Goal: Task Accomplishment & Management: Manage account settings

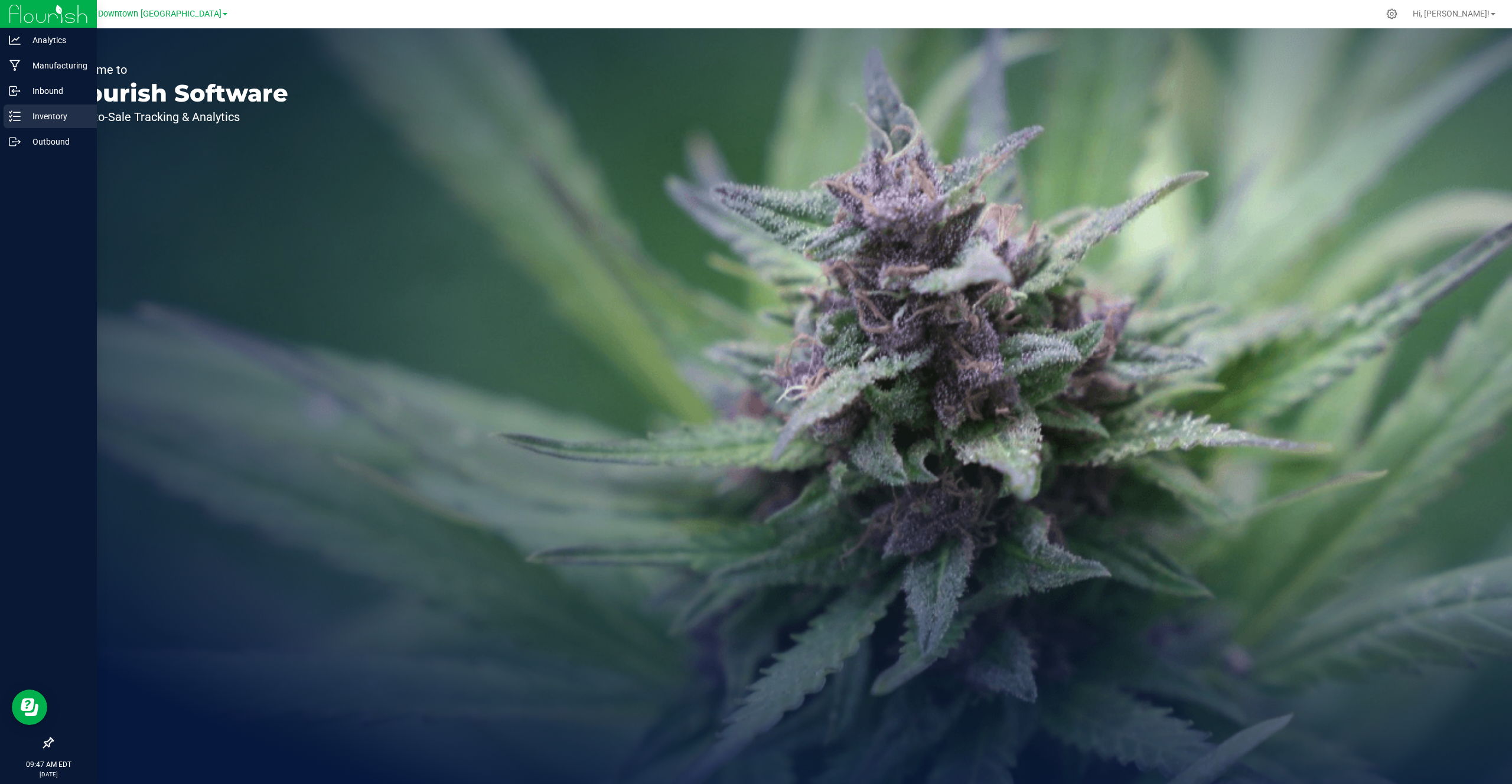
click at [23, 116] on p "Inventory" at bounding box center [56, 116] width 71 height 14
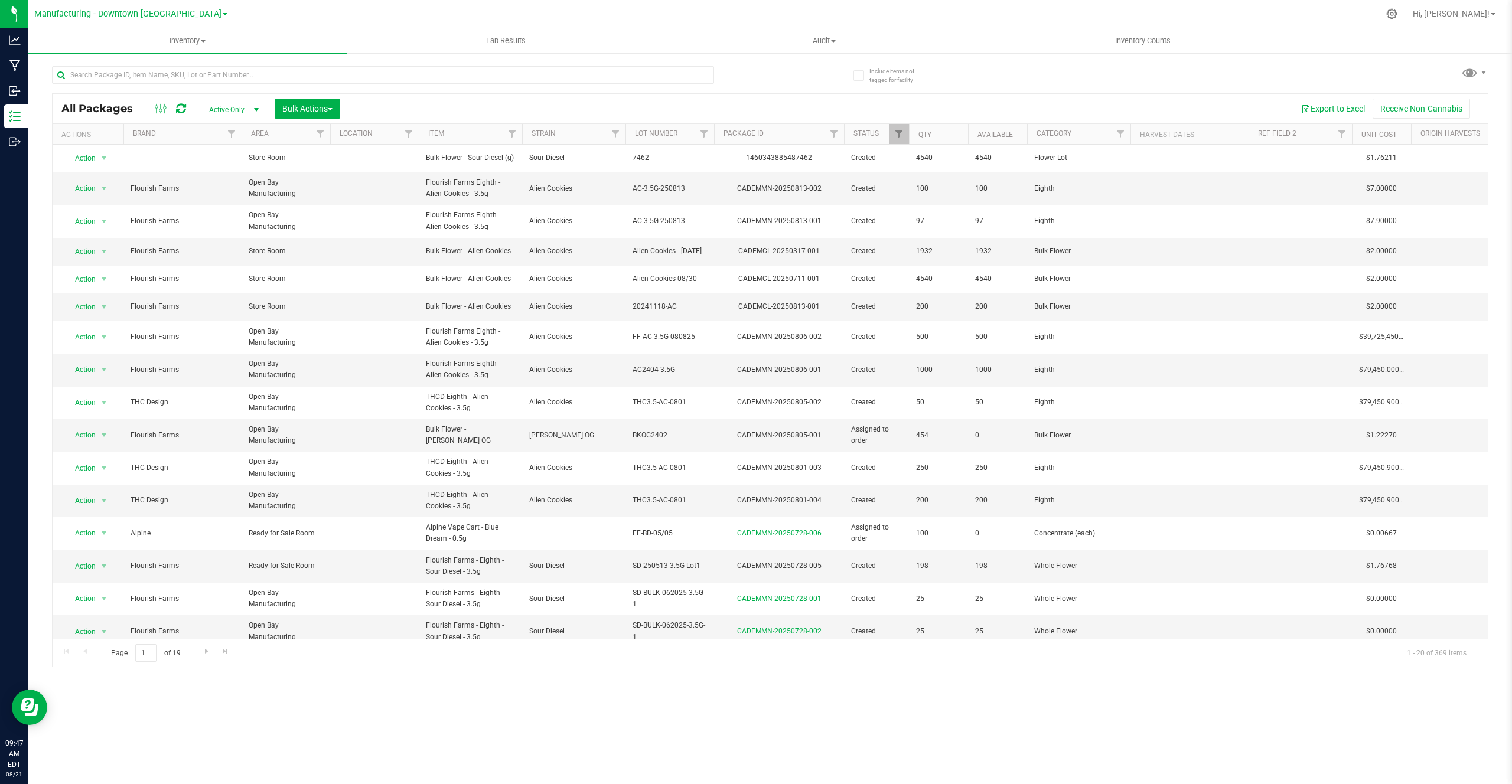
click at [156, 16] on span "Manufacturing - Downtown LA" at bounding box center [128, 14] width 187 height 11
click at [133, 88] on link "Retail - Flagship Store" at bounding box center [131, 89] width 193 height 16
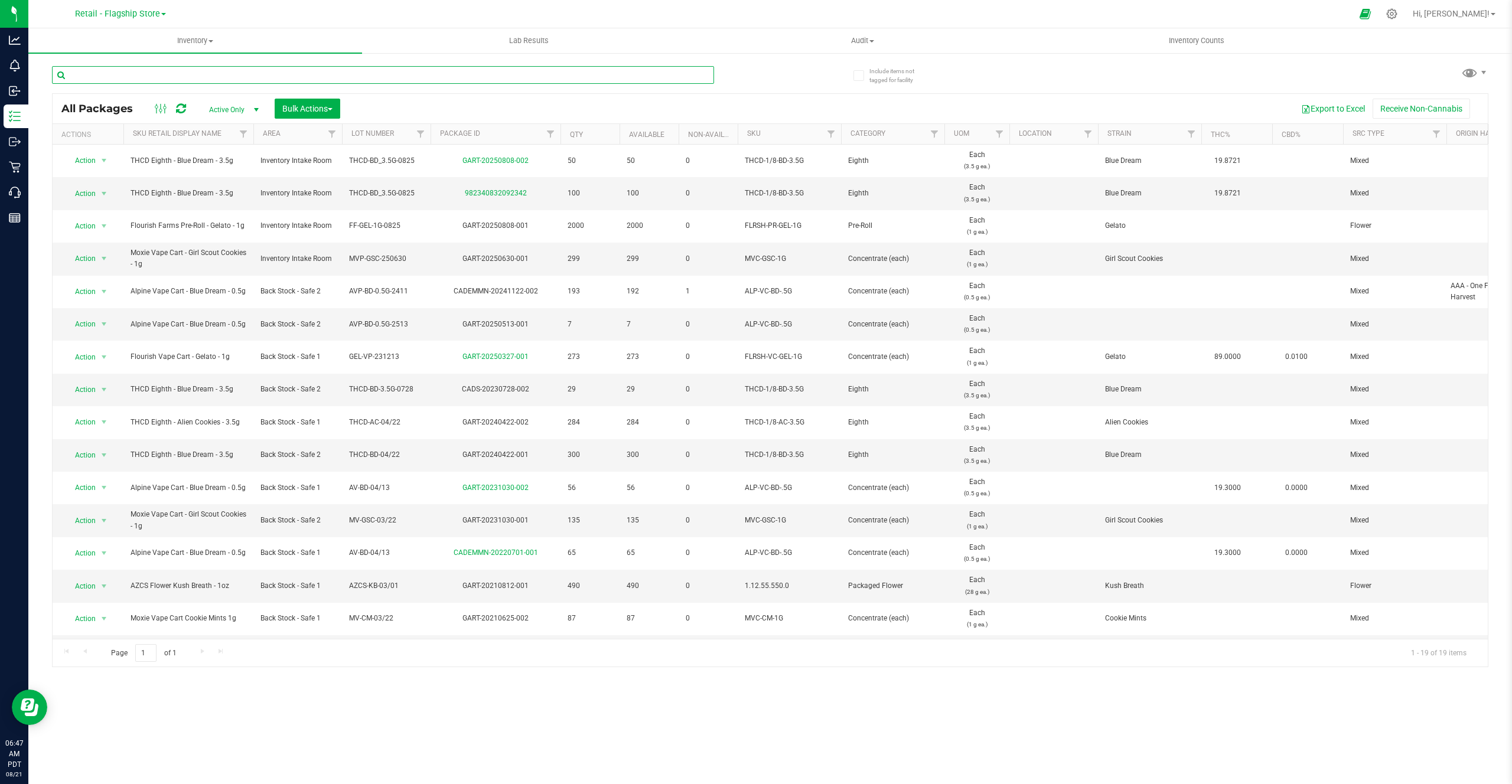
click at [241, 79] on input "text" at bounding box center [383, 74] width 662 height 18
type input "0808-002"
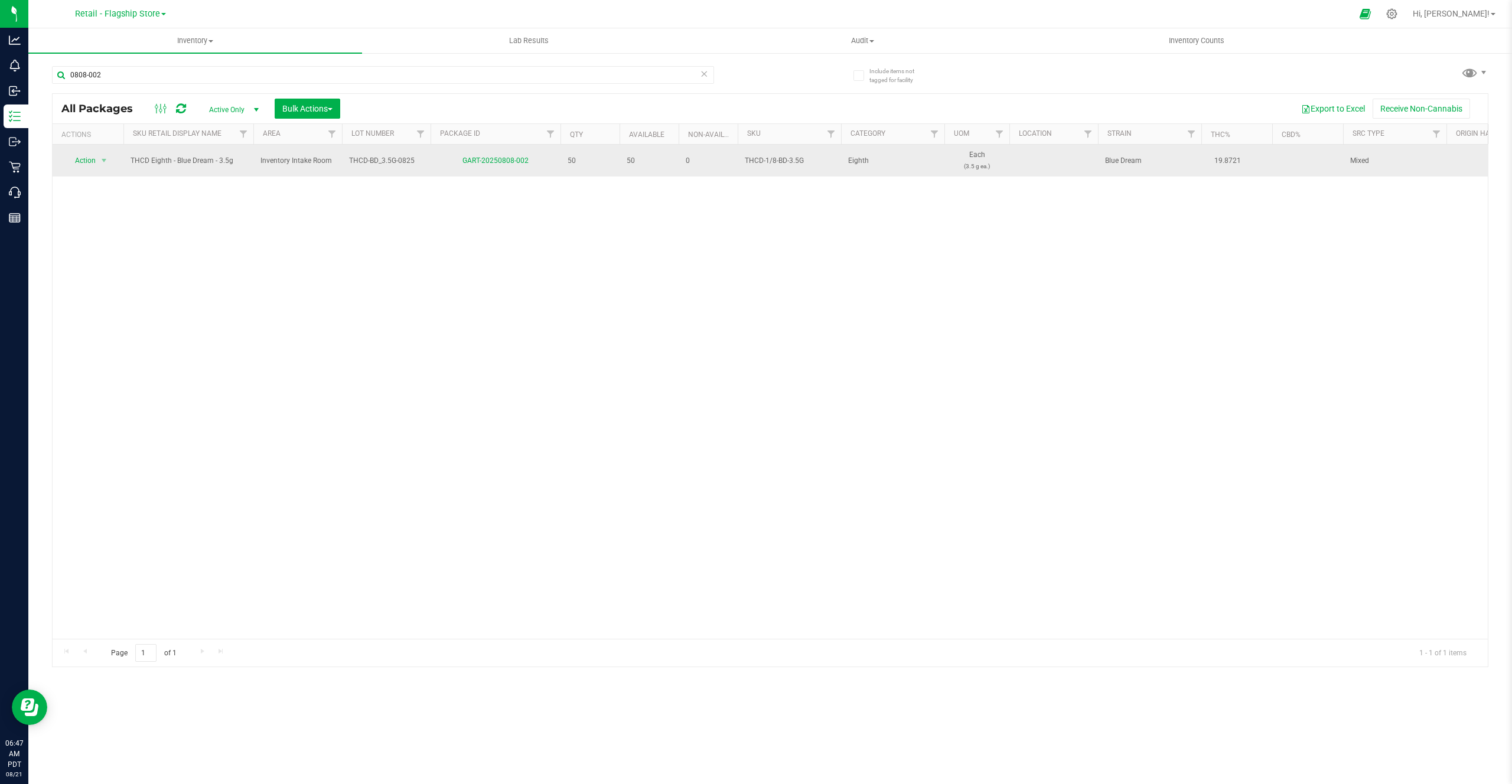
click at [442, 167] on td "GART-20250808-002" at bounding box center [496, 160] width 130 height 32
click at [189, 159] on span "THCD Eighth - Blue Dream - 3.5g" at bounding box center [188, 161] width 116 height 11
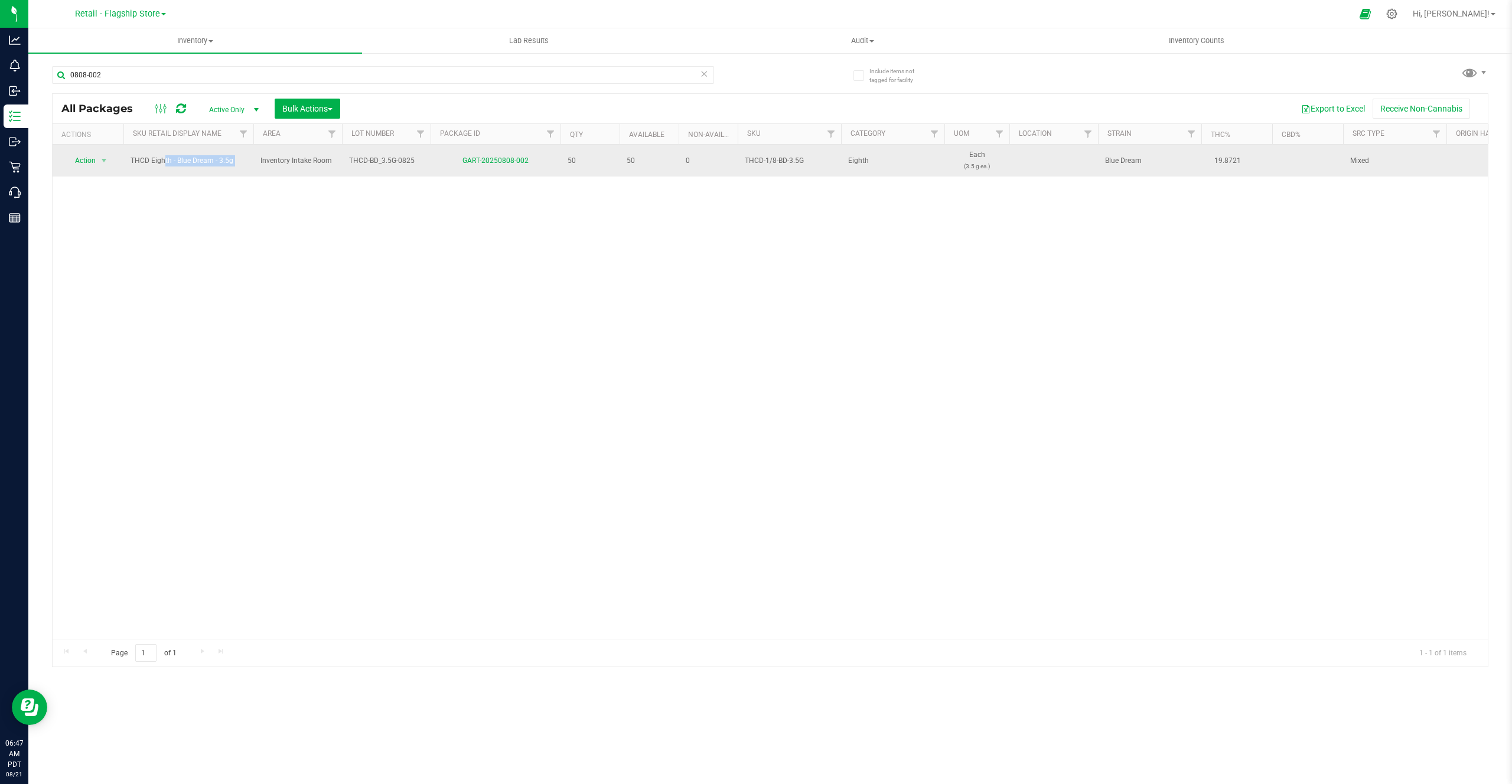
click at [189, 159] on span "THCD Eighth - Blue Dream - 3.5g" at bounding box center [188, 161] width 116 height 11
click at [382, 162] on span "THCD-BD_3.5G-0825" at bounding box center [386, 161] width 75 height 11
click at [382, 162] on input "THCD-BD_3.5G-0825" at bounding box center [383, 161] width 85 height 18
click at [317, 165] on span "Inventory Intake Room" at bounding box center [297, 161] width 75 height 11
click at [616, 168] on td "50" at bounding box center [590, 160] width 59 height 32
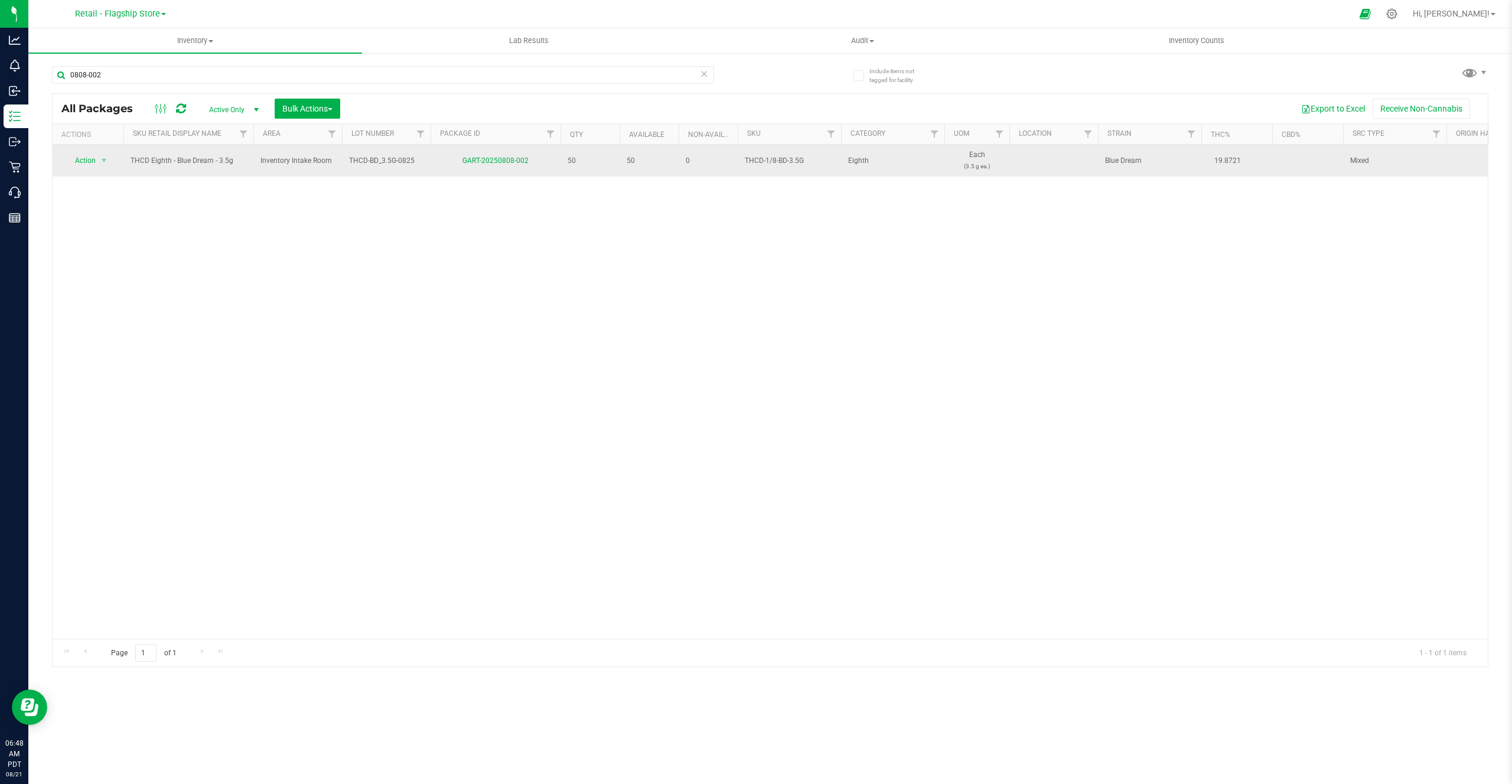
click at [616, 168] on td "50" at bounding box center [590, 160] width 59 height 32
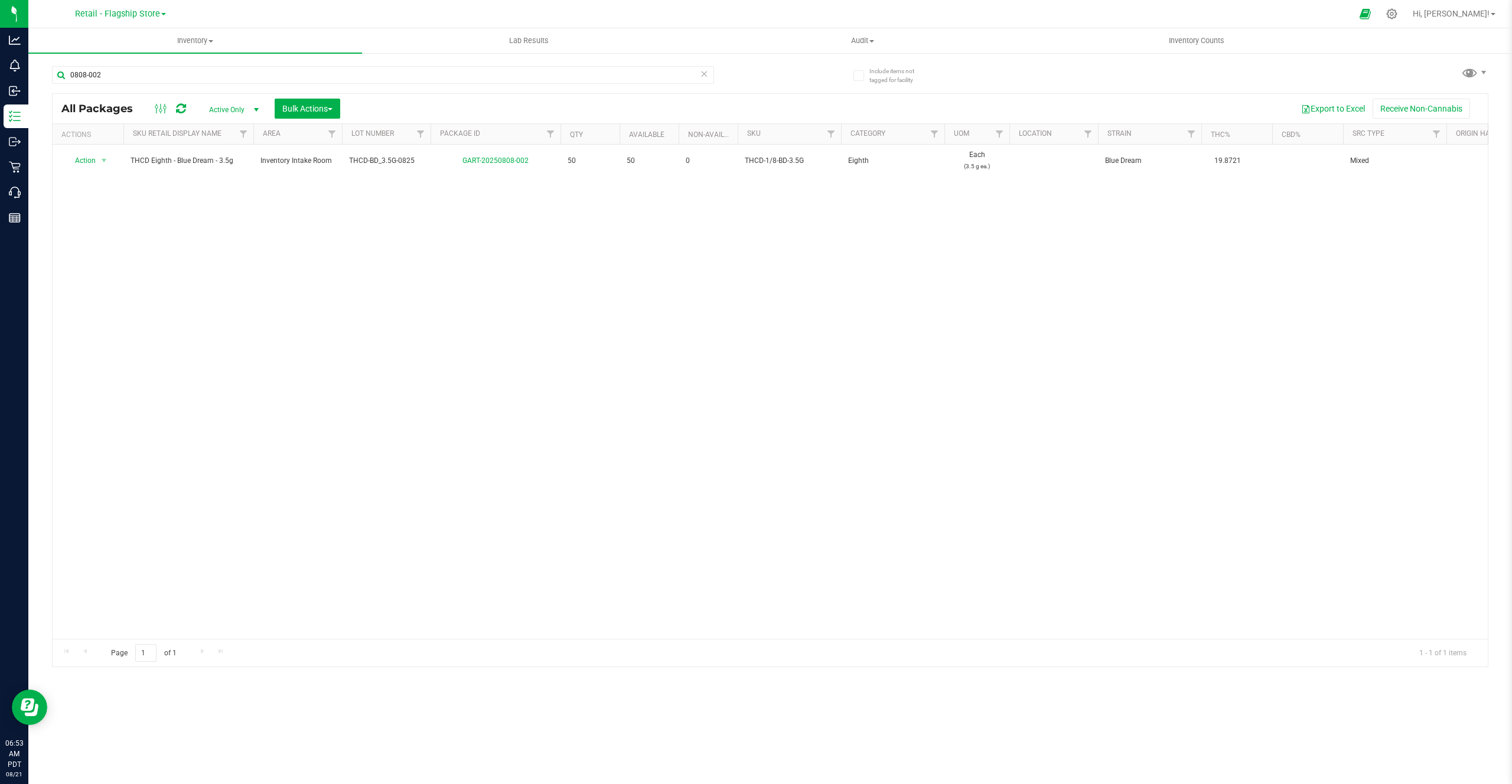
click at [178, 107] on icon at bounding box center [180, 108] width 10 height 12
click at [150, 13] on span "Retail - Flagship Store" at bounding box center [118, 14] width 85 height 11
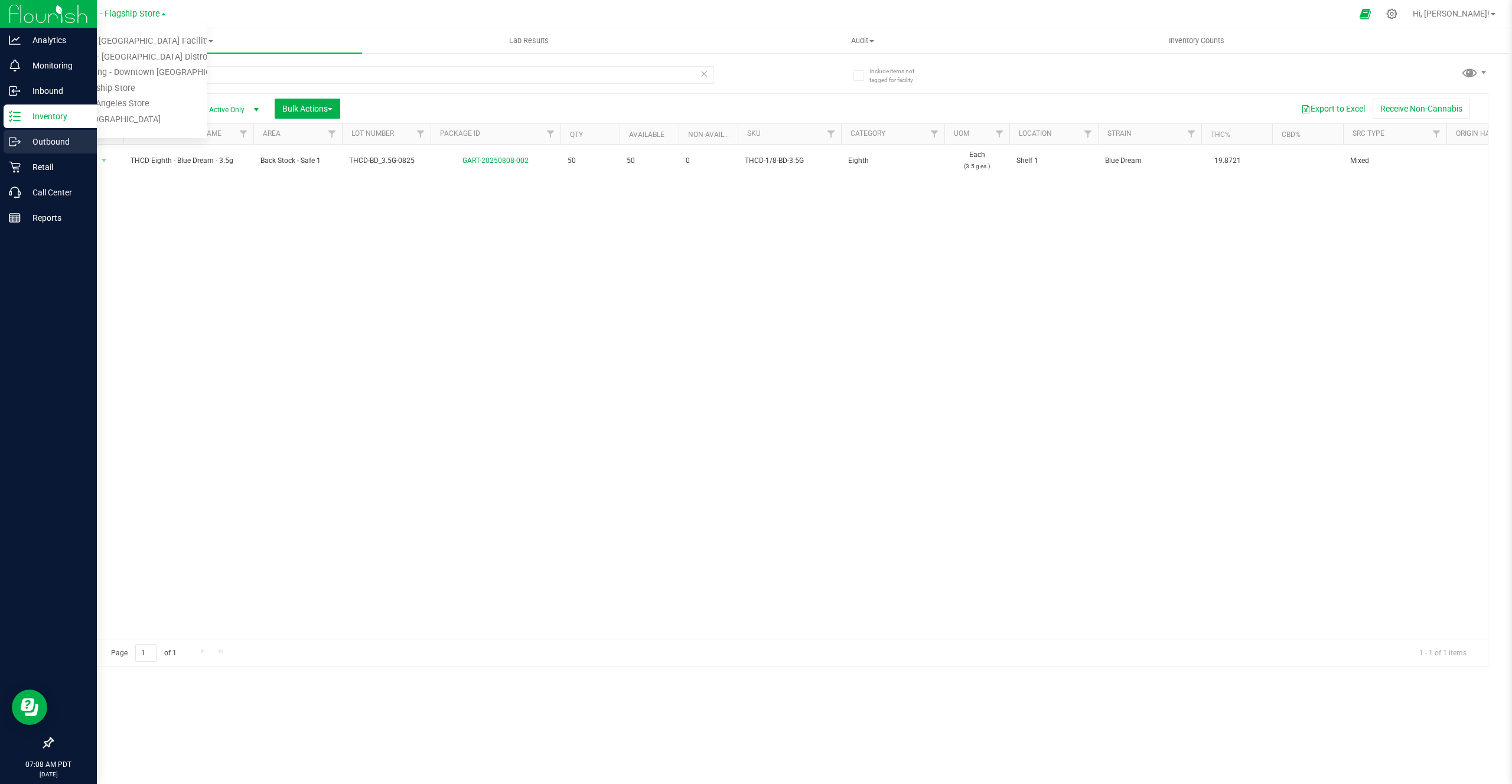
click at [19, 147] on icon at bounding box center [14, 141] width 12 height 12
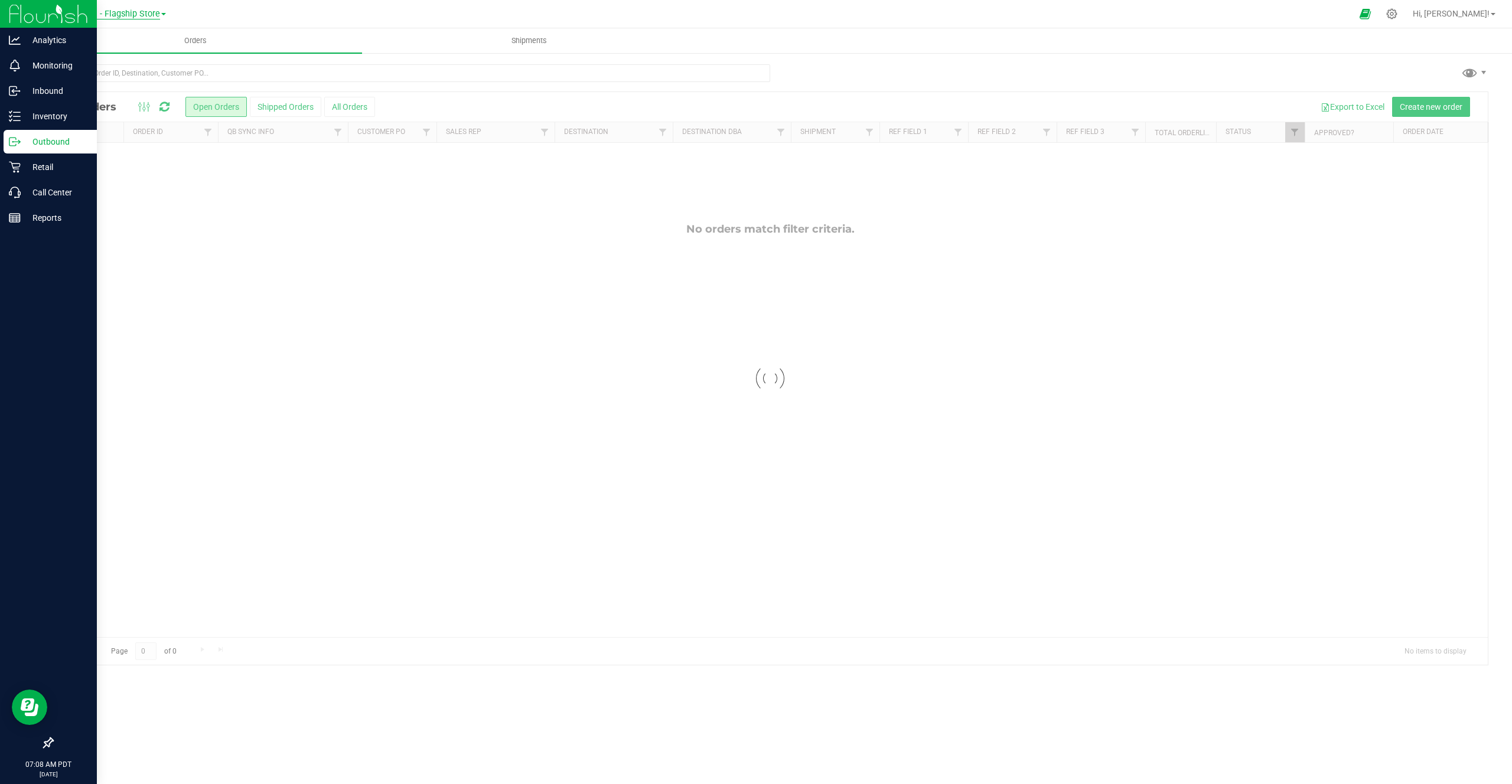
click at [137, 13] on span "Retail - Flagship Store" at bounding box center [118, 14] width 85 height 11
click at [95, 55] on link "Distribution - Long Beach Distro" at bounding box center [121, 57] width 173 height 16
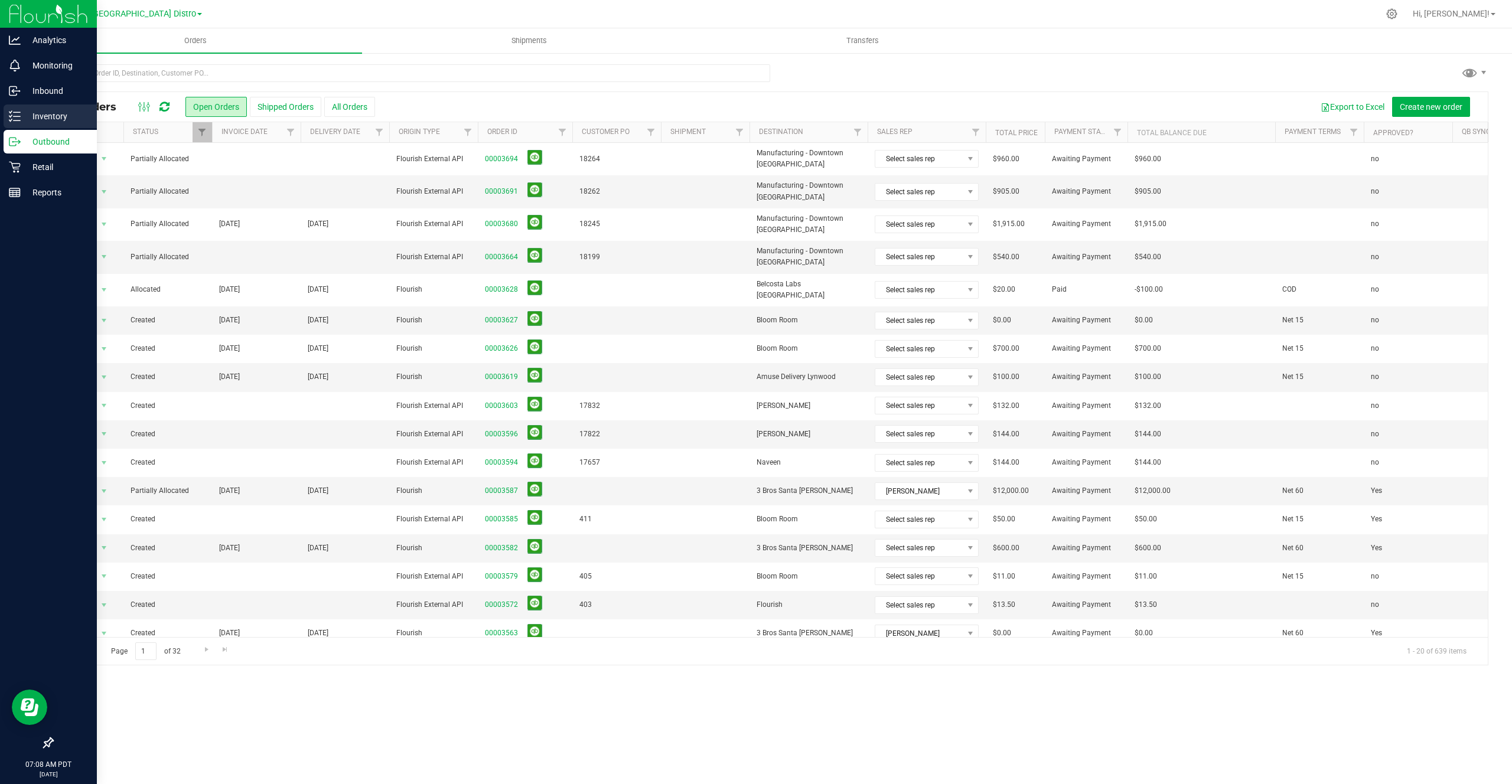
click at [20, 118] on p "Inventory" at bounding box center [56, 116] width 71 height 14
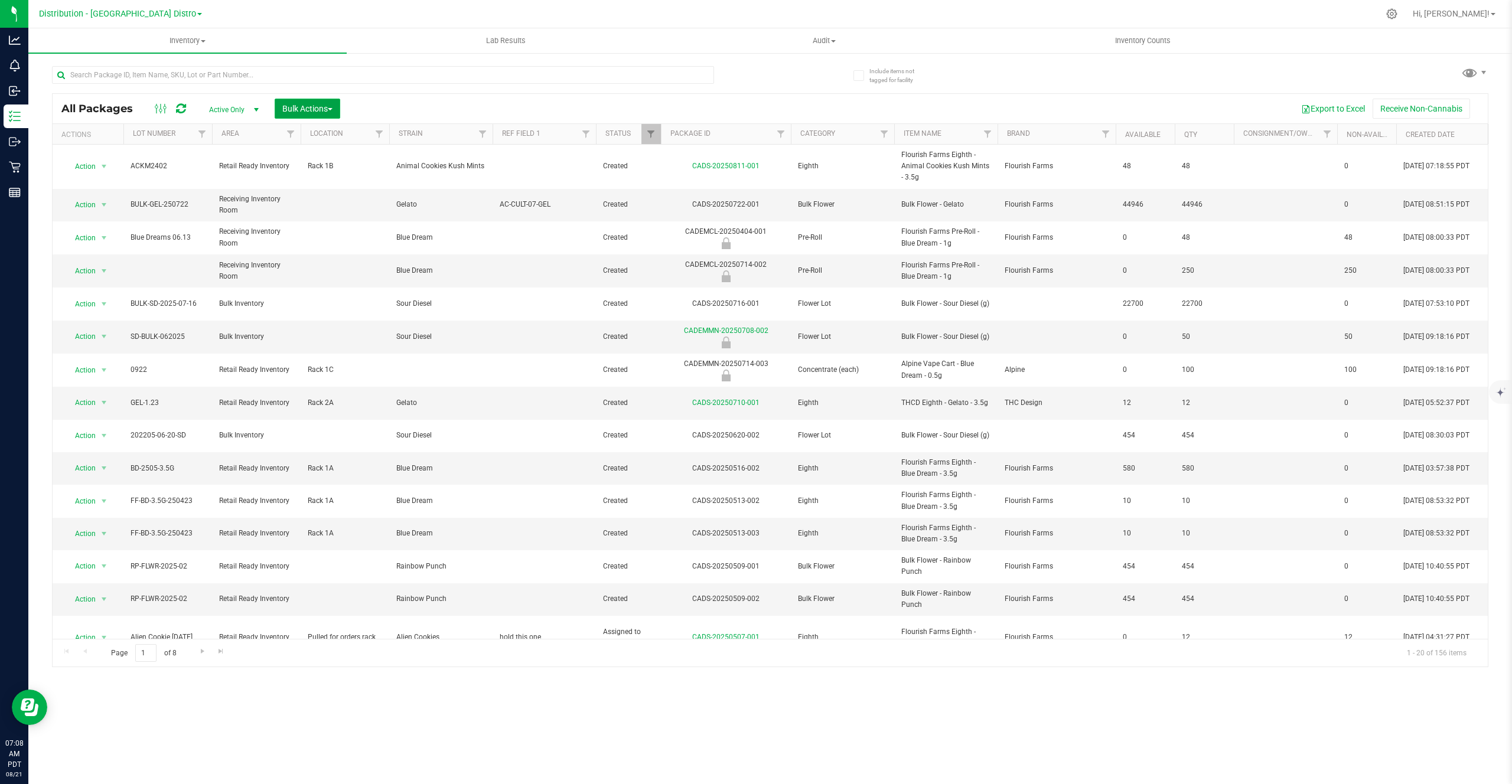
click at [300, 114] on button "Bulk Actions" at bounding box center [307, 109] width 66 height 20
click at [298, 140] on div "Add to outbound order" at bounding box center [329, 137] width 96 height 19
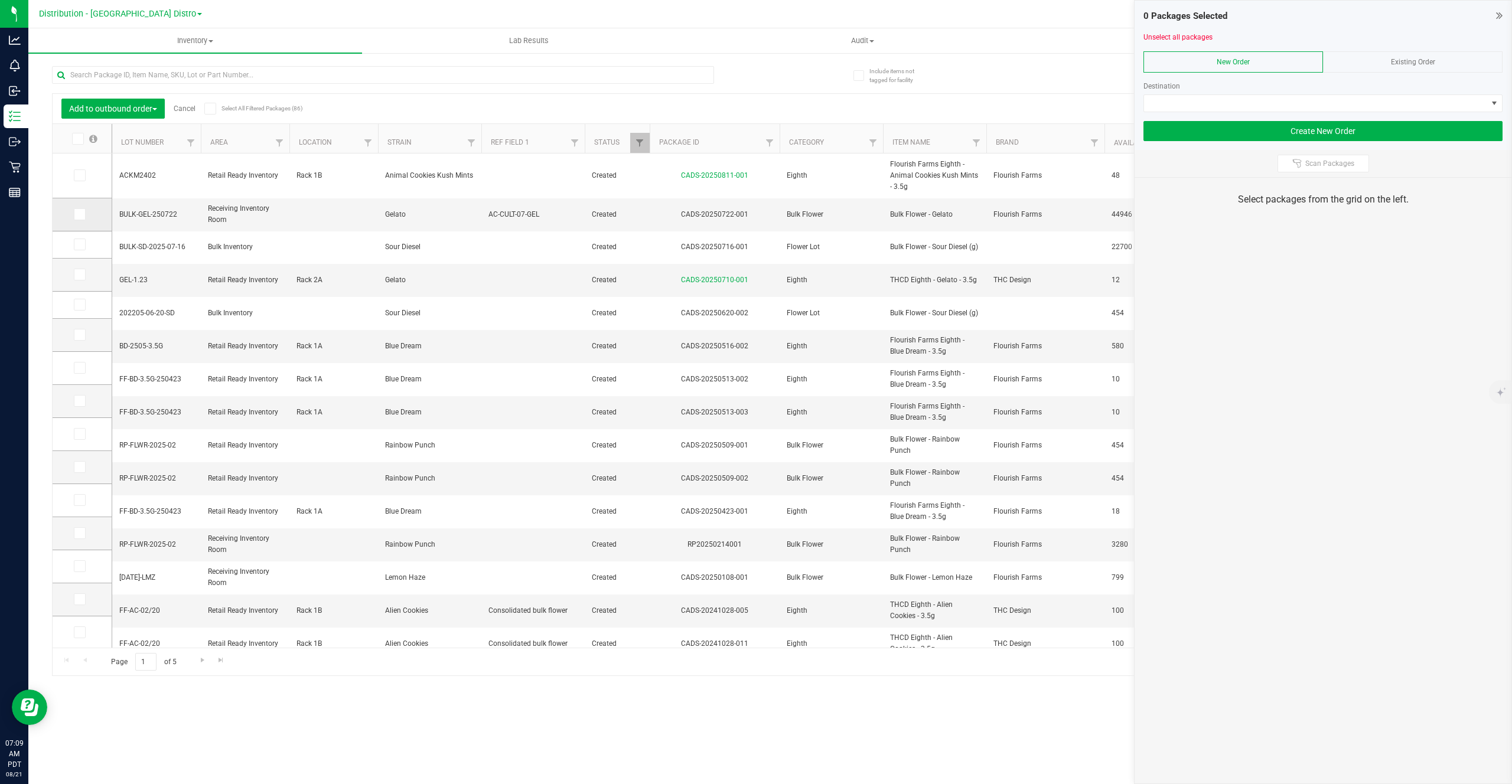
click at [85, 212] on label at bounding box center [82, 214] width 17 height 12
click at [0, 0] on input "checkbox" at bounding box center [0, 0] width 0 height 0
click at [82, 288] on td at bounding box center [82, 275] width 59 height 33
click at [82, 276] on span at bounding box center [79, 274] width 12 height 12
click at [0, 0] on input "checkbox" at bounding box center [0, 0] width 0 height 0
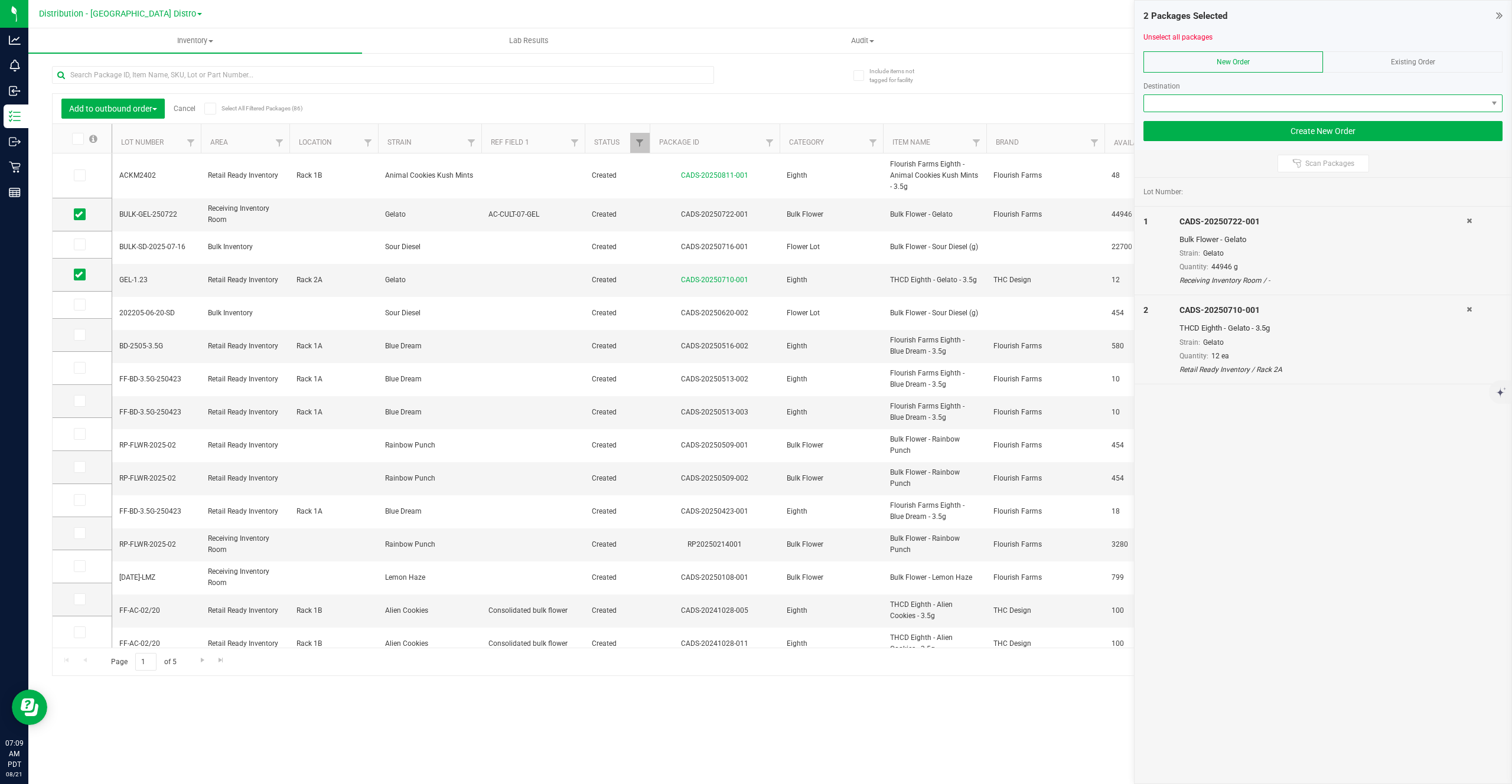
click at [1215, 103] on span at bounding box center [1314, 103] width 343 height 16
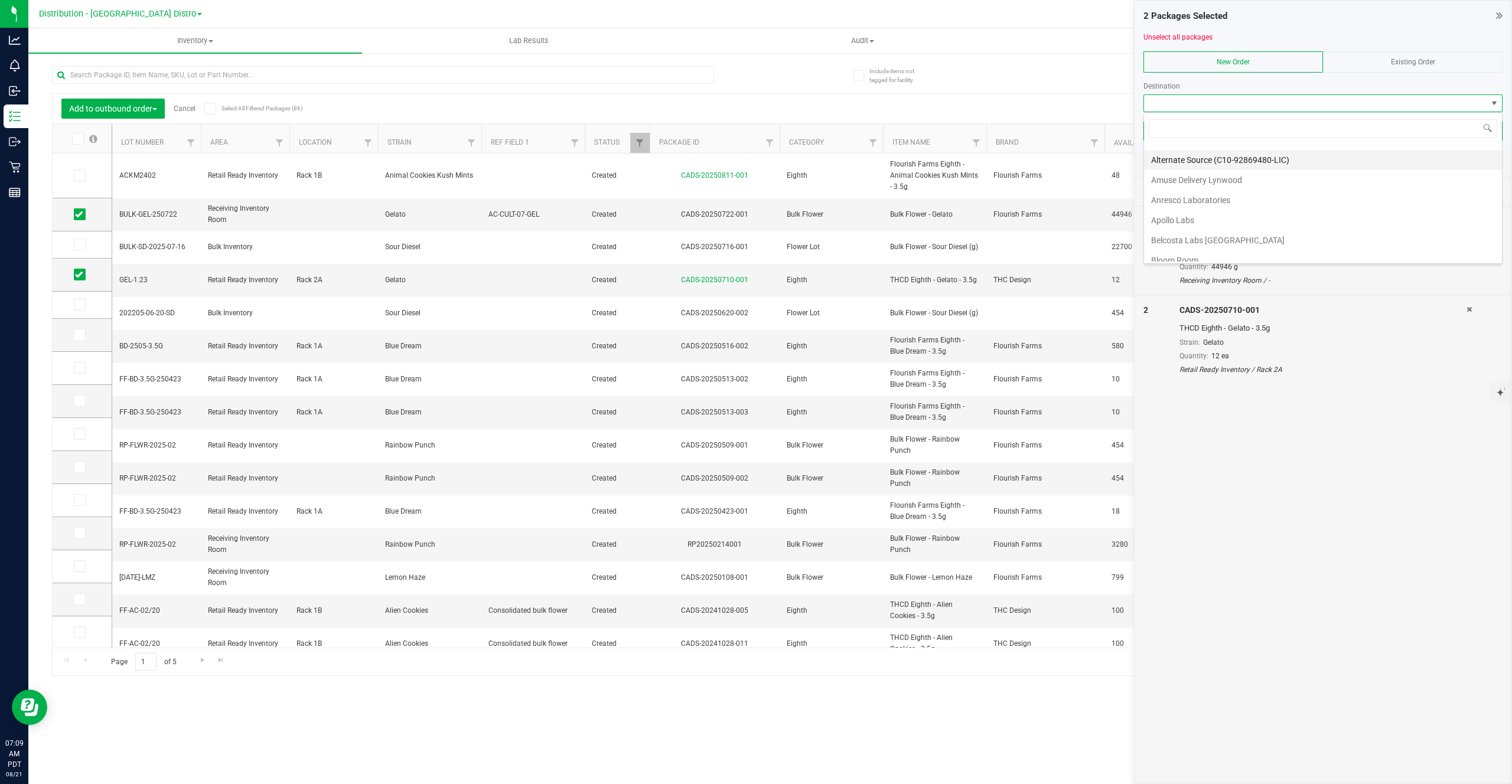
scroll to position [42, 0]
click at [1195, 205] on li "Apollo Labs" at bounding box center [1322, 212] width 358 height 20
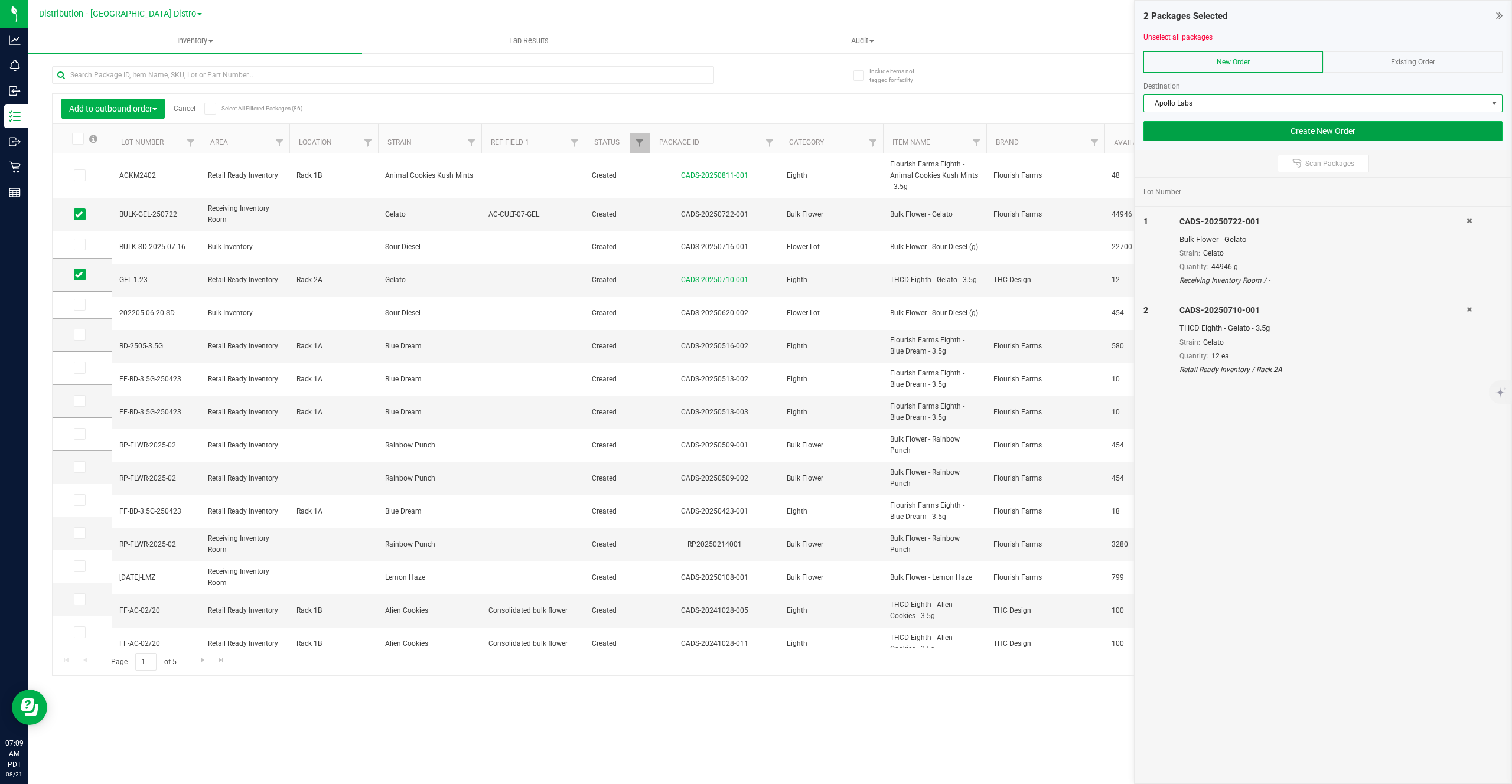
click at [1263, 140] on button "Create New Order" at bounding box center [1323, 131] width 359 height 20
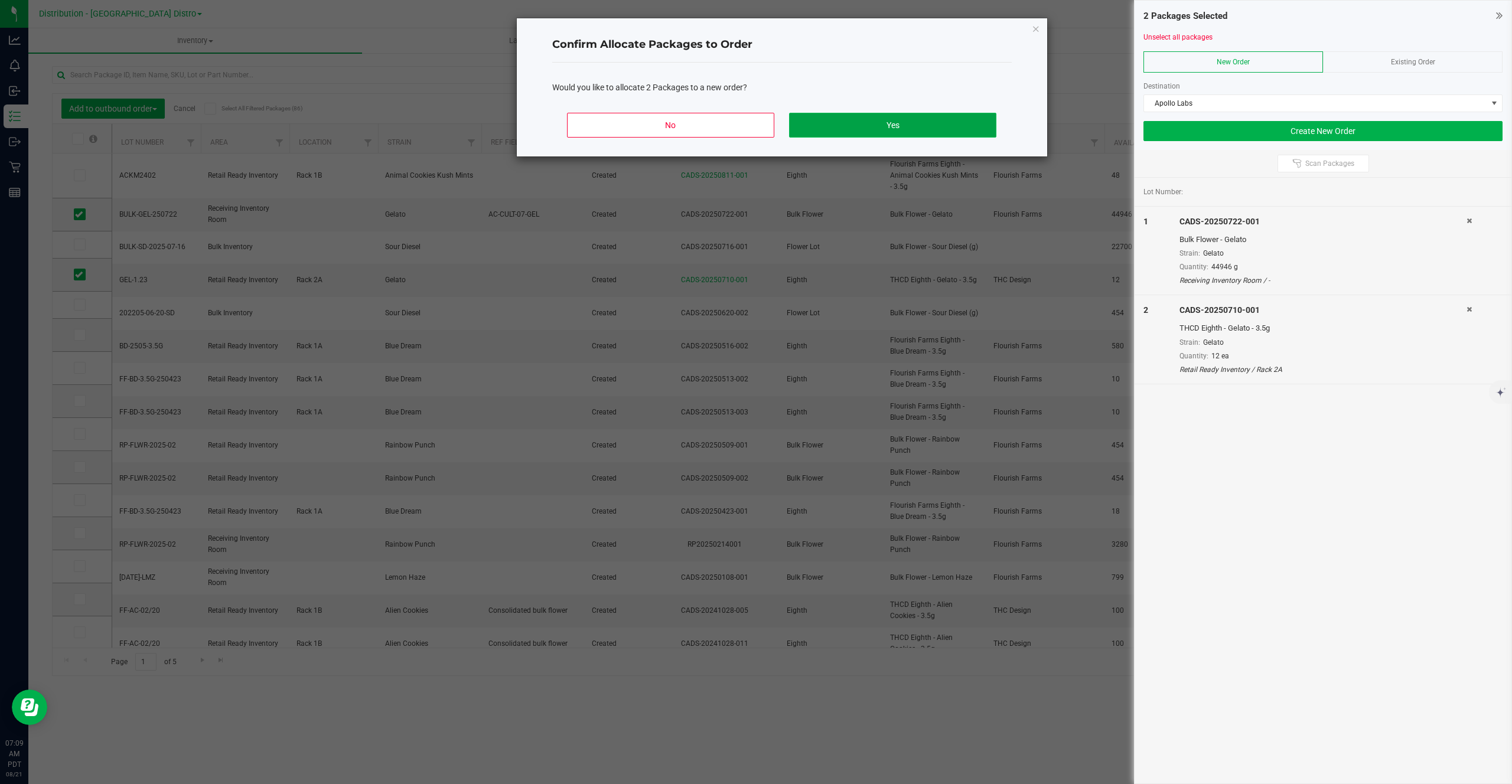
click at [980, 118] on button "Yes" at bounding box center [892, 125] width 207 height 25
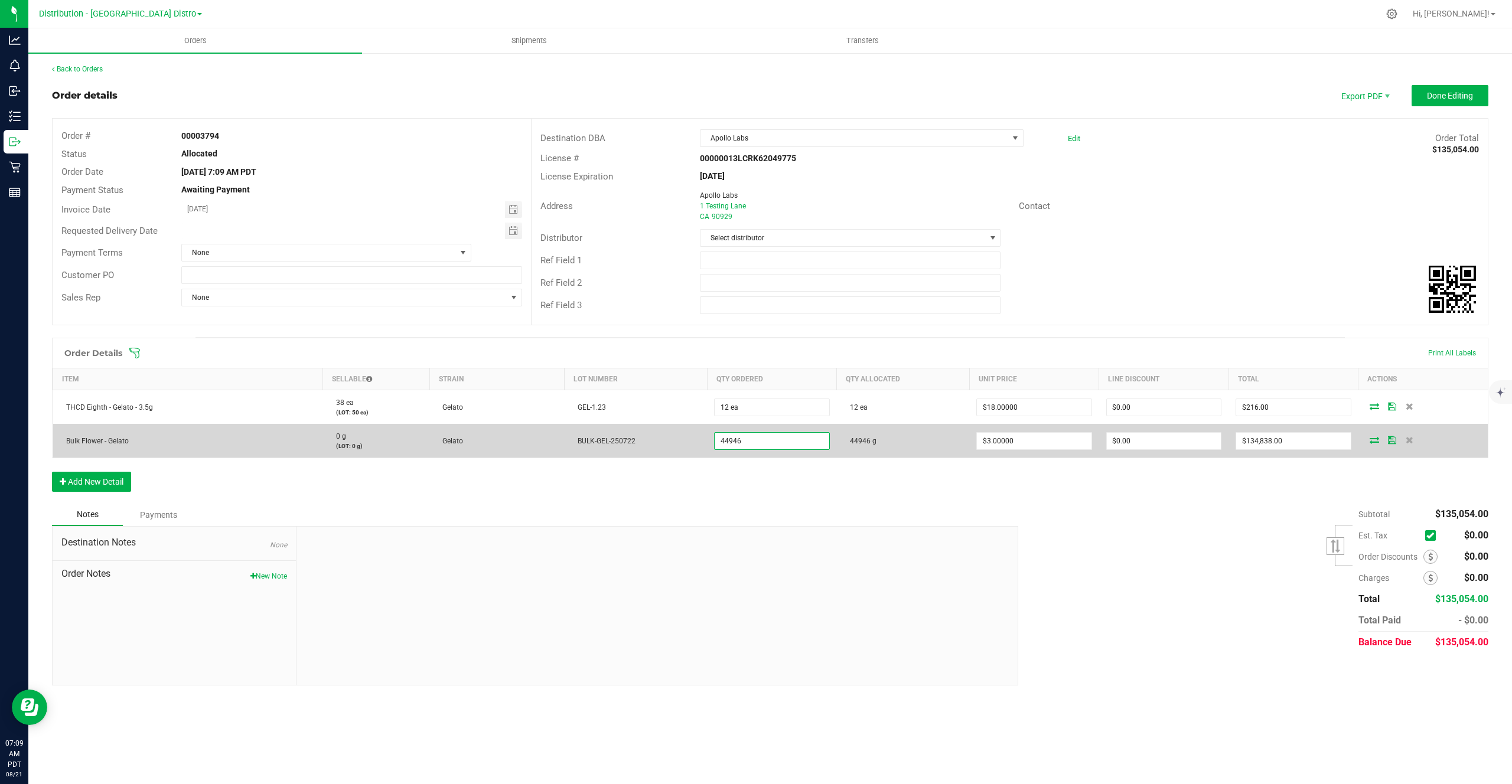
click at [734, 441] on input "44946" at bounding box center [771, 441] width 114 height 16
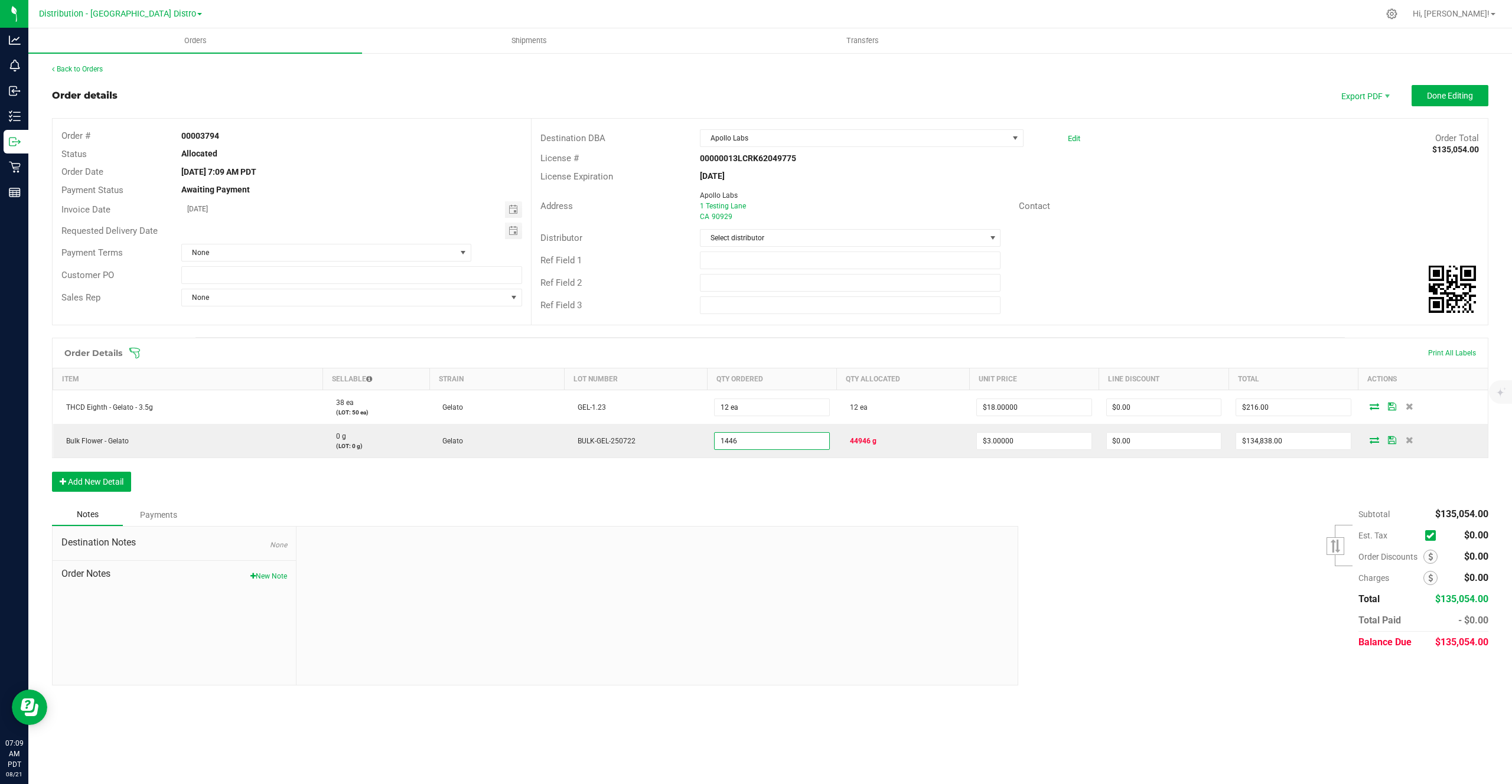
type input "1446.0000 g"
type input "$4,338.00"
click at [761, 465] on div "Order Details Print All Labels Item Sellable Strain Lot Number Qty Ordered Qty …" at bounding box center [769, 421] width 1436 height 166
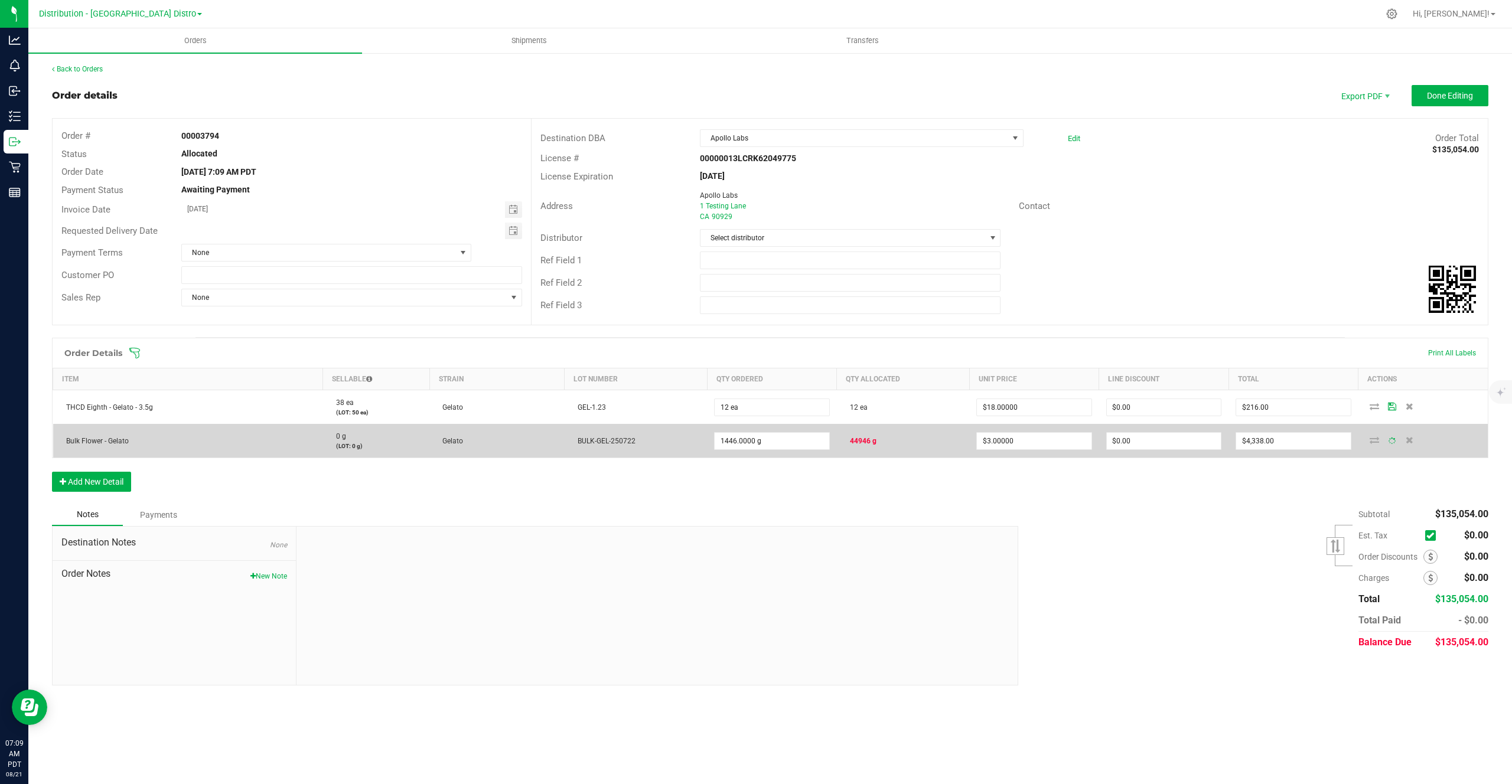
click at [758, 451] on td "1446.0000 g" at bounding box center [771, 441] width 129 height 34
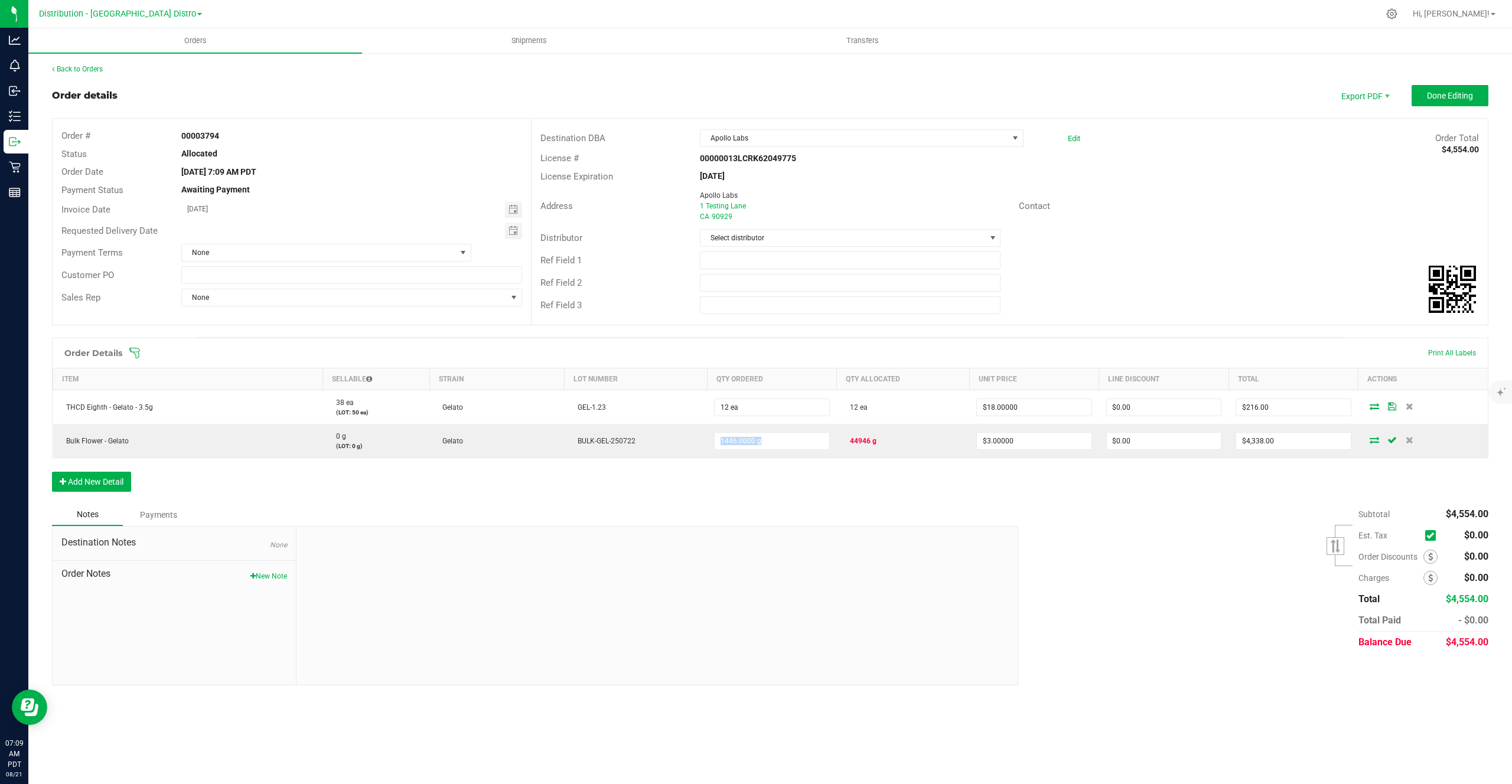
click at [758, 451] on td "1446.0000 g" at bounding box center [771, 441] width 129 height 34
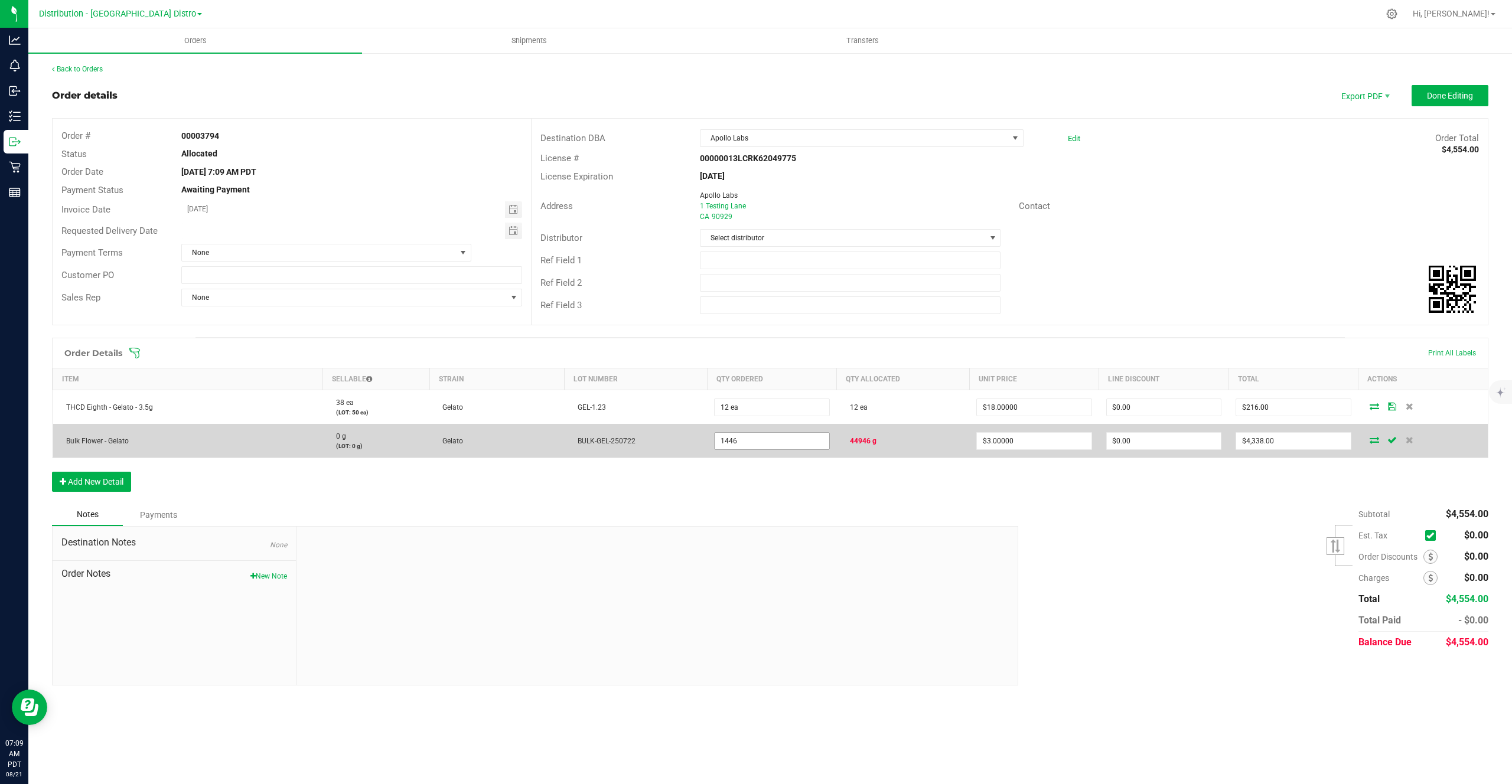
click at [752, 438] on input "1446" at bounding box center [771, 441] width 114 height 16
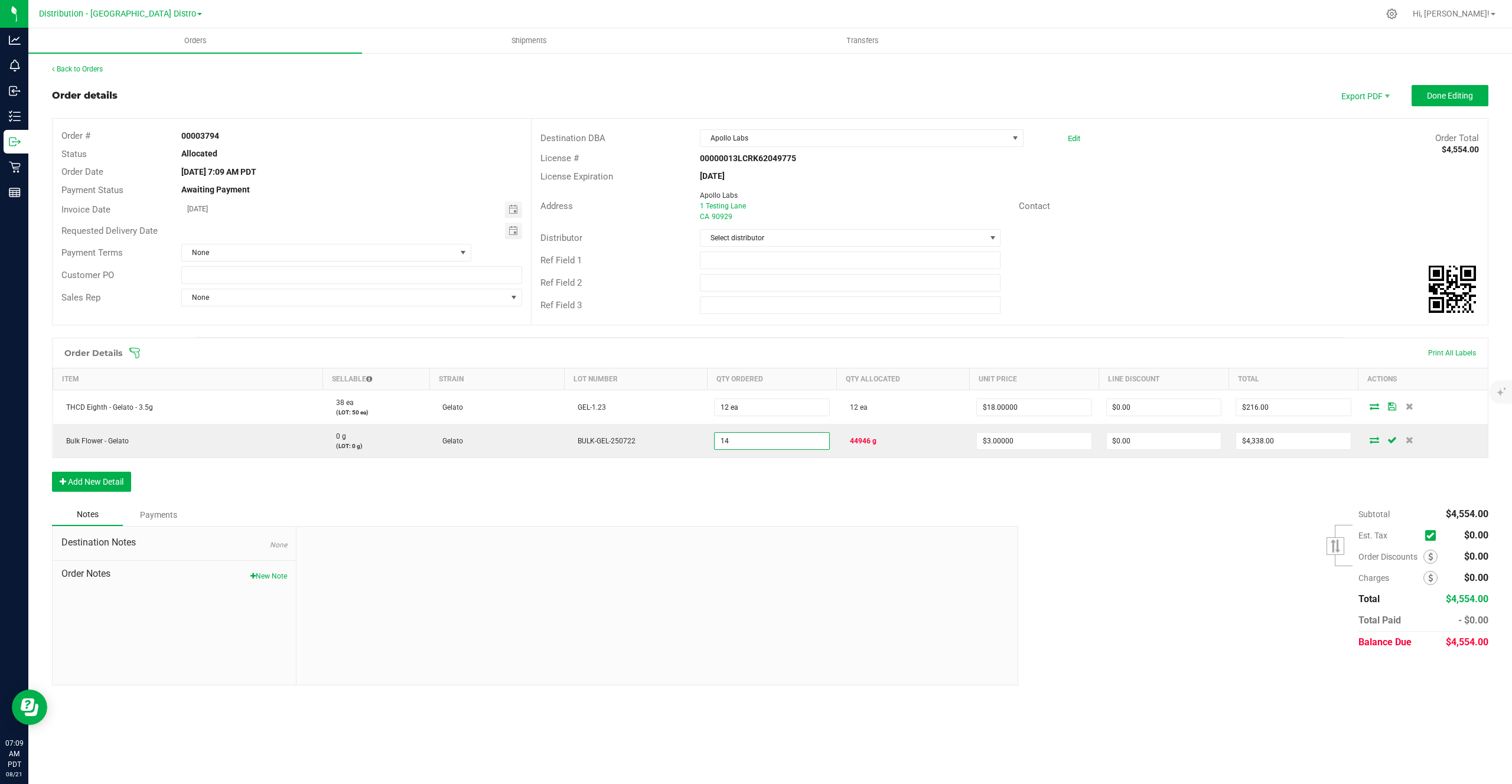
type input "14.0000 g"
type input "$42.00"
click at [668, 467] on div "Order Details Print All Labels Item Sellable Strain Lot Number Qty Ordered Qty …" at bounding box center [769, 421] width 1436 height 166
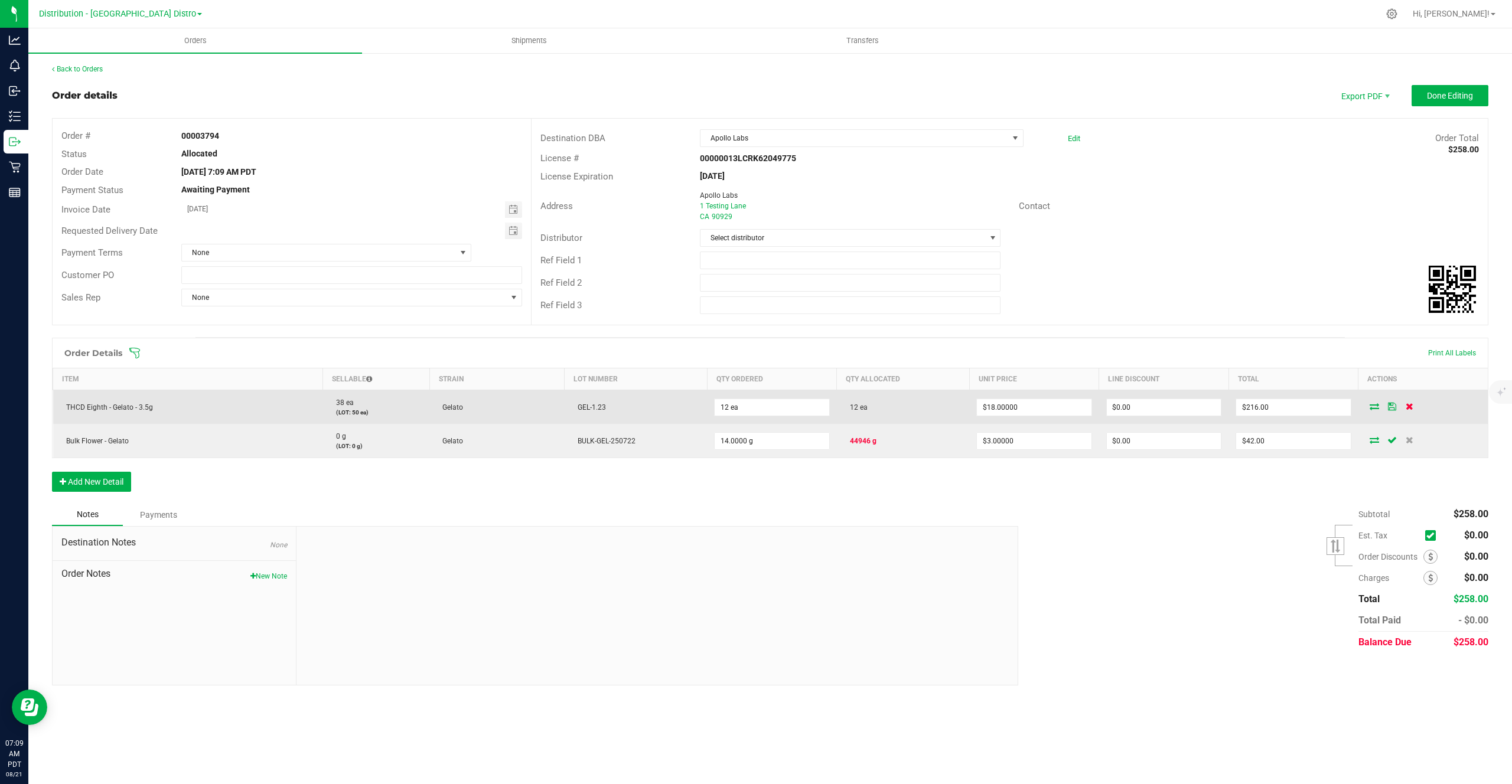
click at [1401, 405] on span at bounding box center [1409, 406] width 18 height 7
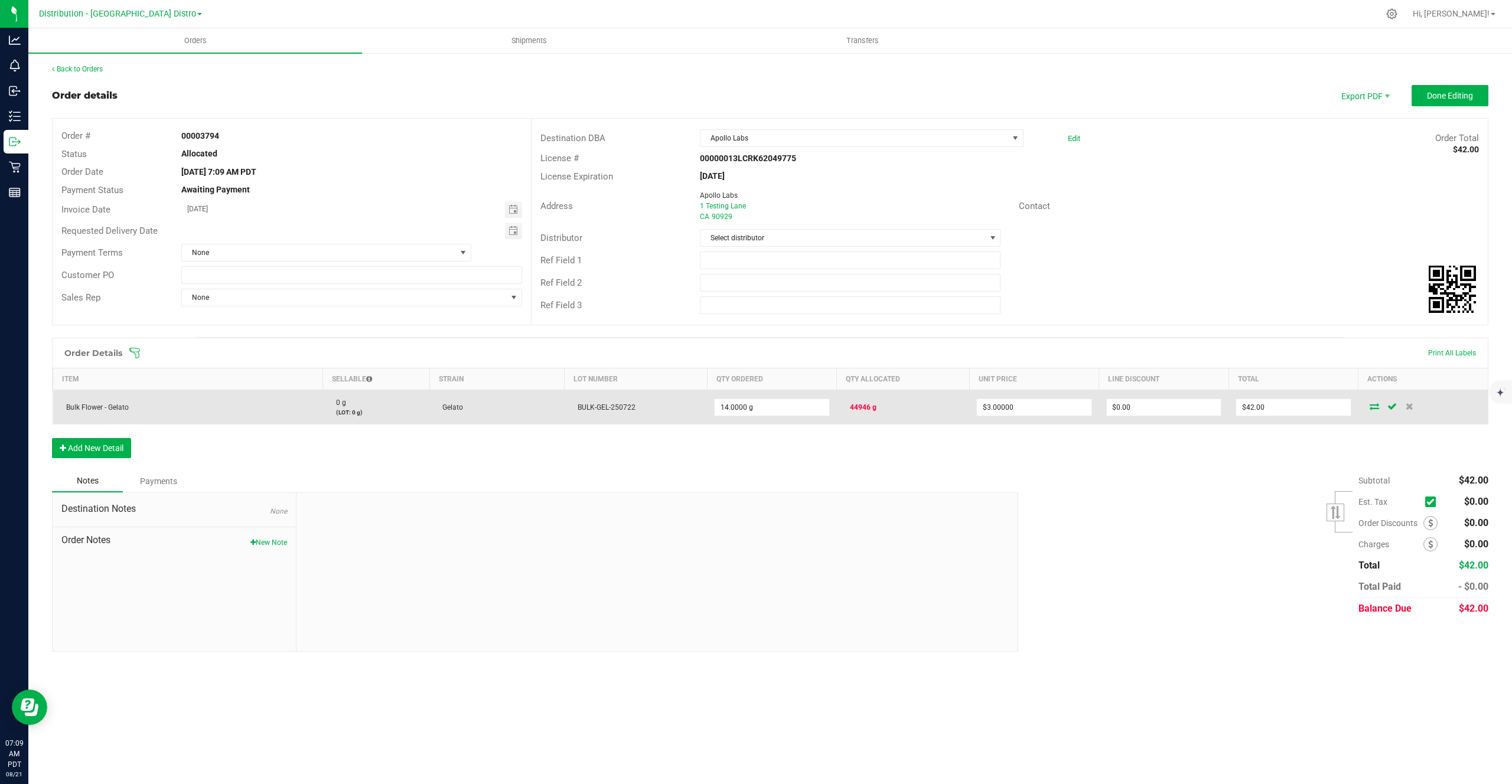
click at [1373, 405] on icon at bounding box center [1374, 406] width 9 height 7
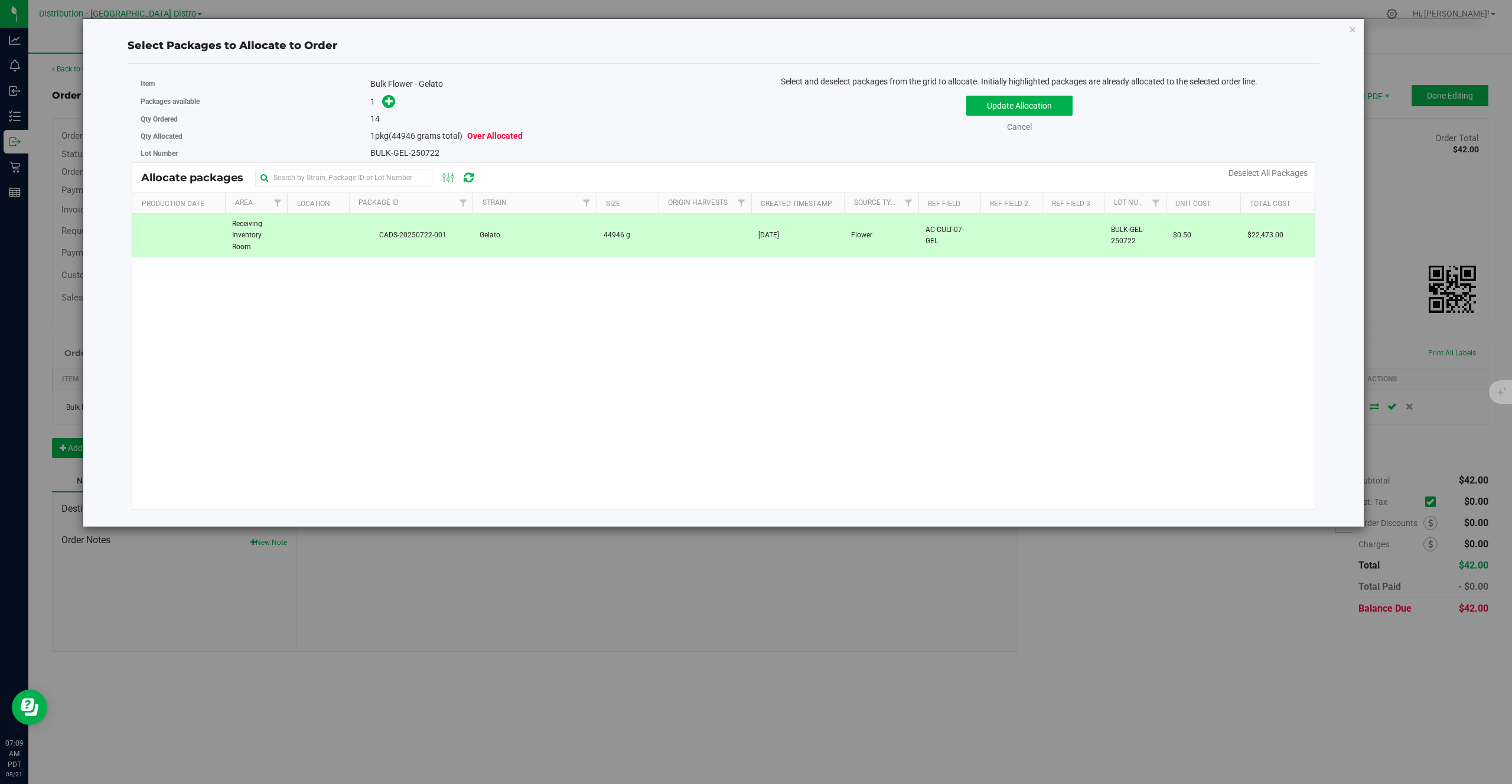
click at [817, 252] on td "Jul 22, 2025" at bounding box center [798, 236] width 93 height 44
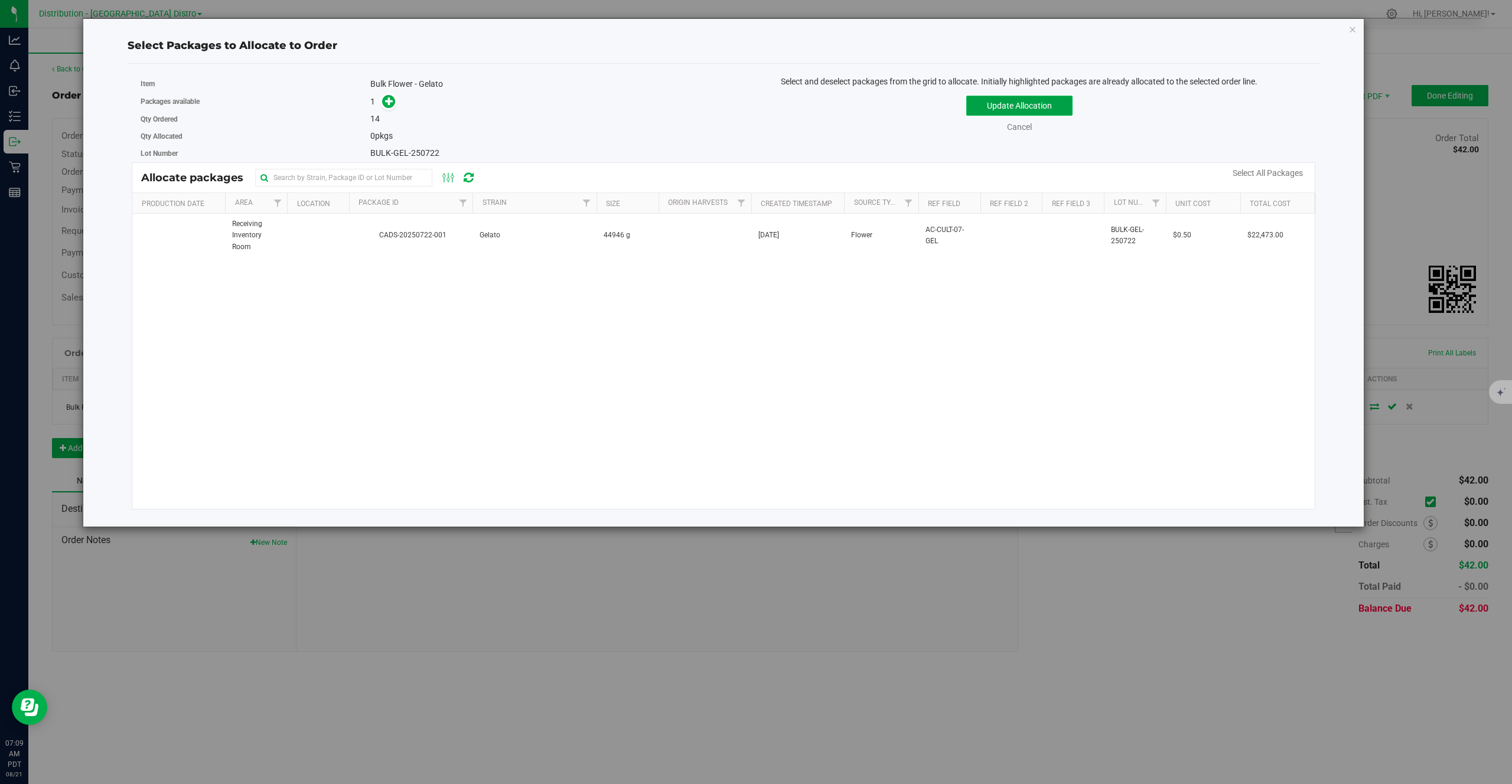
click at [1017, 112] on button "Update Allocation" at bounding box center [1020, 106] width 107 height 20
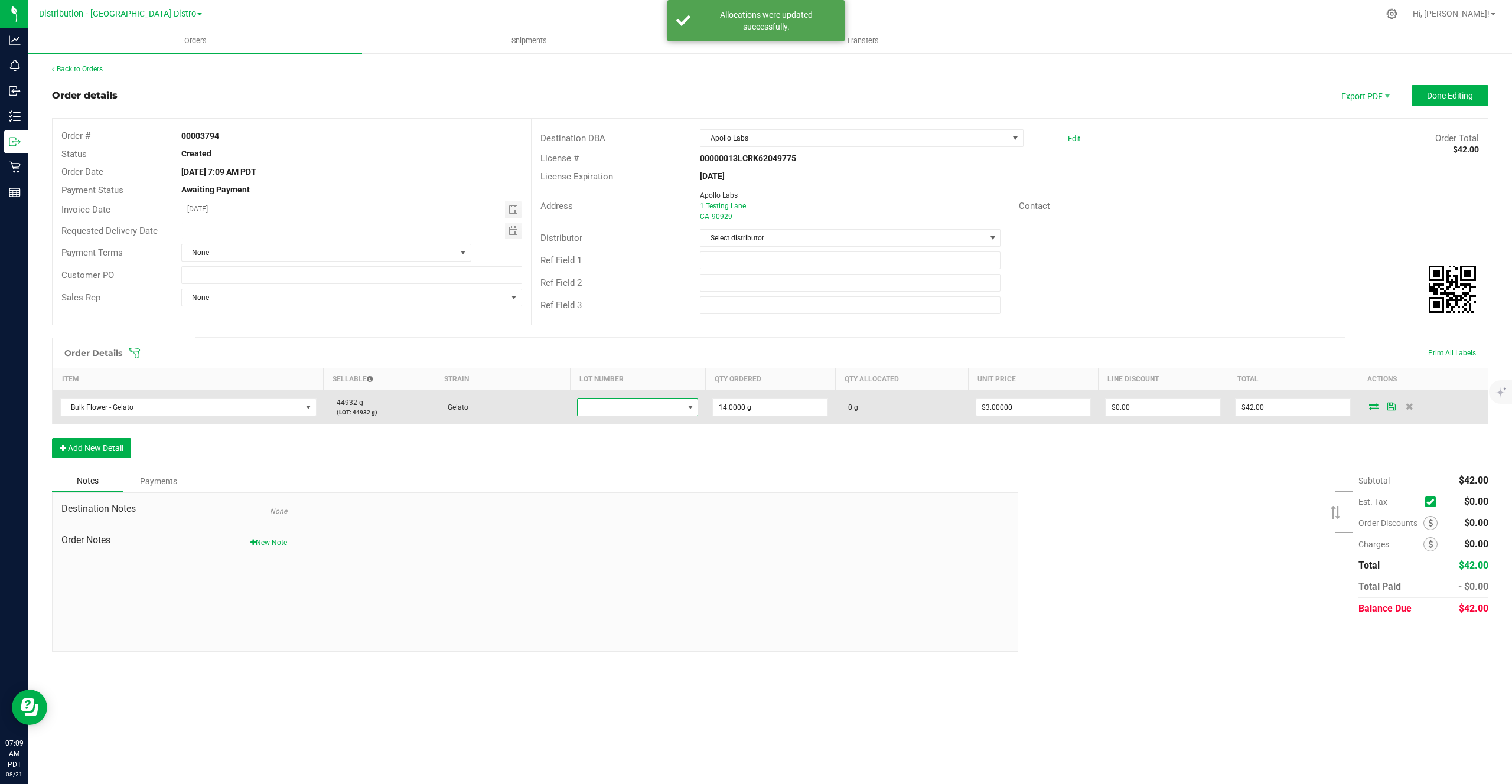
click at [680, 408] on span at bounding box center [630, 407] width 105 height 16
click at [727, 411] on input "14" at bounding box center [770, 407] width 114 height 16
type input "14.0000 g"
click at [663, 407] on span at bounding box center [630, 407] width 105 height 16
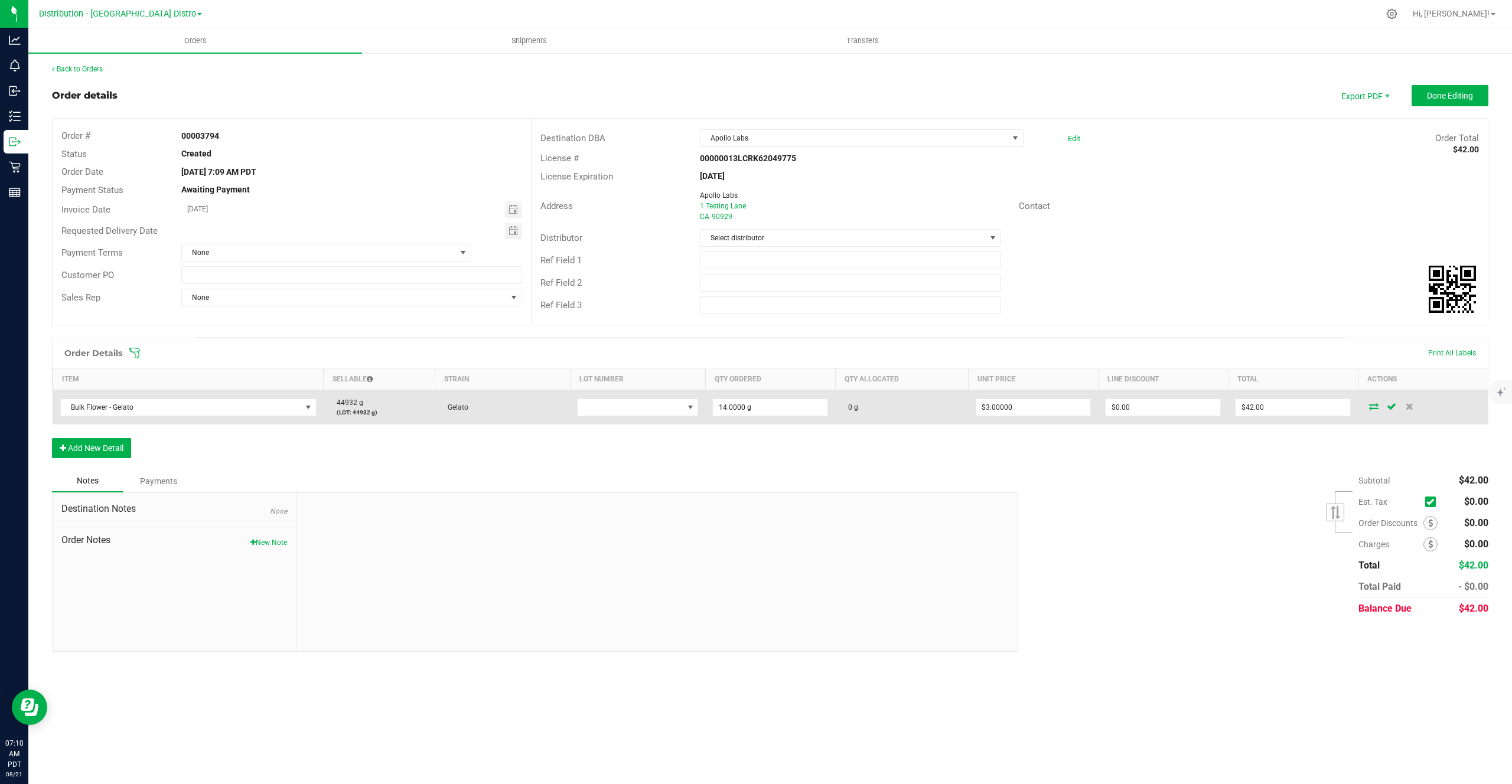
click at [1368, 408] on icon at bounding box center [1373, 406] width 9 height 7
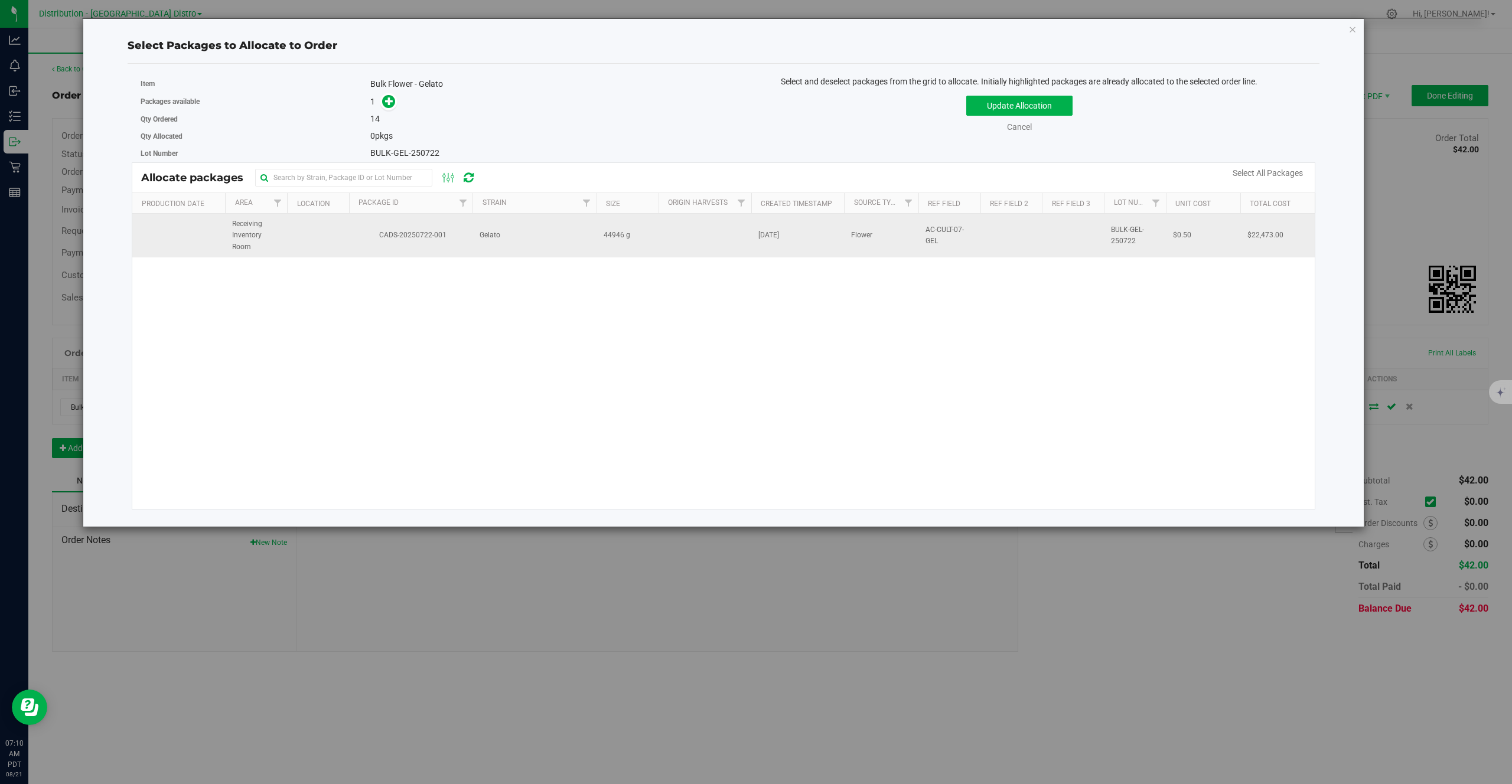
click at [372, 230] on span "CADS-20250722-001" at bounding box center [411, 235] width 110 height 11
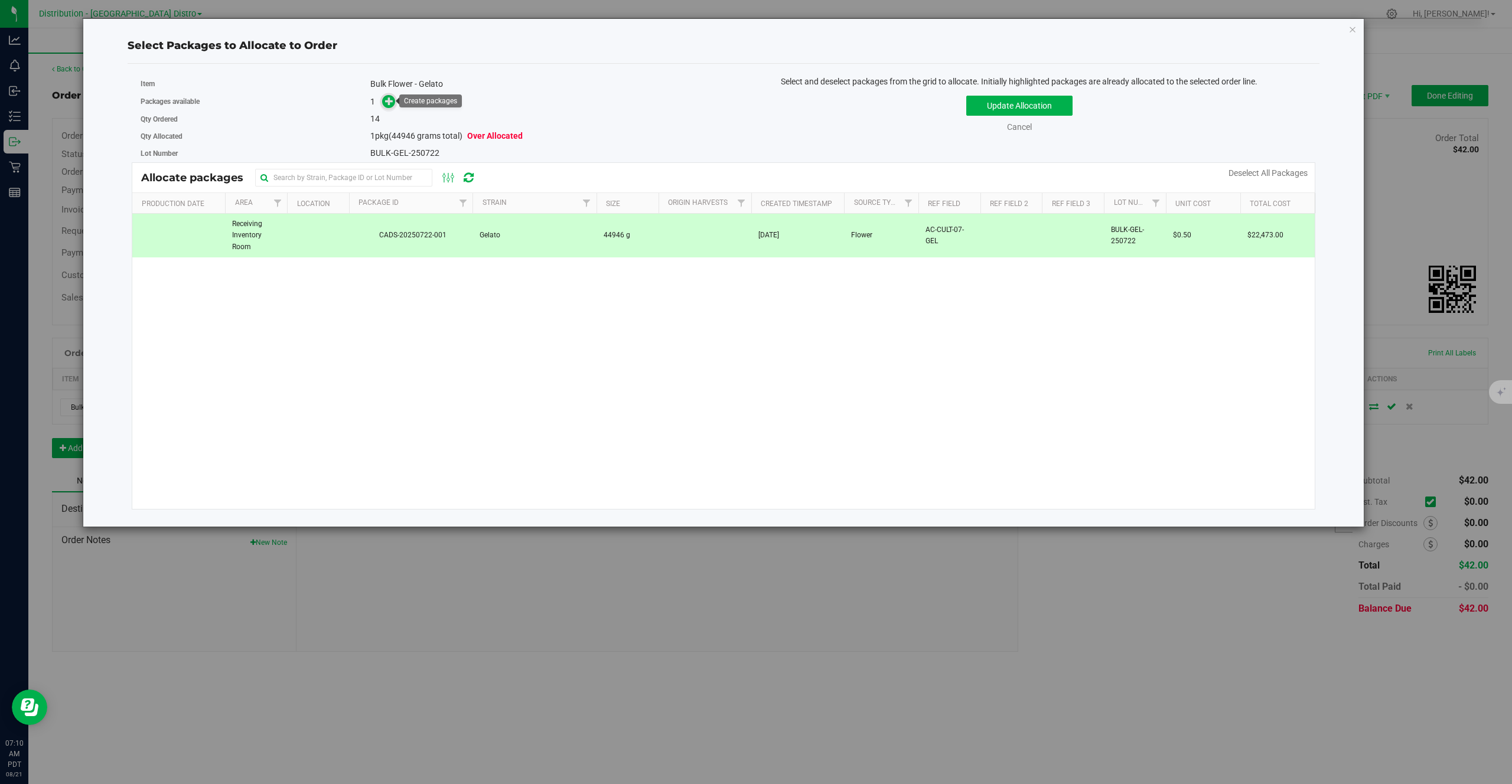
click at [387, 104] on icon at bounding box center [389, 100] width 9 height 9
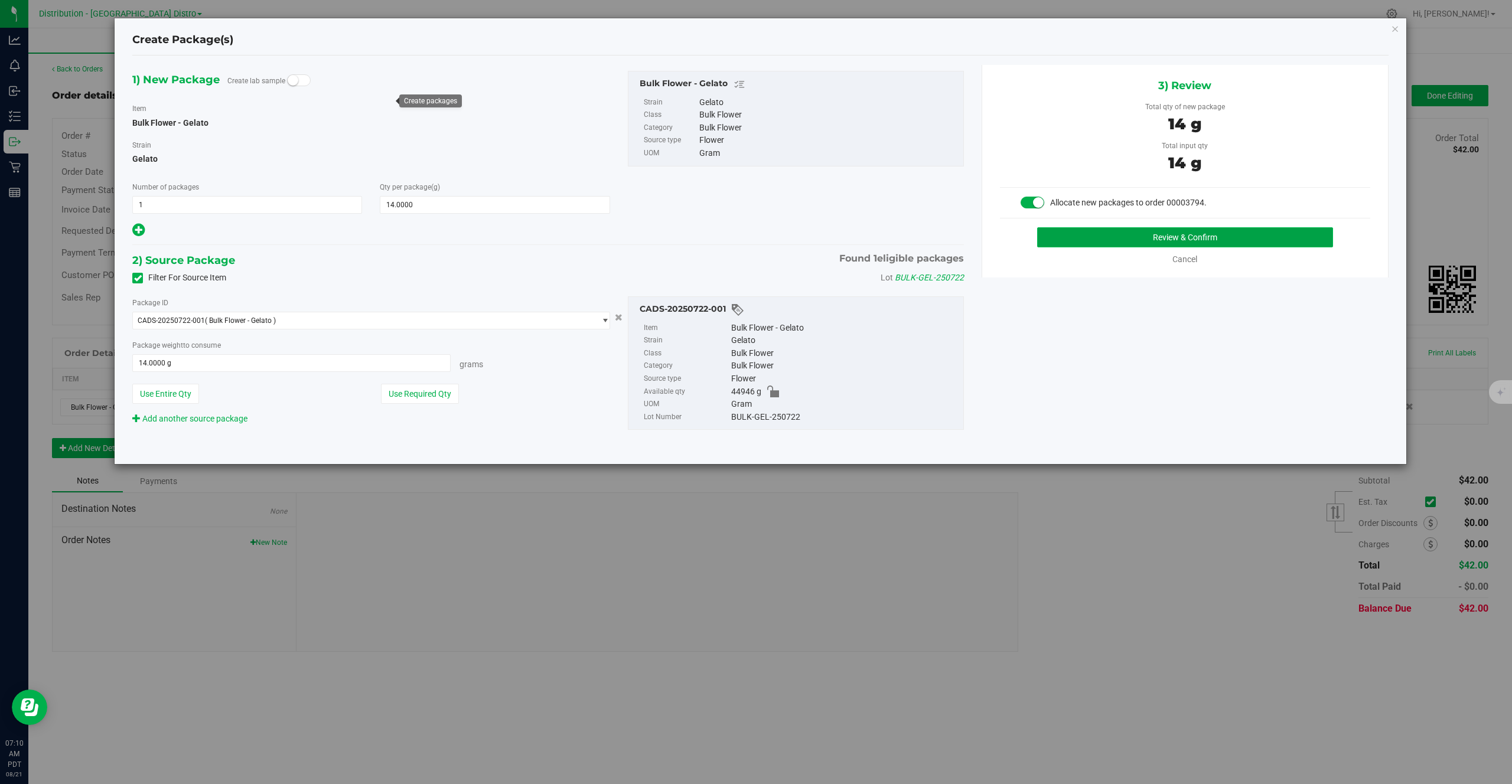
click at [1154, 240] on button "Review & Confirm" at bounding box center [1185, 238] width 296 height 20
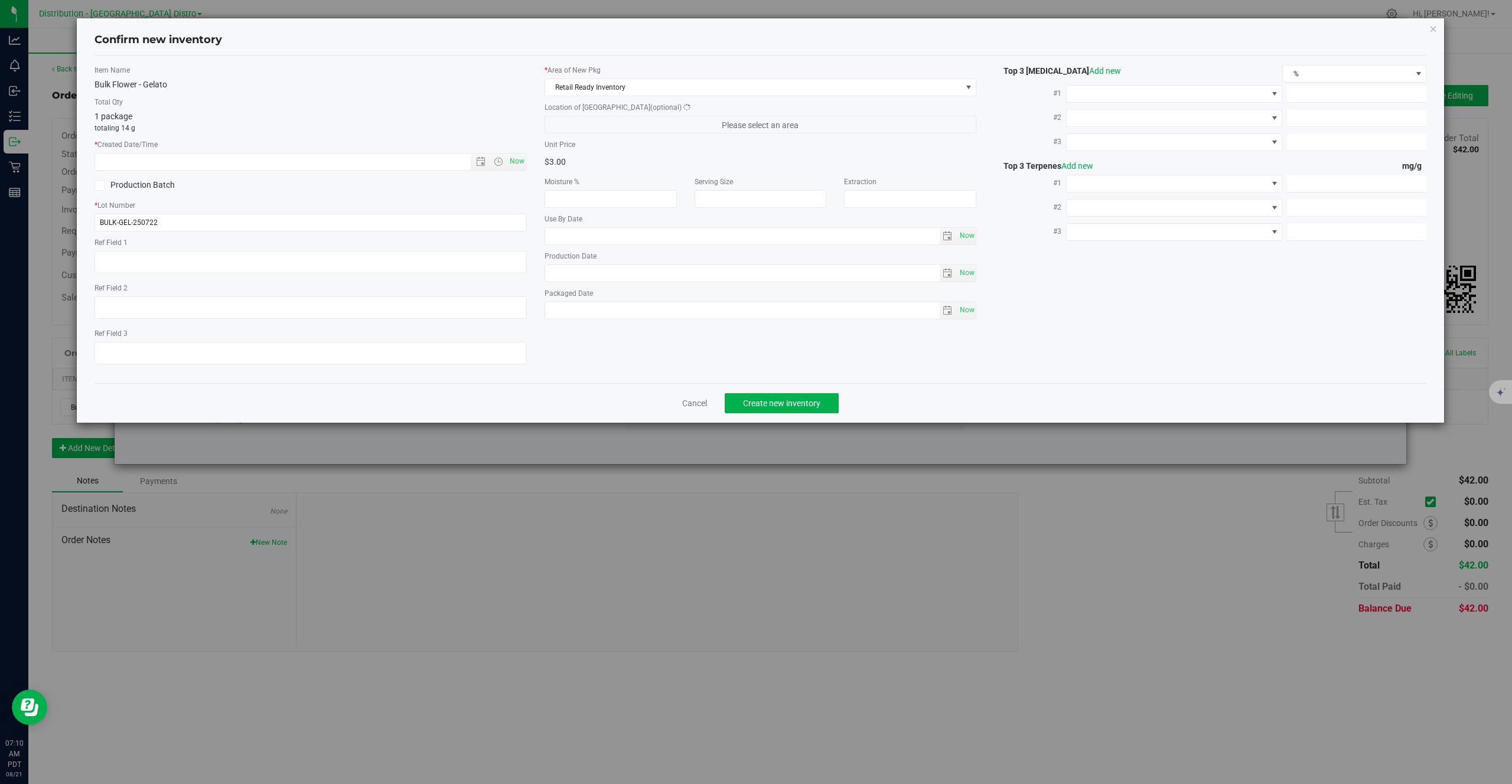
type textarea "AC-CULT-07-GEL"
type input "2026-08-21"
click at [520, 158] on span "Now" at bounding box center [517, 162] width 20 height 17
type input "8/21/2025 7:10 AM"
click at [787, 393] on button "Create new inventory" at bounding box center [781, 403] width 114 height 20
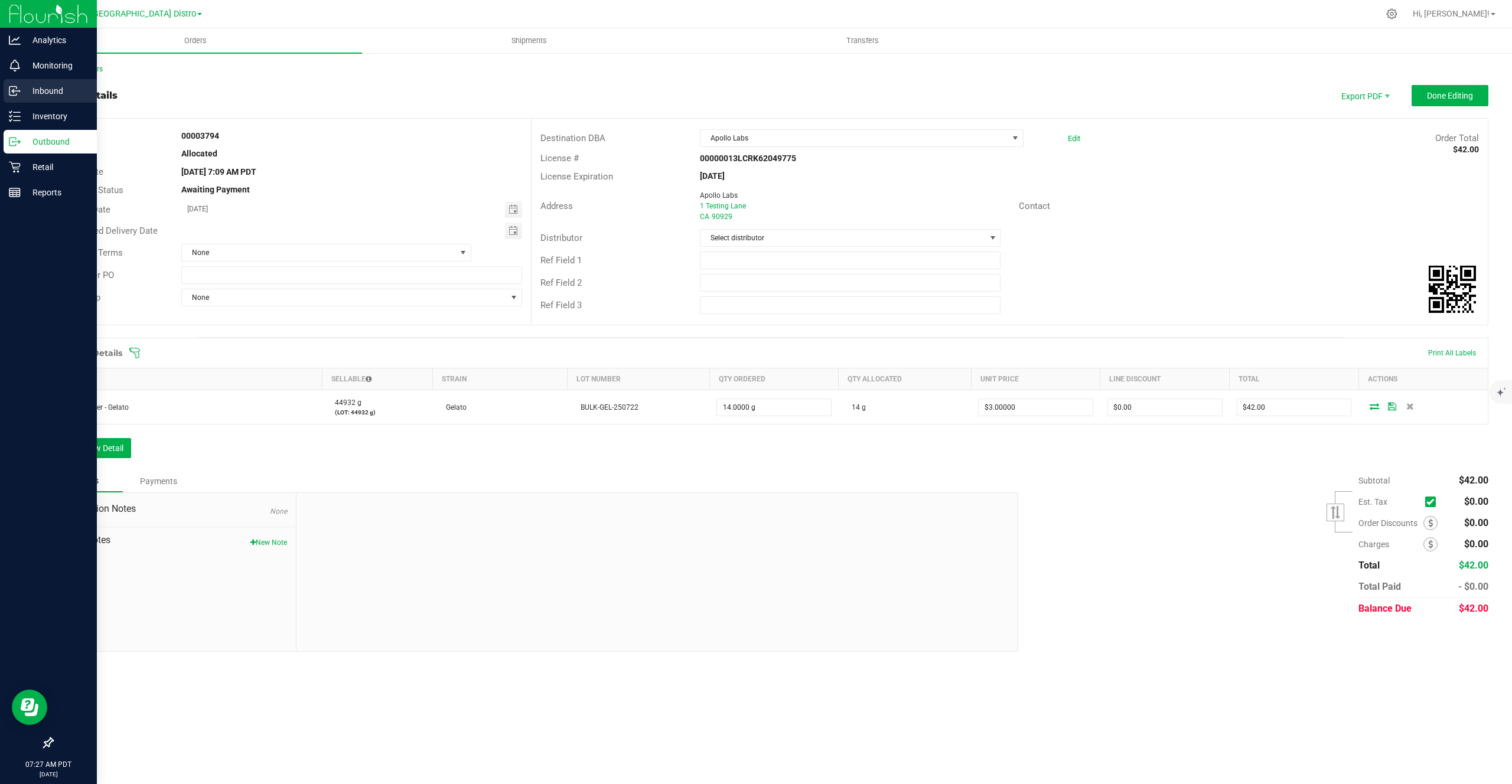
click at [55, 92] on p "Inbound" at bounding box center [56, 91] width 71 height 14
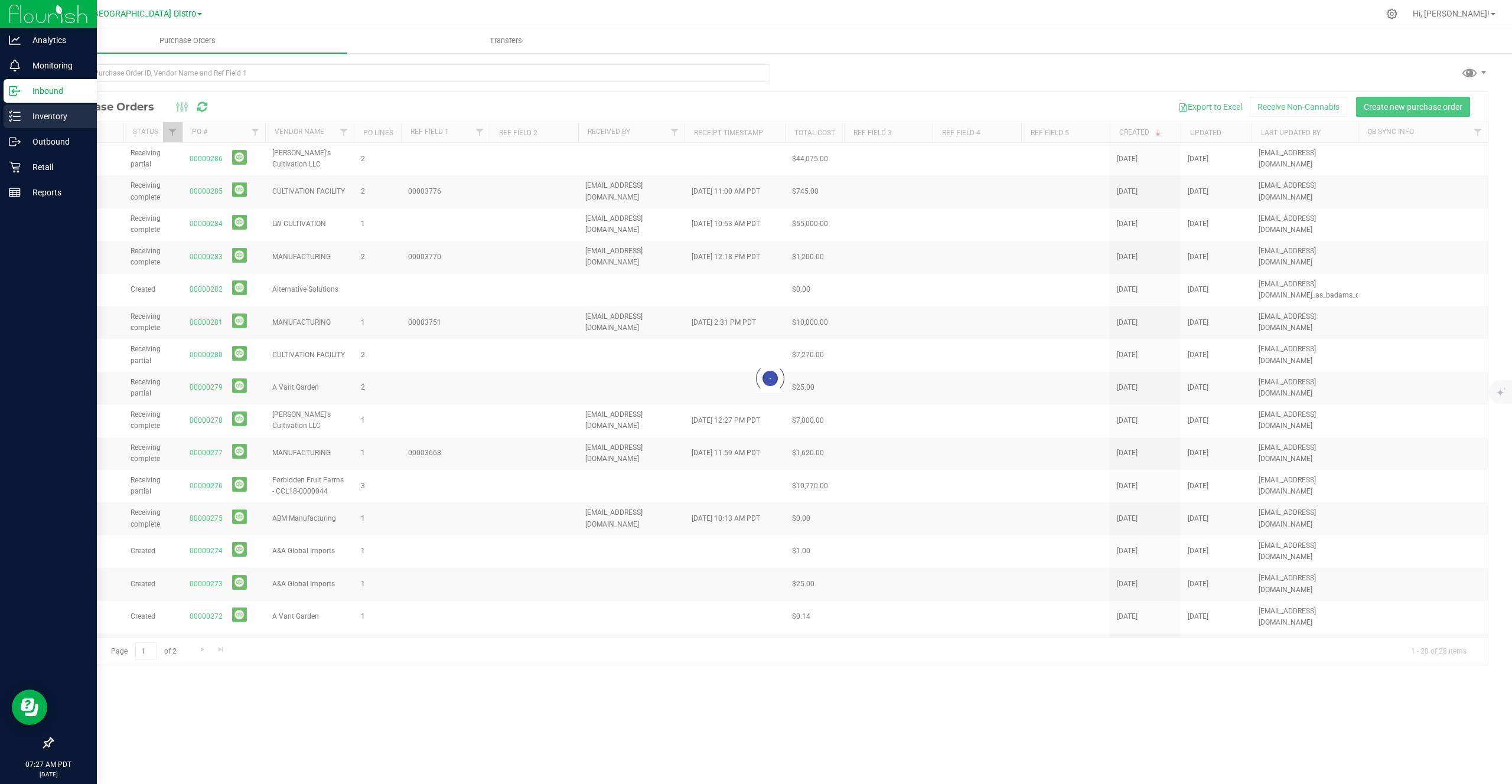
click at [56, 114] on p "Inventory" at bounding box center [56, 116] width 71 height 14
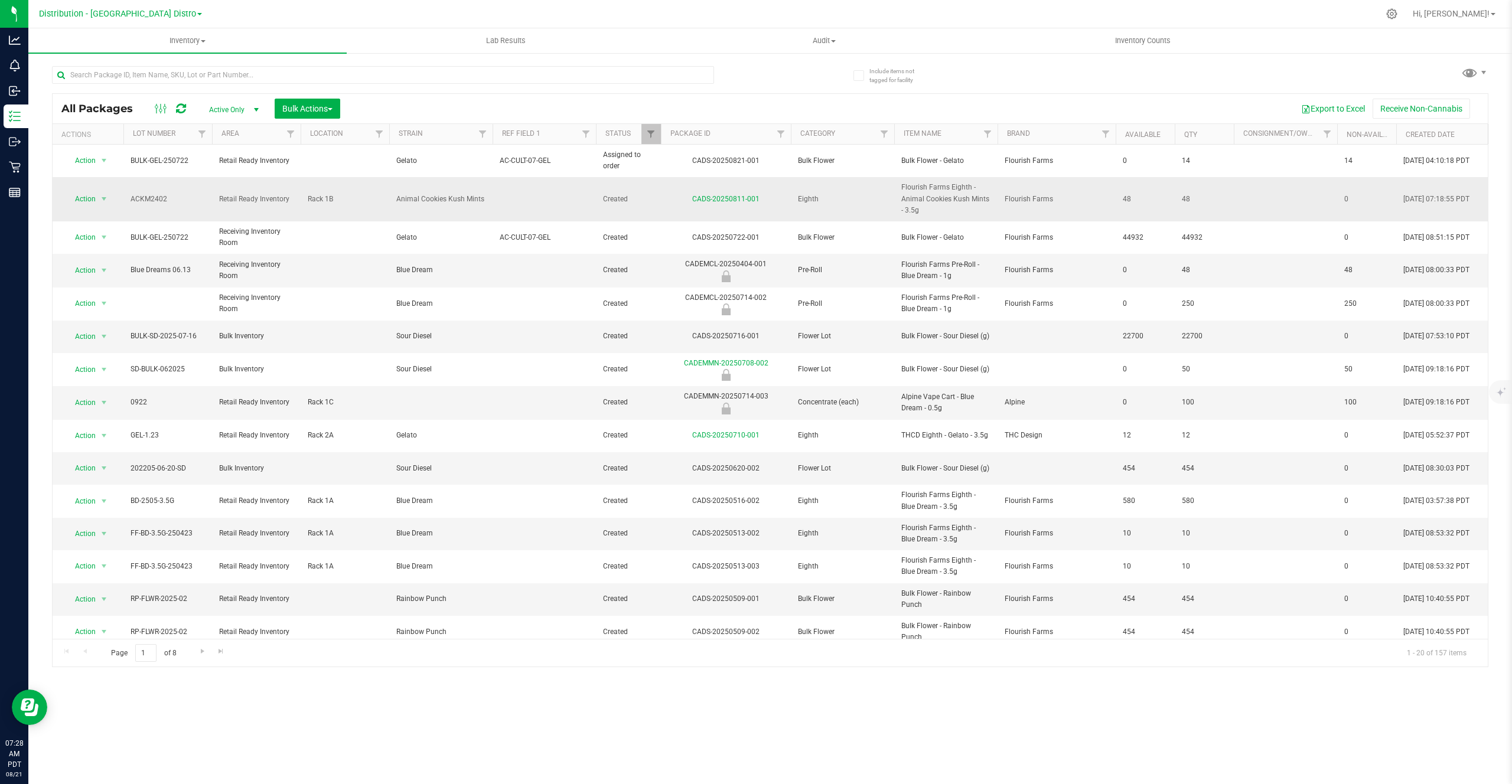
click at [667, 207] on td "CADS-20250811-001" at bounding box center [726, 199] width 130 height 44
copy tr "CADS-20250811-001"
click at [130, 19] on div "Distribution - Long Beach Distro Cultivation - Los Angeles Facility Distributio…" at bounding box center [121, 13] width 163 height 14
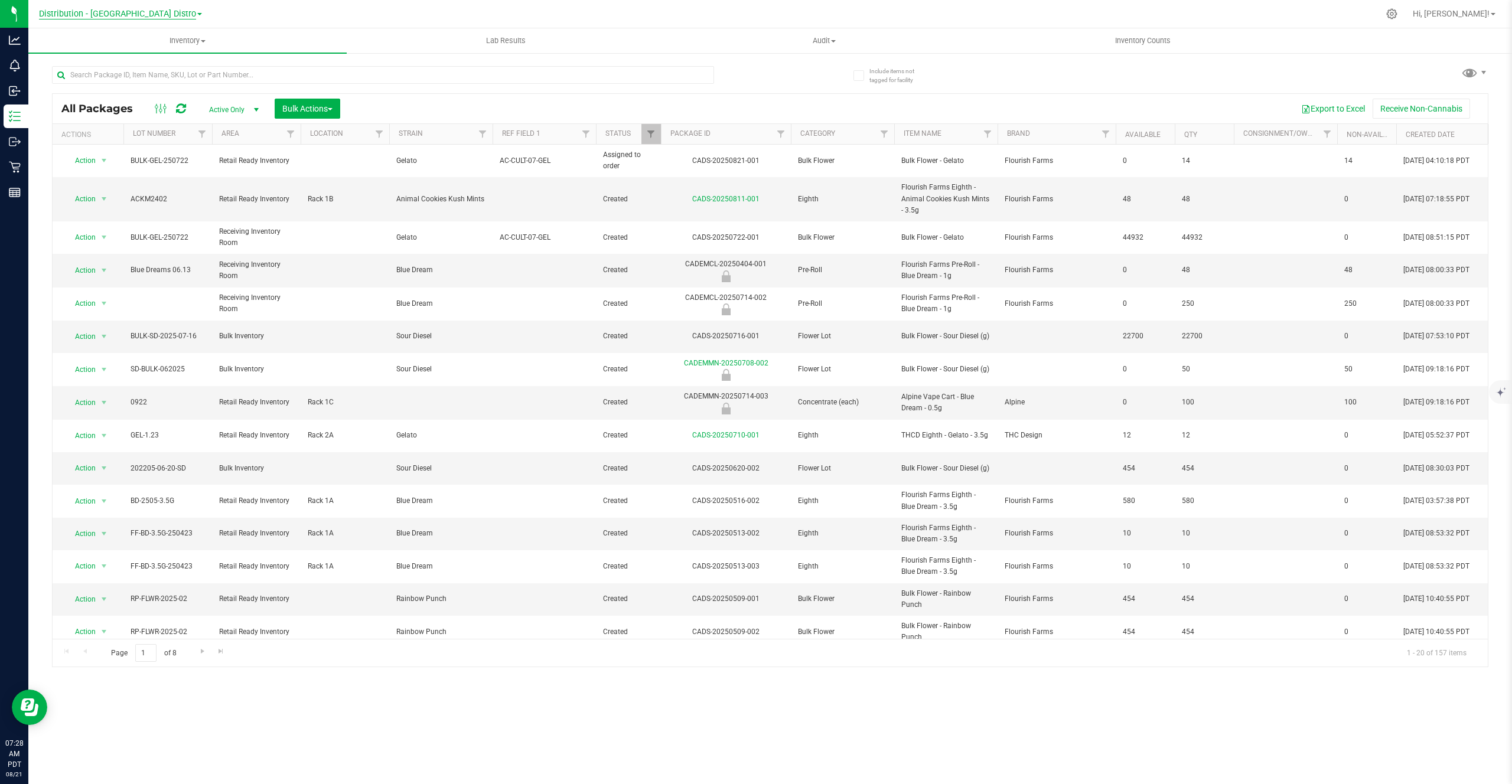
click at [130, 18] on span "Distribution - Long Beach Distro" at bounding box center [118, 14] width 157 height 11
click at [118, 86] on link "Retail - Flagship Store" at bounding box center [121, 89] width 173 height 16
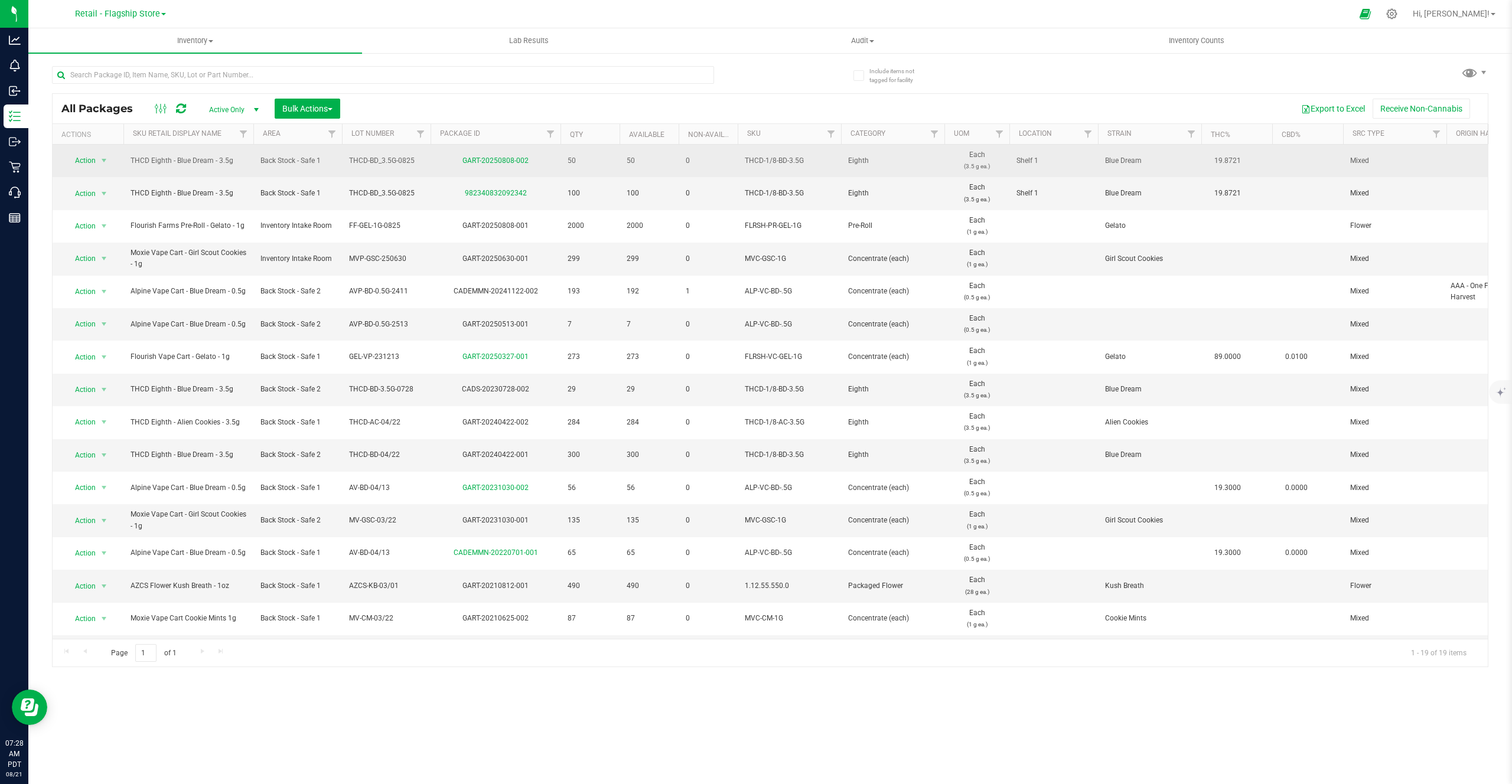
click at [444, 157] on div "GART-20250808-002" at bounding box center [496, 161] width 133 height 11
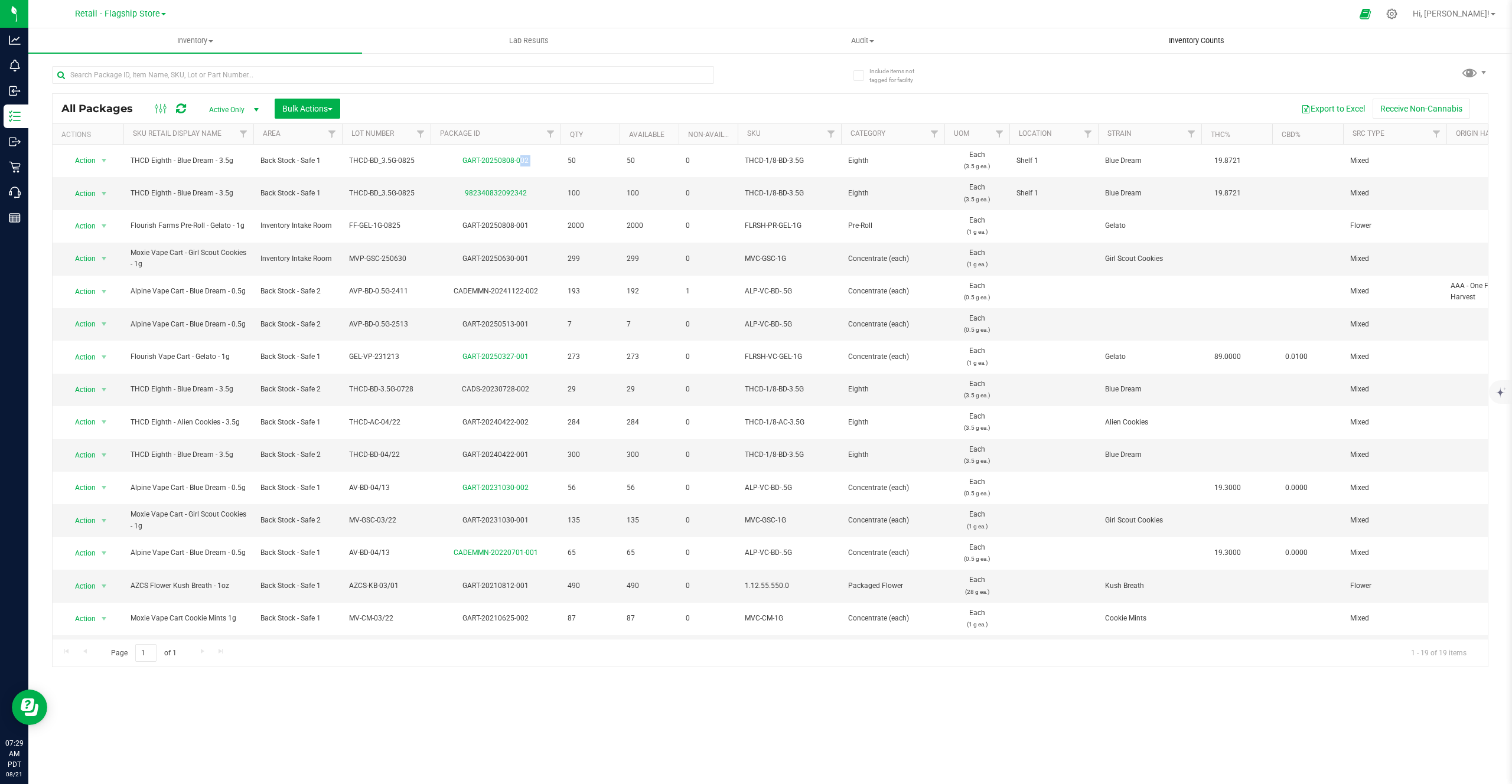
click at [1234, 45] on span "Inventory Counts" at bounding box center [1196, 41] width 87 height 11
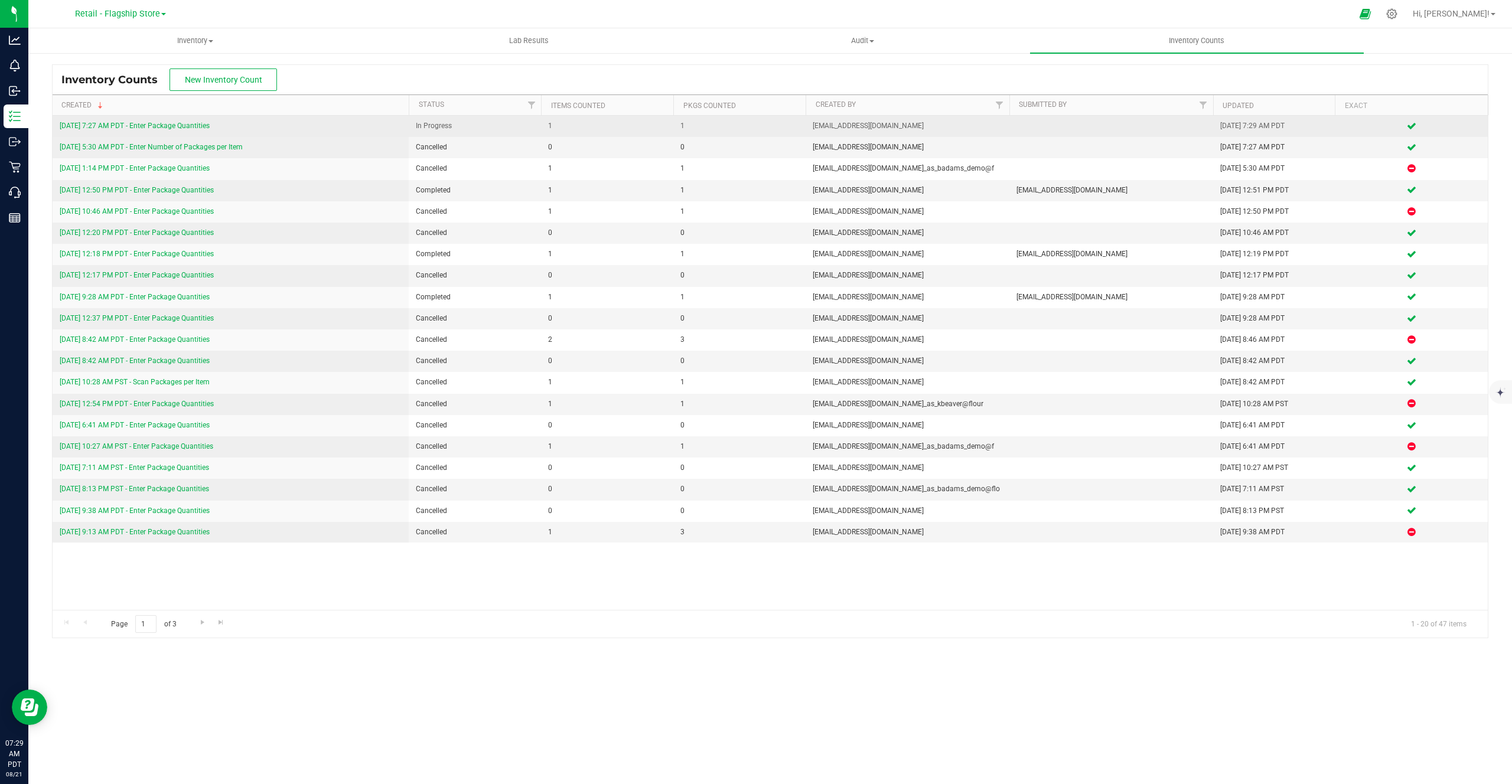
click at [169, 128] on link "8/21/25 7:27 AM PDT - Enter Package Quantities" at bounding box center [134, 125] width 150 height 9
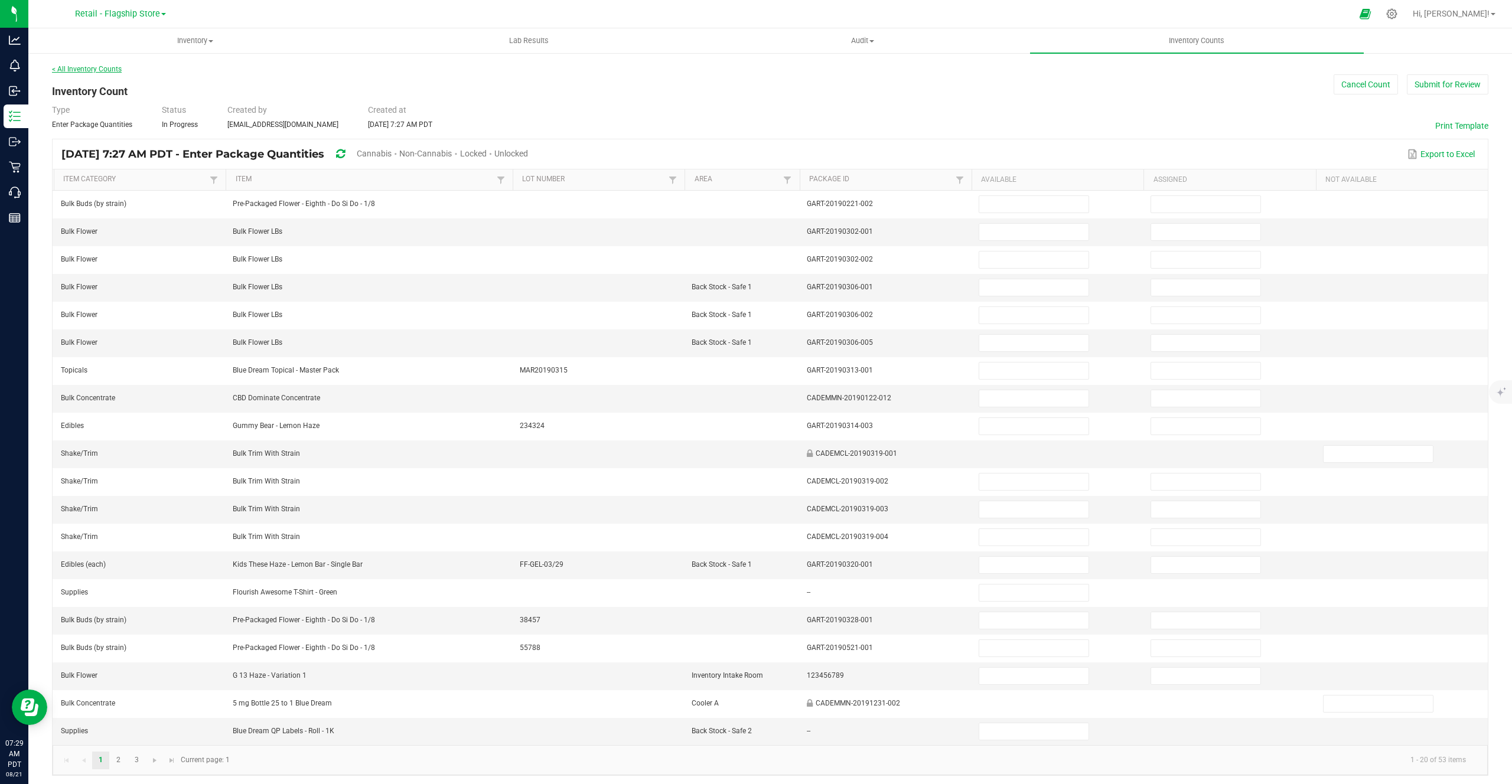
click at [69, 71] on link "< All Inventory Counts" at bounding box center [86, 69] width 70 height 9
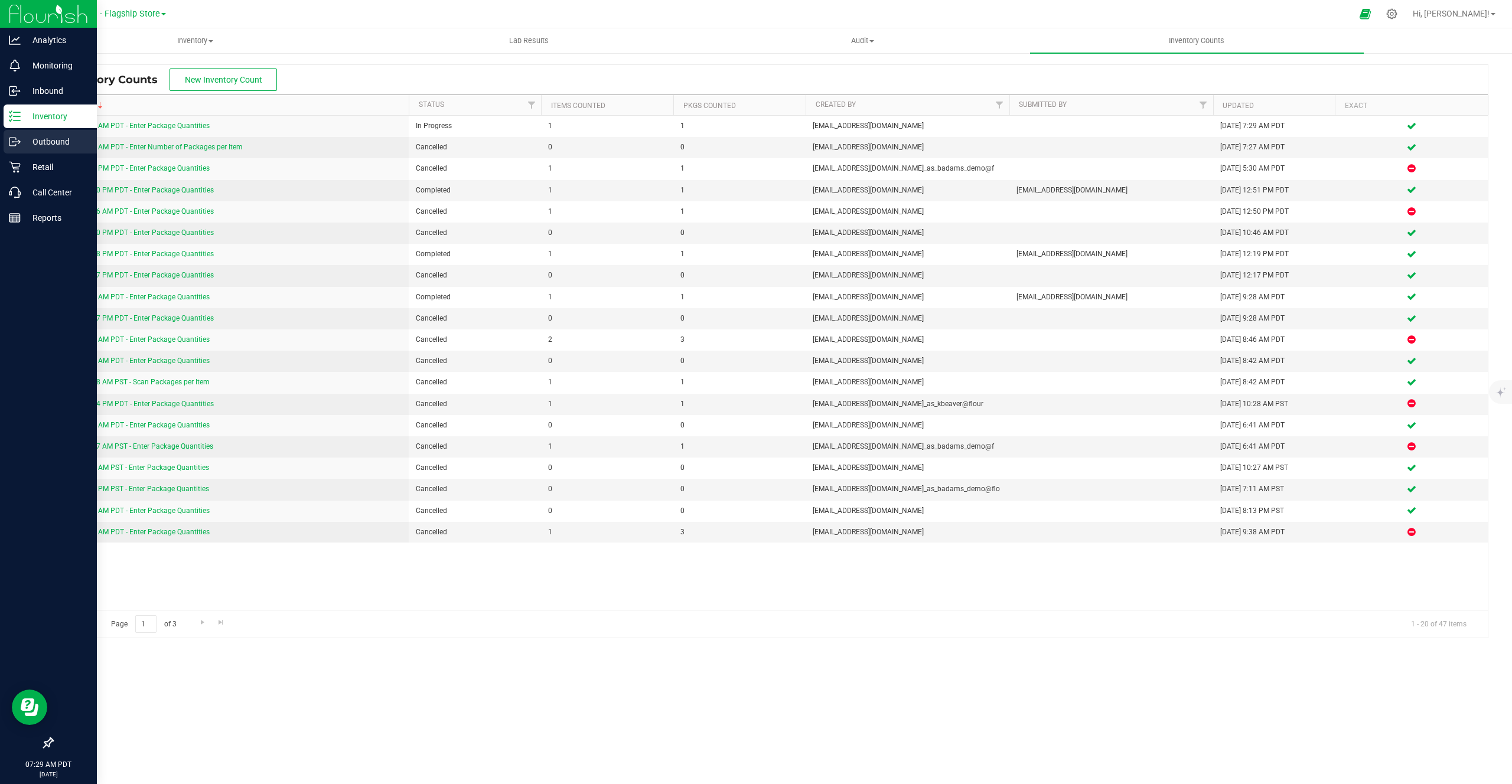
click at [28, 131] on div "Outbound" at bounding box center [50, 142] width 93 height 24
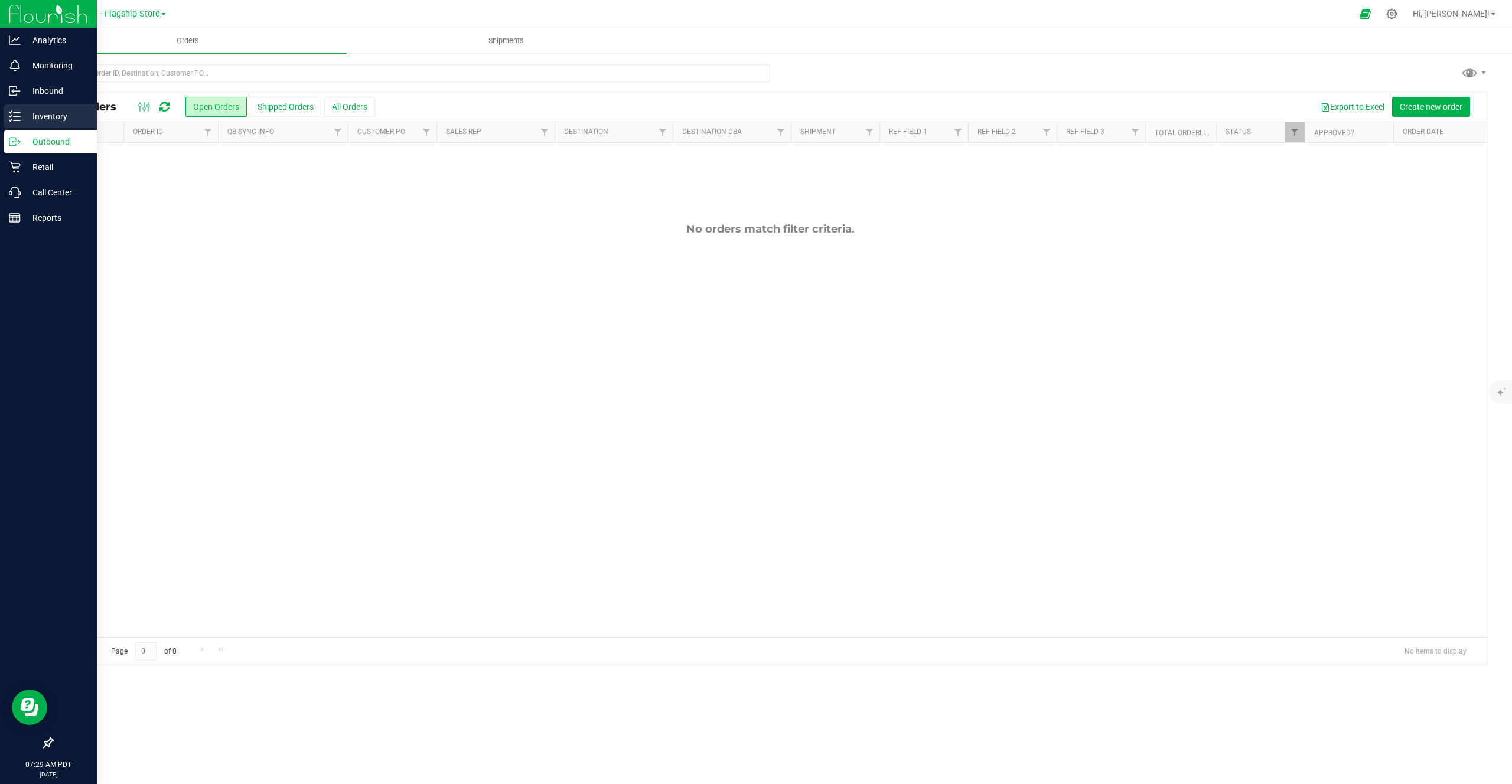
click at [27, 121] on p "Inventory" at bounding box center [56, 116] width 71 height 14
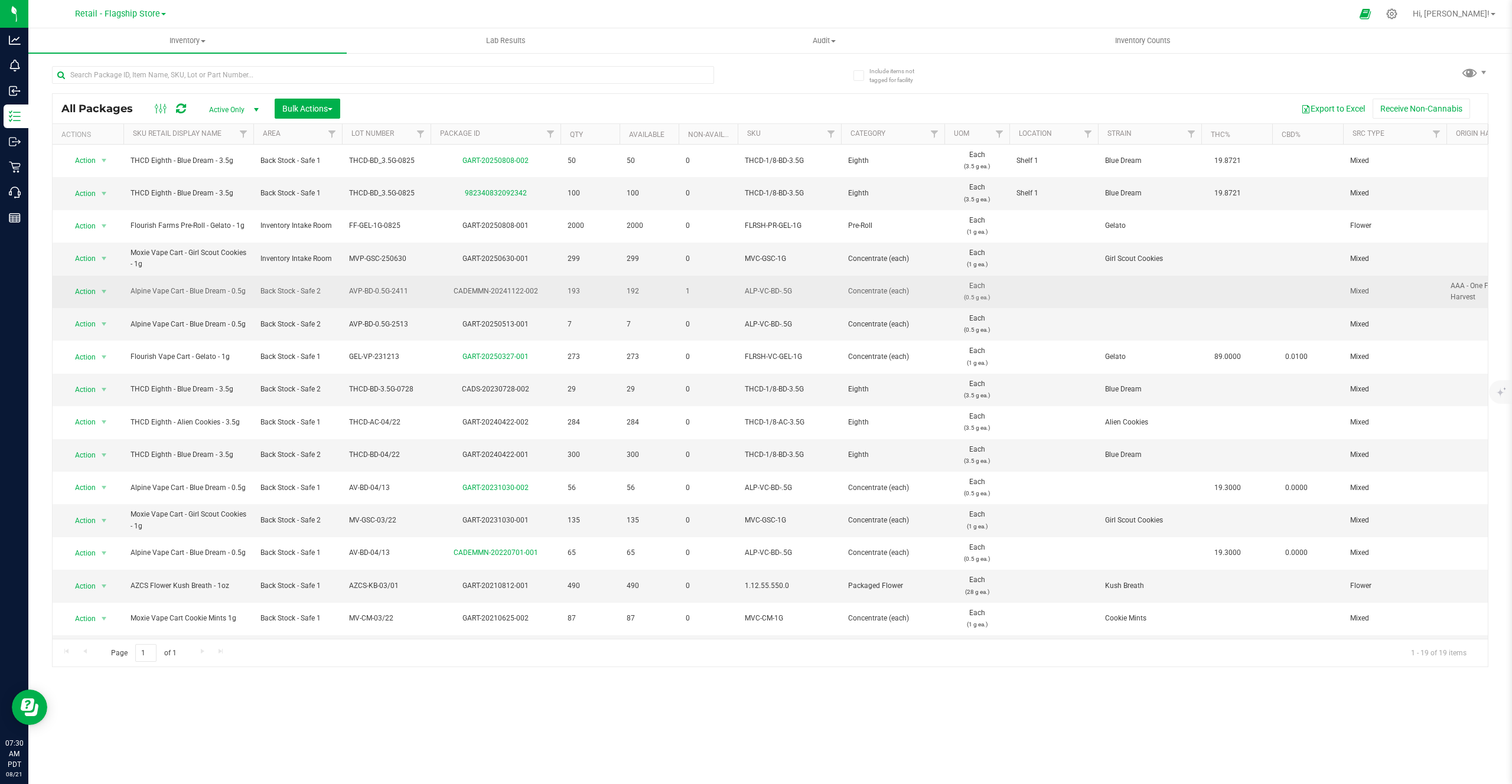
click at [512, 294] on div "CADEMMN-20241122-002" at bounding box center [496, 291] width 133 height 11
copy tr "CADEMMN-20241122-002"
click at [569, 289] on span "193" at bounding box center [590, 291] width 45 height 11
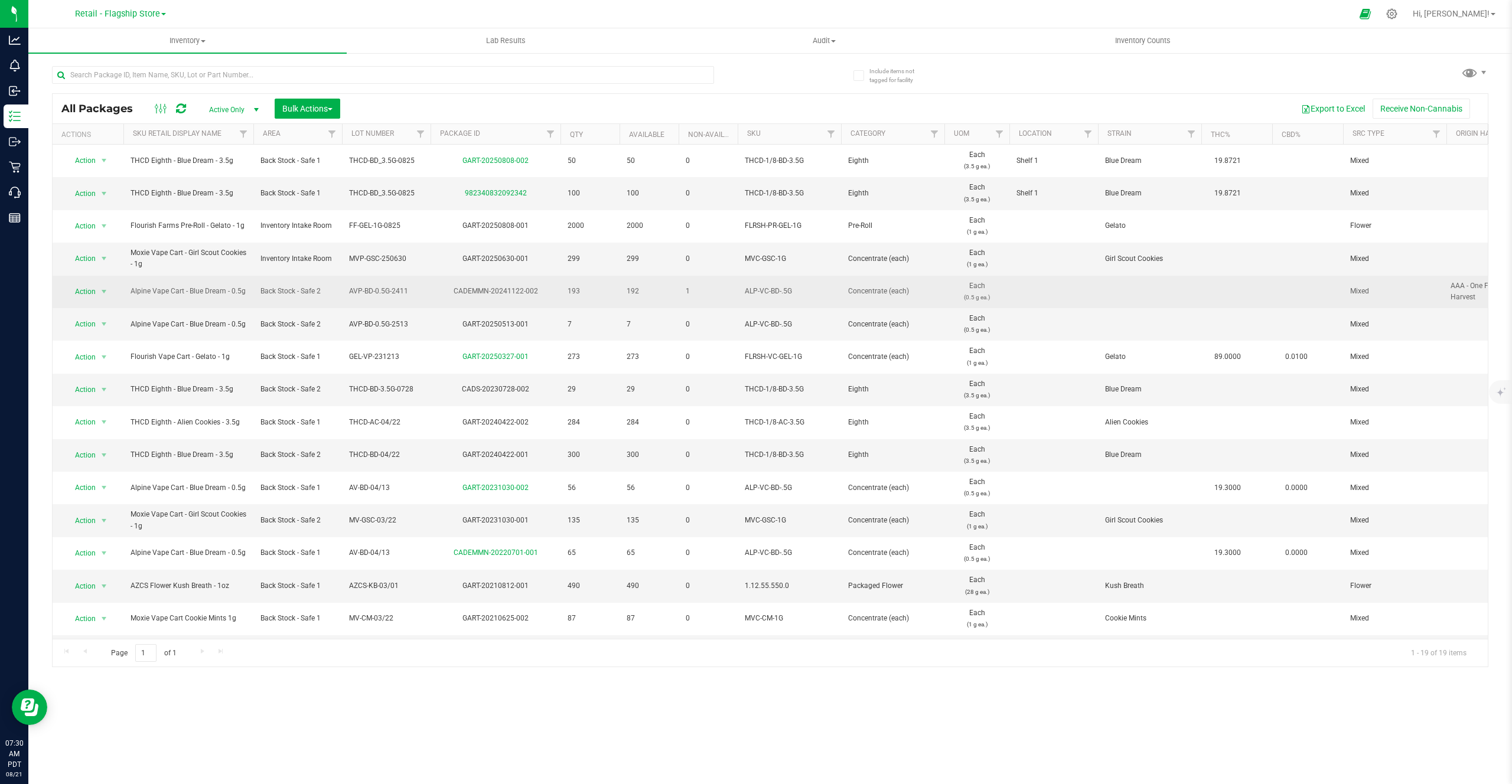
click at [569, 289] on span "193" at bounding box center [590, 291] width 45 height 11
click at [630, 294] on span "192" at bounding box center [649, 291] width 45 height 11
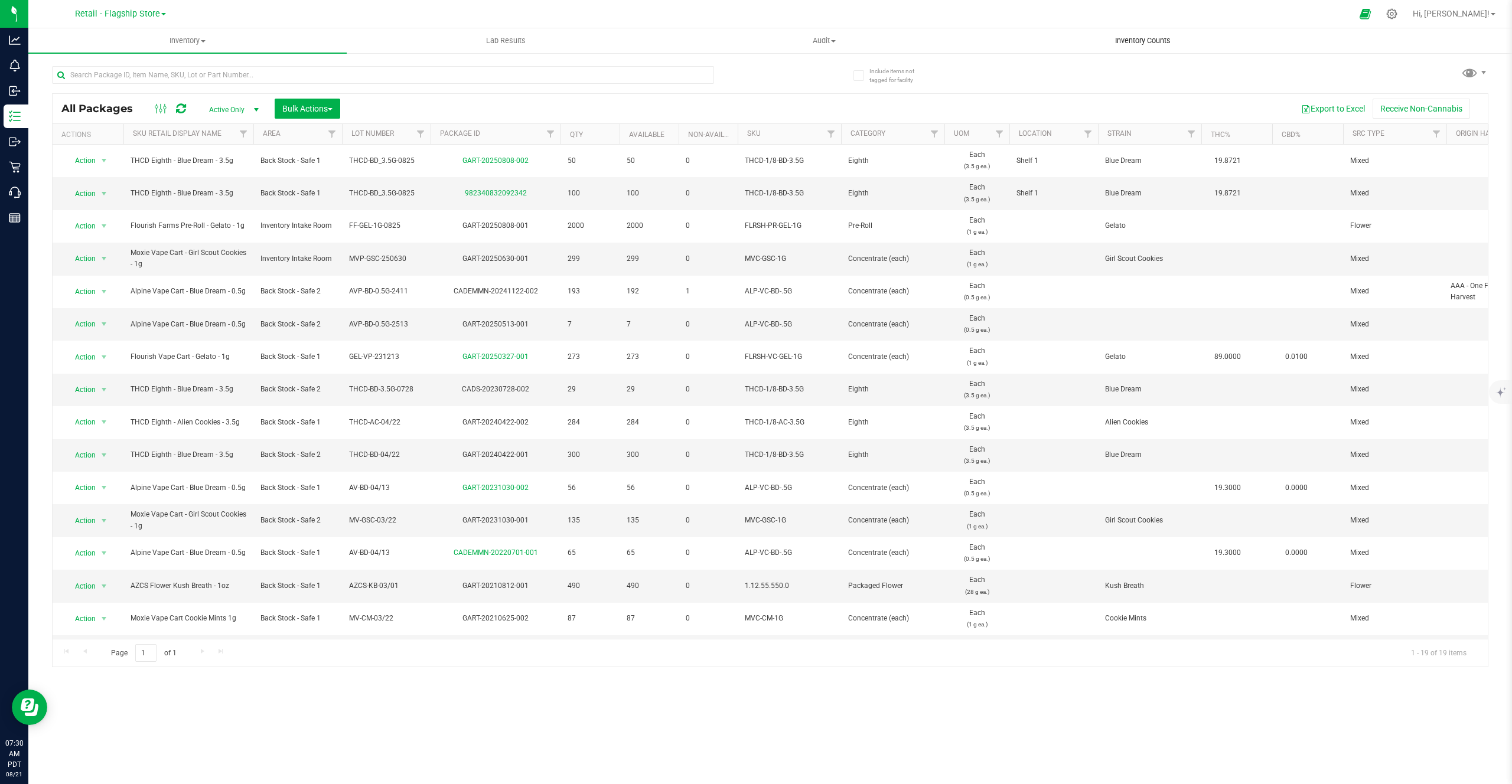
click at [1128, 42] on span "Inventory Counts" at bounding box center [1142, 41] width 87 height 11
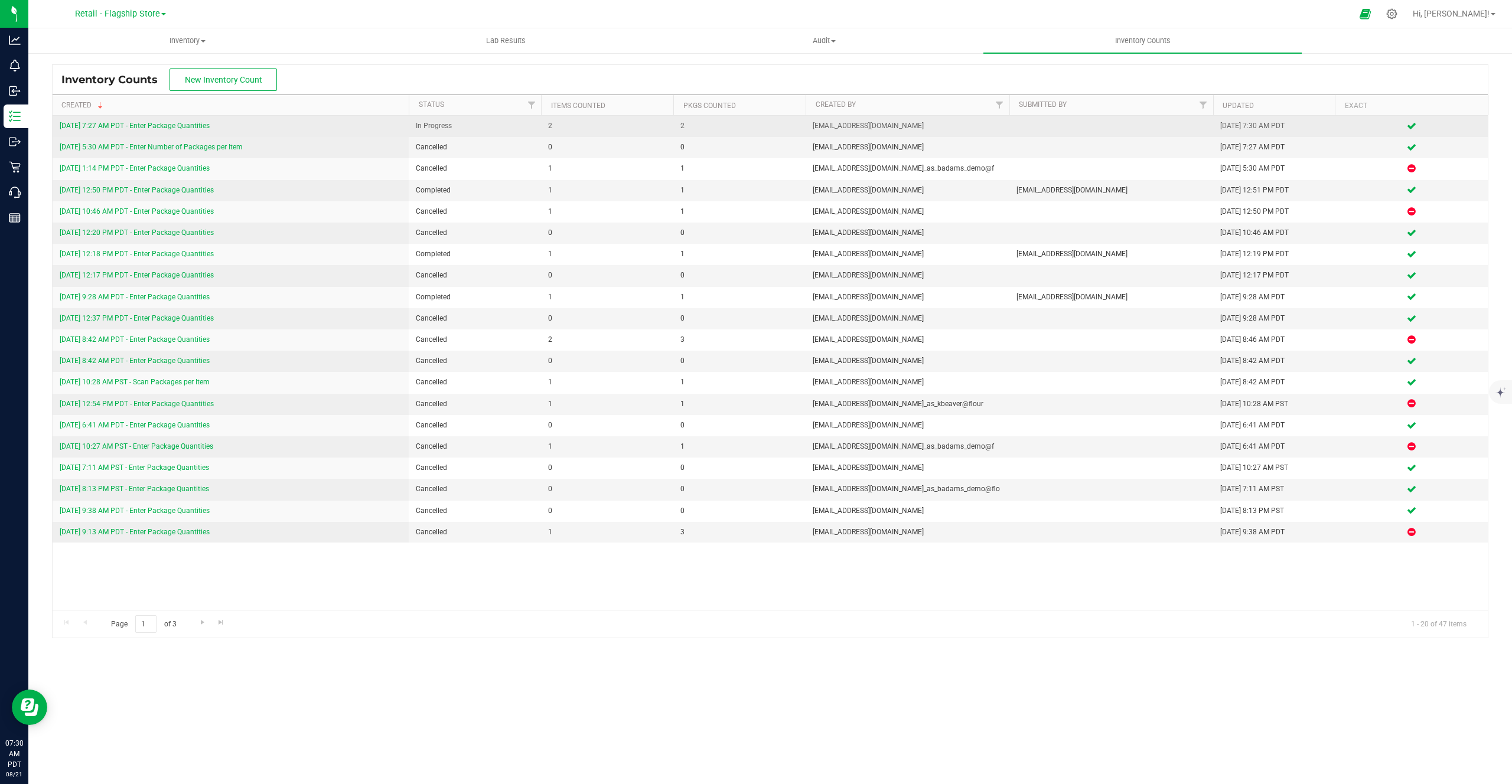
click at [182, 123] on link "8/21/25 7:27 AM PDT - Enter Package Quantities" at bounding box center [134, 125] width 150 height 9
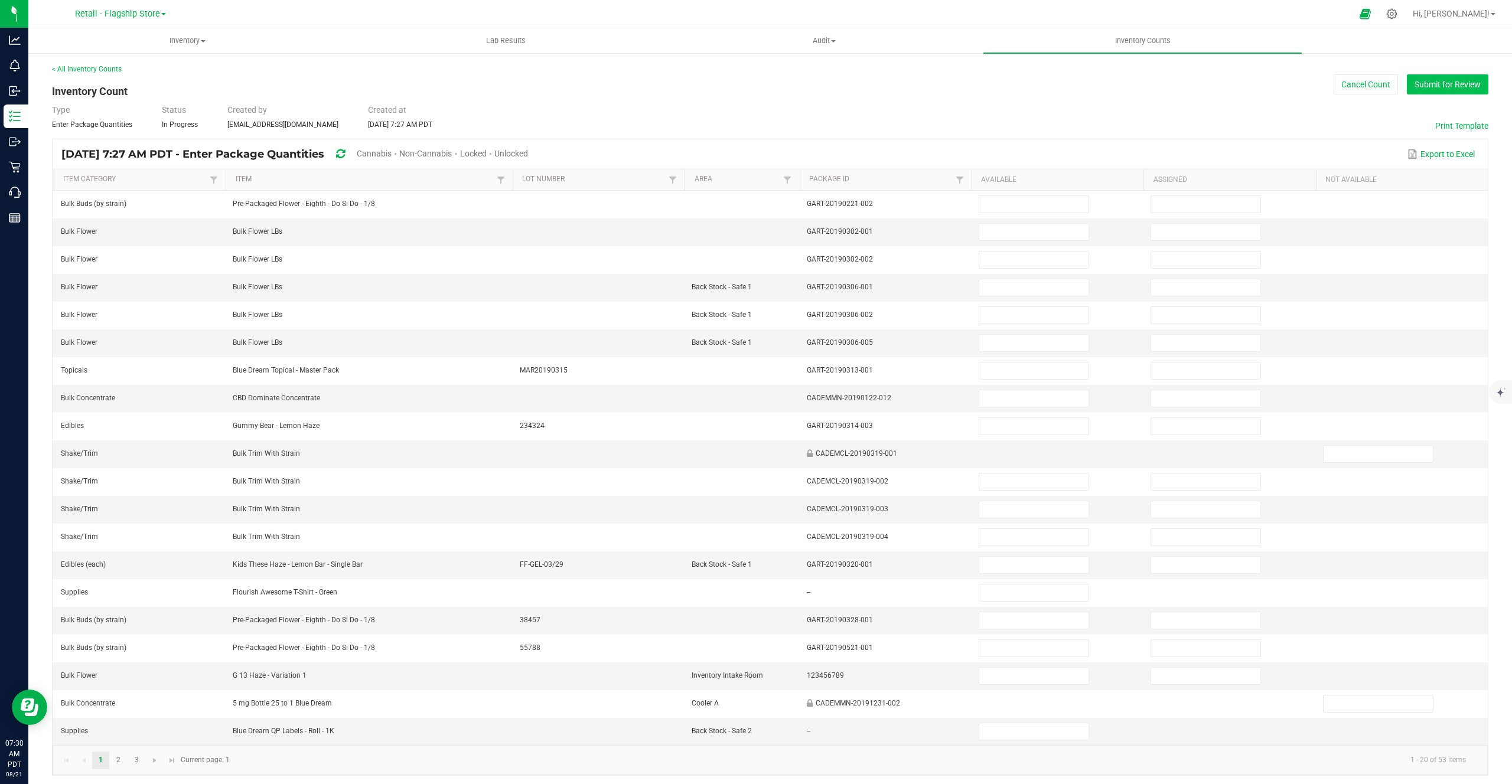
click at [1417, 92] on button "Submit for Review" at bounding box center [1448, 85] width 82 height 20
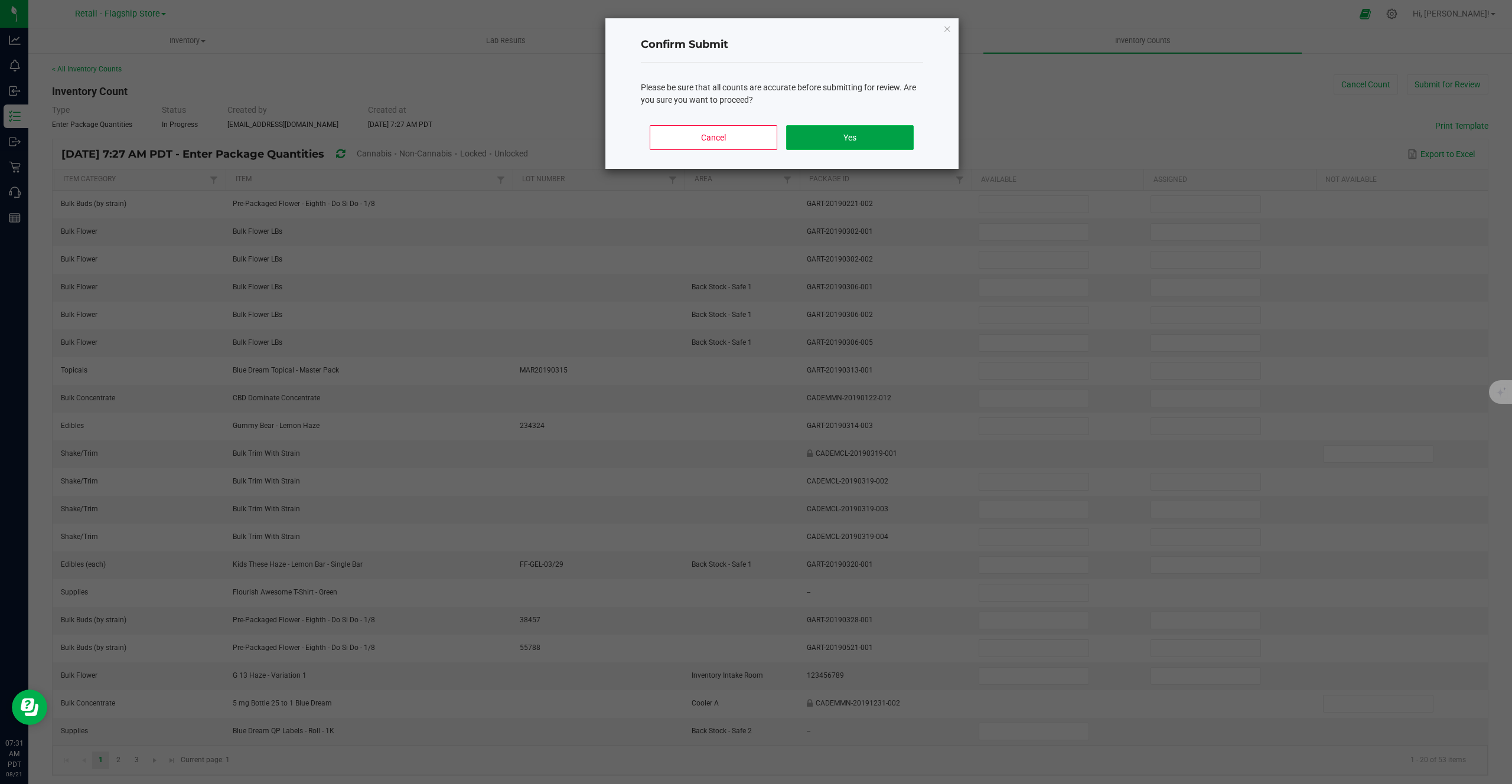
click at [880, 137] on button "Yes" at bounding box center [849, 138] width 127 height 25
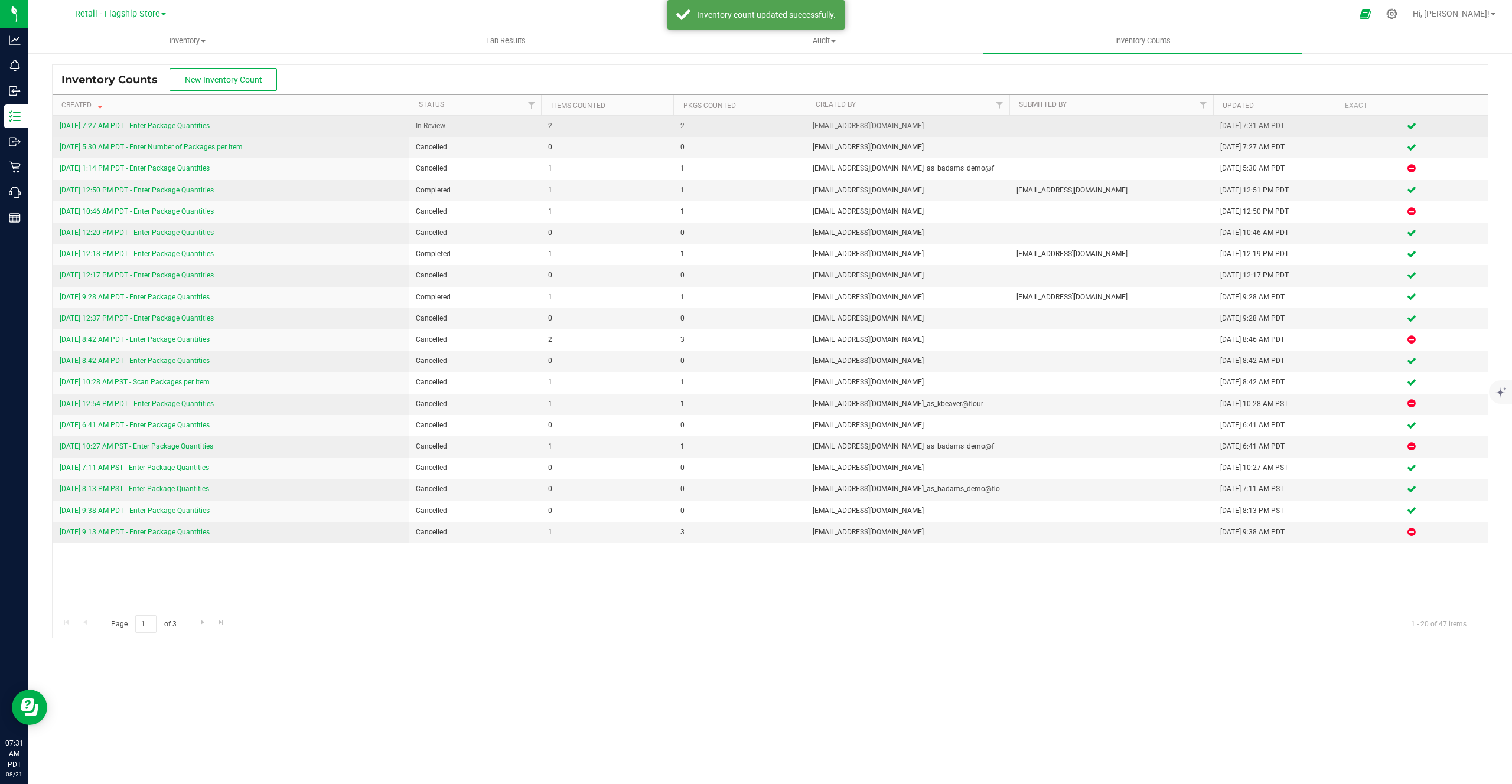
click at [150, 126] on link "8/21/25 7:27 AM PDT - Enter Package Quantities" at bounding box center [134, 125] width 150 height 9
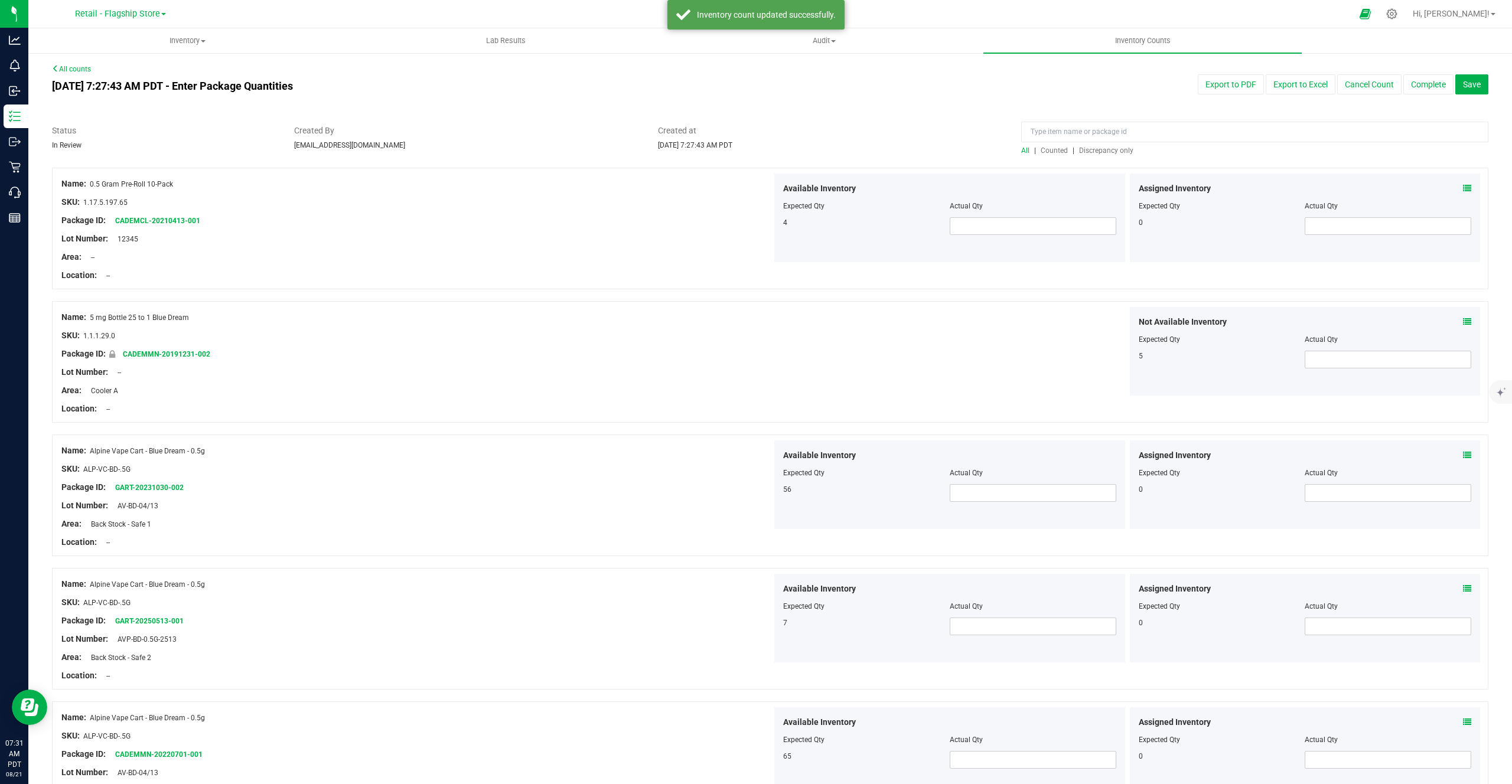
click at [1065, 147] on span "Counted" at bounding box center [1054, 151] width 27 height 9
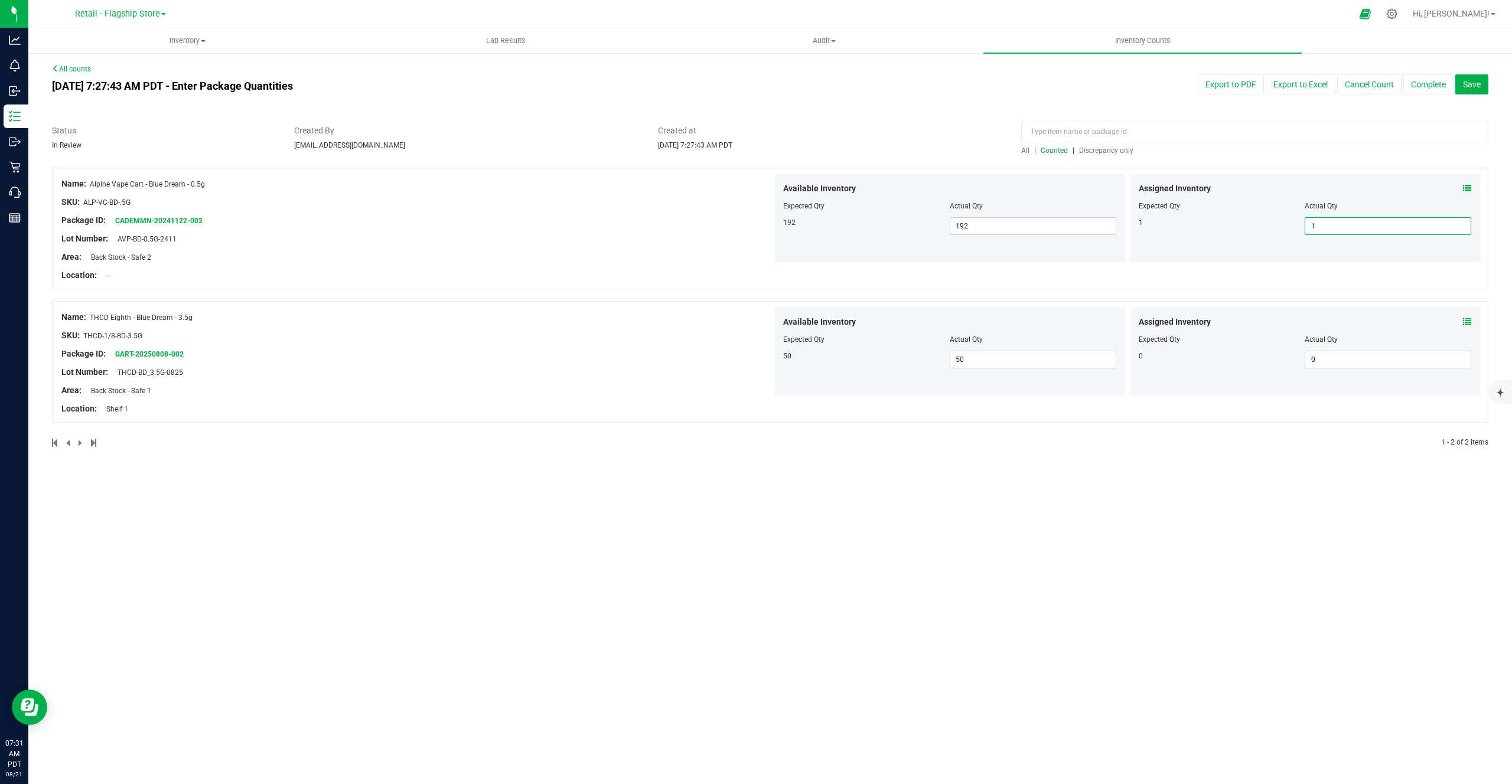
drag, startPoint x: 1327, startPoint y: 224, endPoint x: 1289, endPoint y: 226, distance: 38.1
click at [1289, 226] on div "1 1 1" at bounding box center [1305, 226] width 333 height 18
type input "0"
click at [1287, 224] on div "1" at bounding box center [1222, 223] width 166 height 11
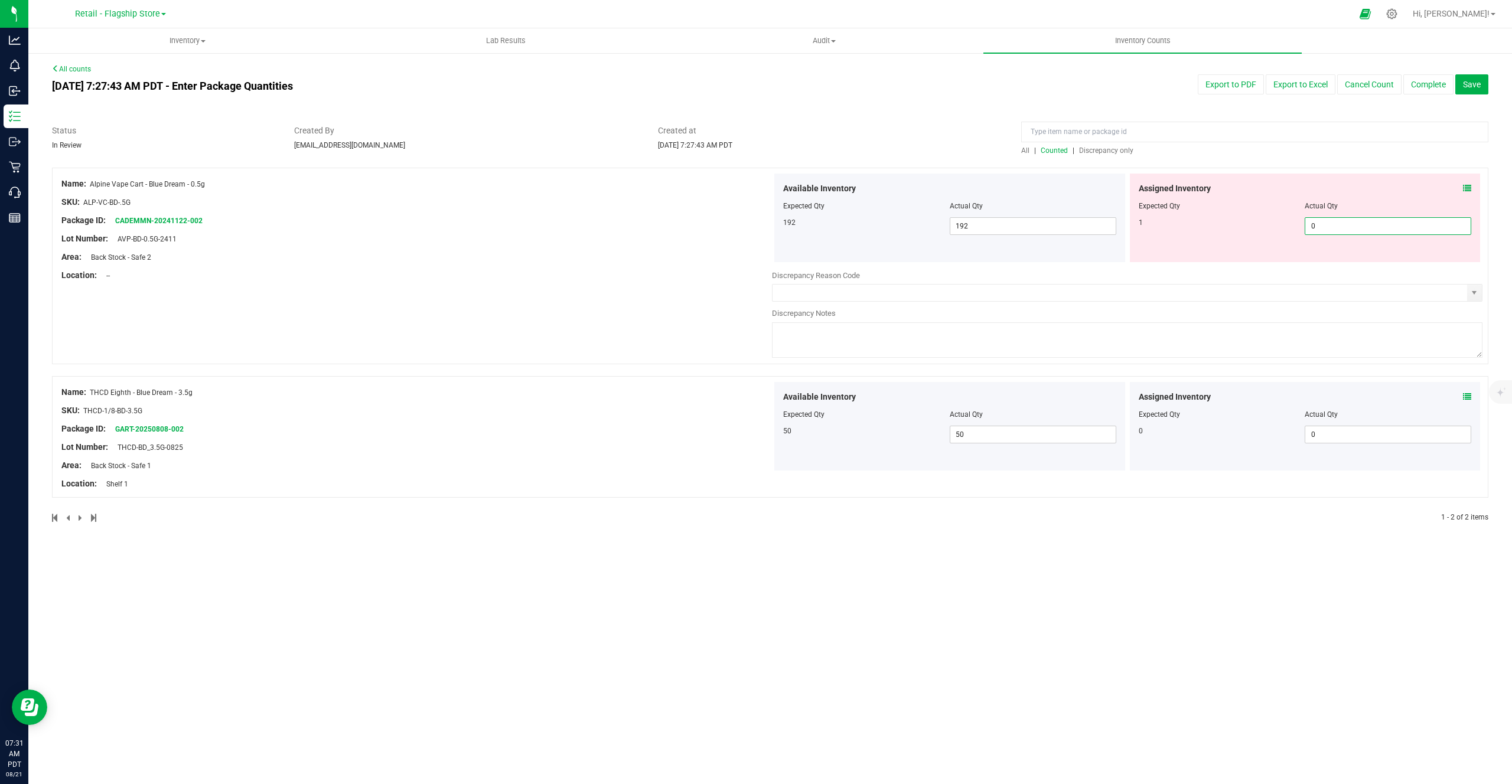
drag, startPoint x: 1347, startPoint y: 224, endPoint x: 1296, endPoint y: 226, distance: 51.0
click at [1296, 226] on div "1 0 0" at bounding box center [1305, 226] width 333 height 18
type input "1"
click at [1063, 236] on div "Available Inventory Expected Qty Actual Qty 192 192 192" at bounding box center [949, 217] width 351 height 89
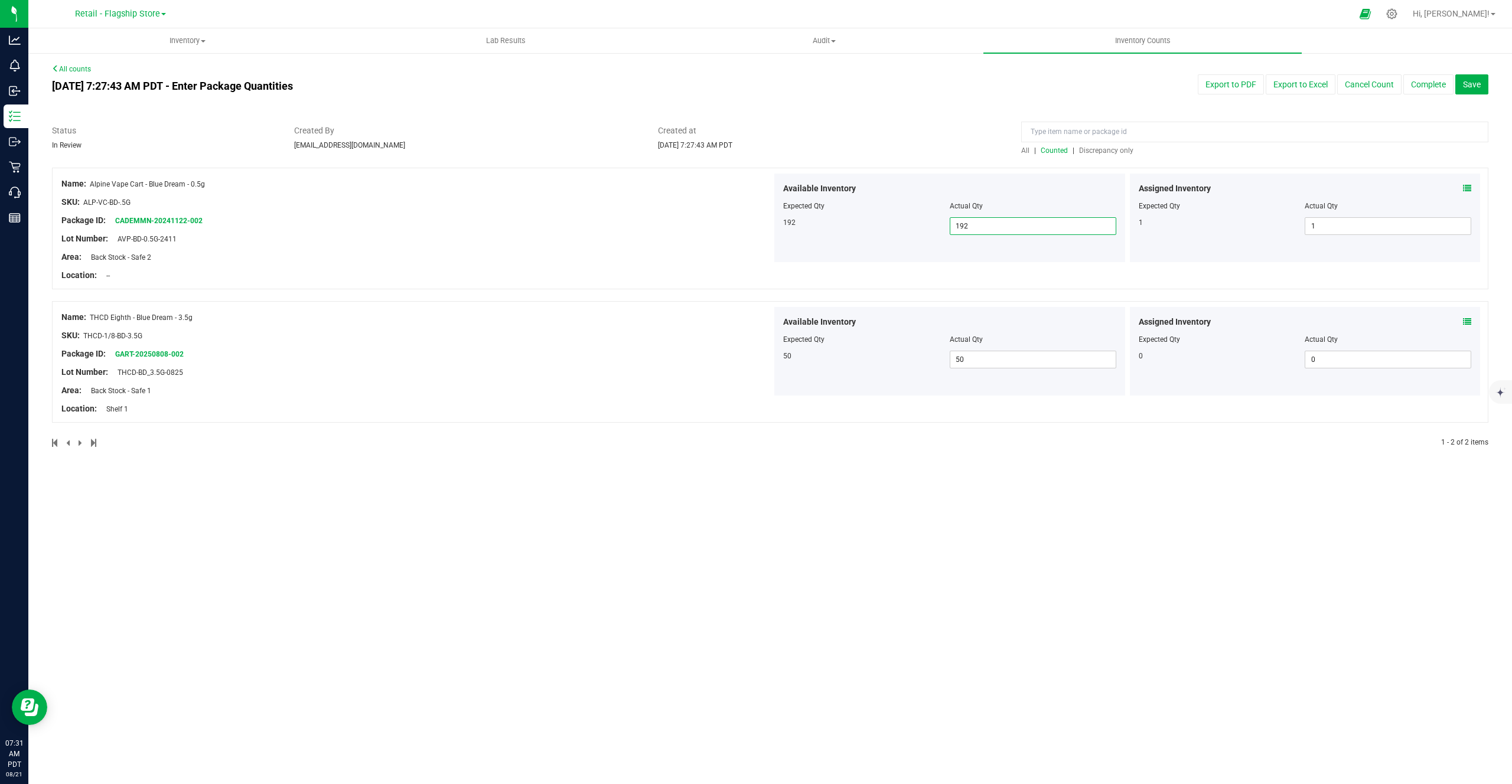
drag, startPoint x: 990, startPoint y: 228, endPoint x: 962, endPoint y: 224, distance: 28.3
click at [962, 224] on span "192 192" at bounding box center [1033, 226] width 166 height 18
type input "191"
click at [945, 244] on div "Available Inventory Expected Qty Actual Qty 192 191 191" at bounding box center [949, 217] width 351 height 89
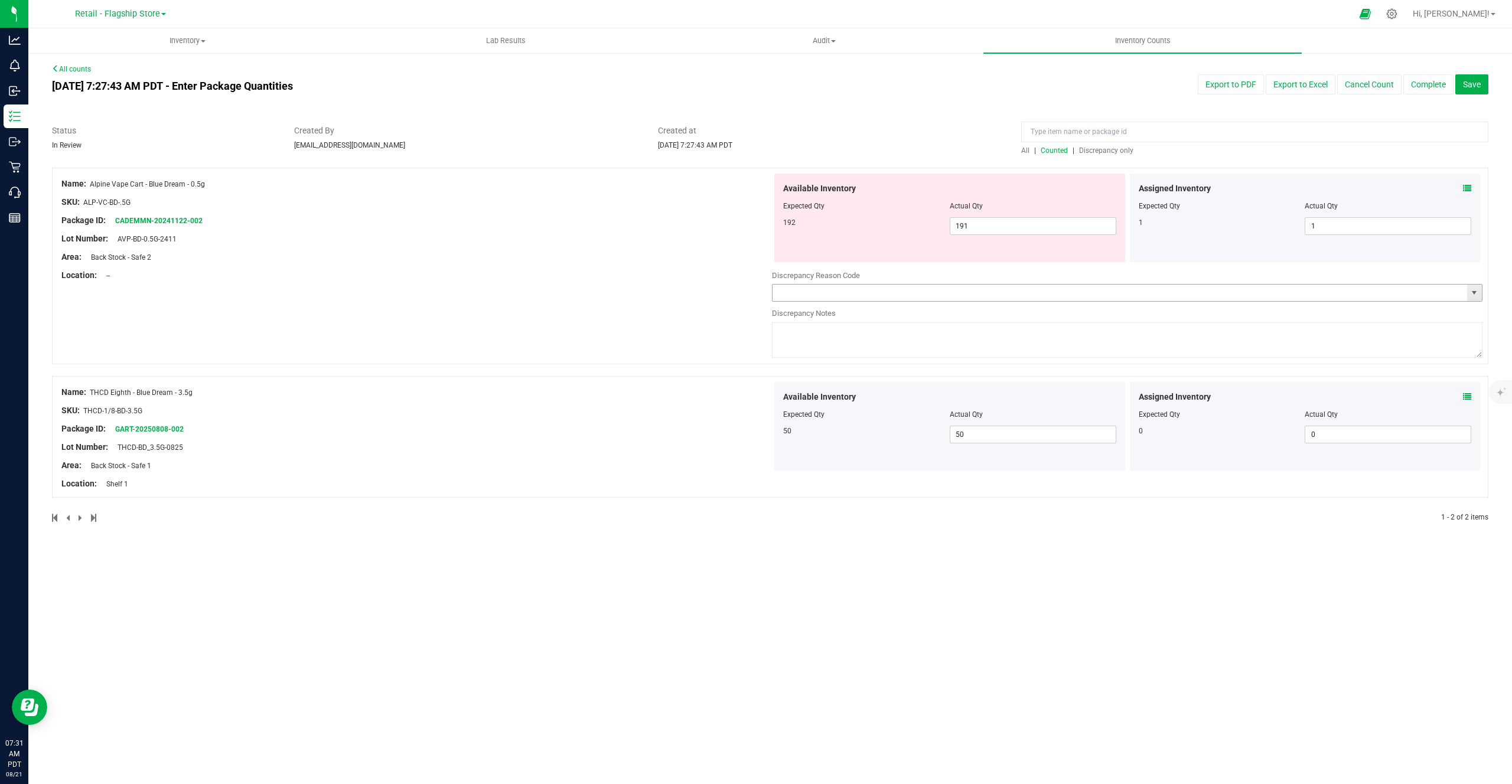
click at [947, 300] on input "text" at bounding box center [1119, 292] width 694 height 16
click at [1476, 293] on span "select" at bounding box center [1474, 292] width 9 height 9
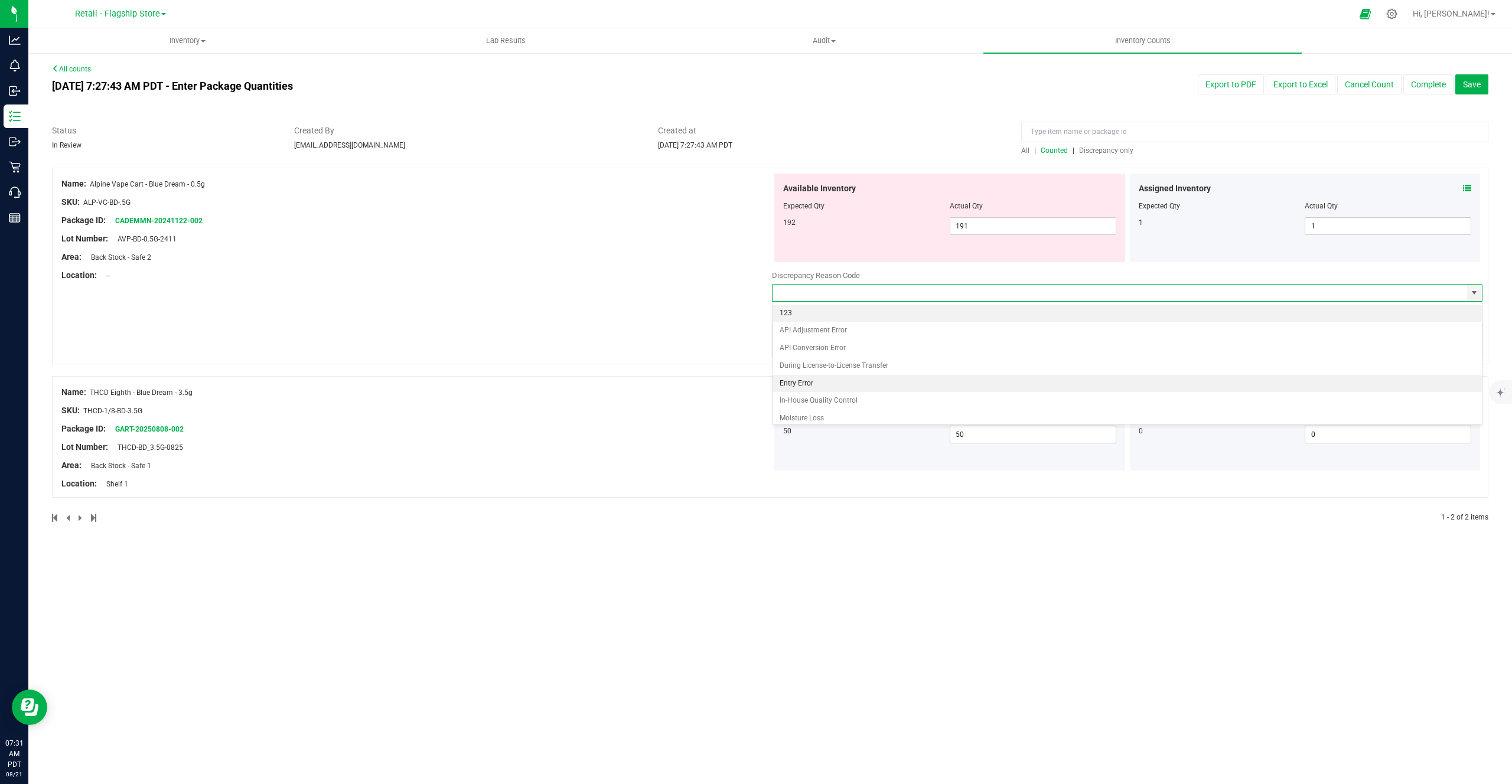
click at [816, 386] on li "Entry Error" at bounding box center [1127, 383] width 709 height 18
type input "Entry Error"
click at [823, 347] on textarea at bounding box center [1127, 339] width 711 height 35
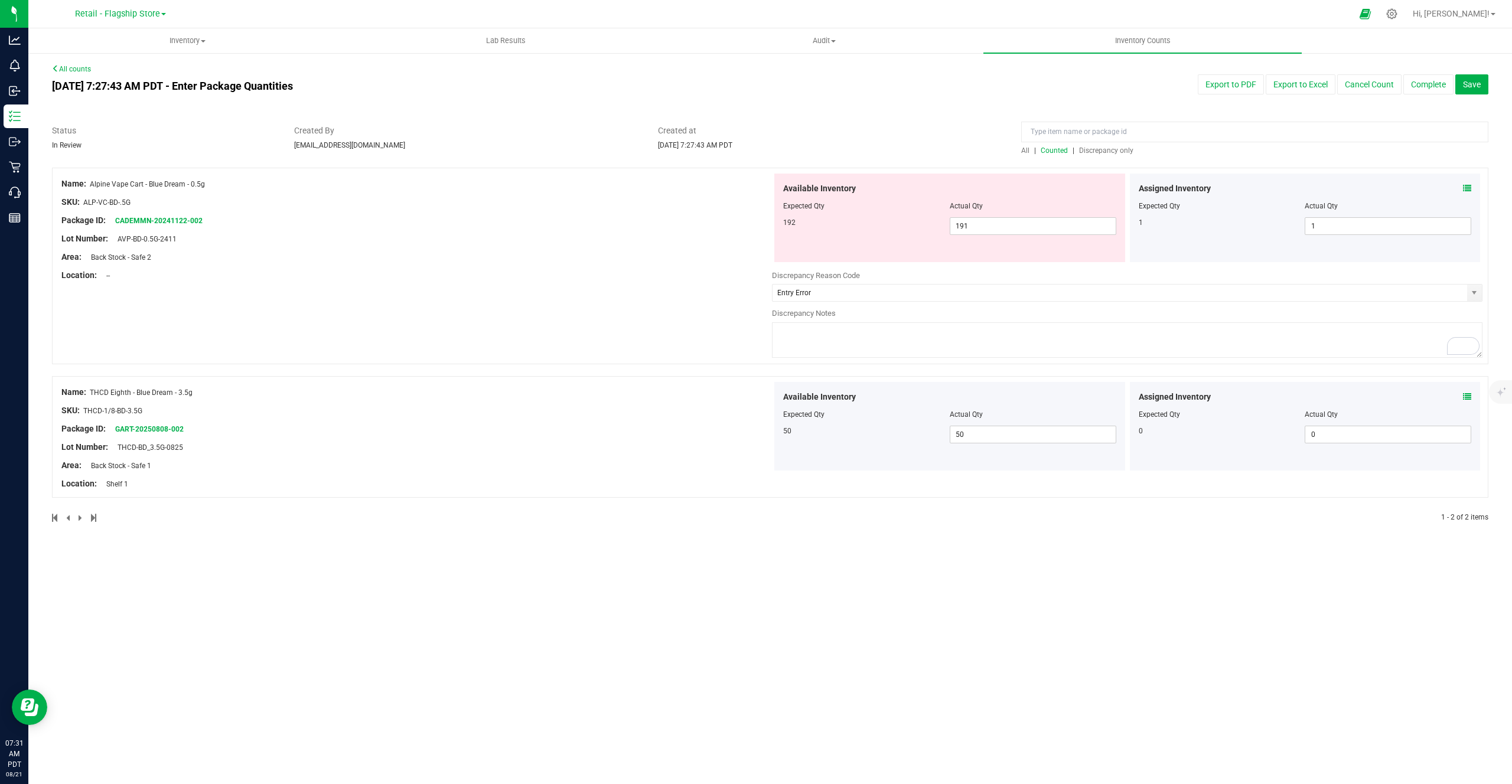
click at [1210, 307] on div "Discrepancy Notes" at bounding box center [1127, 313] width 711 height 12
click at [1034, 223] on span "191 191" at bounding box center [1033, 226] width 166 height 18
type input "192"
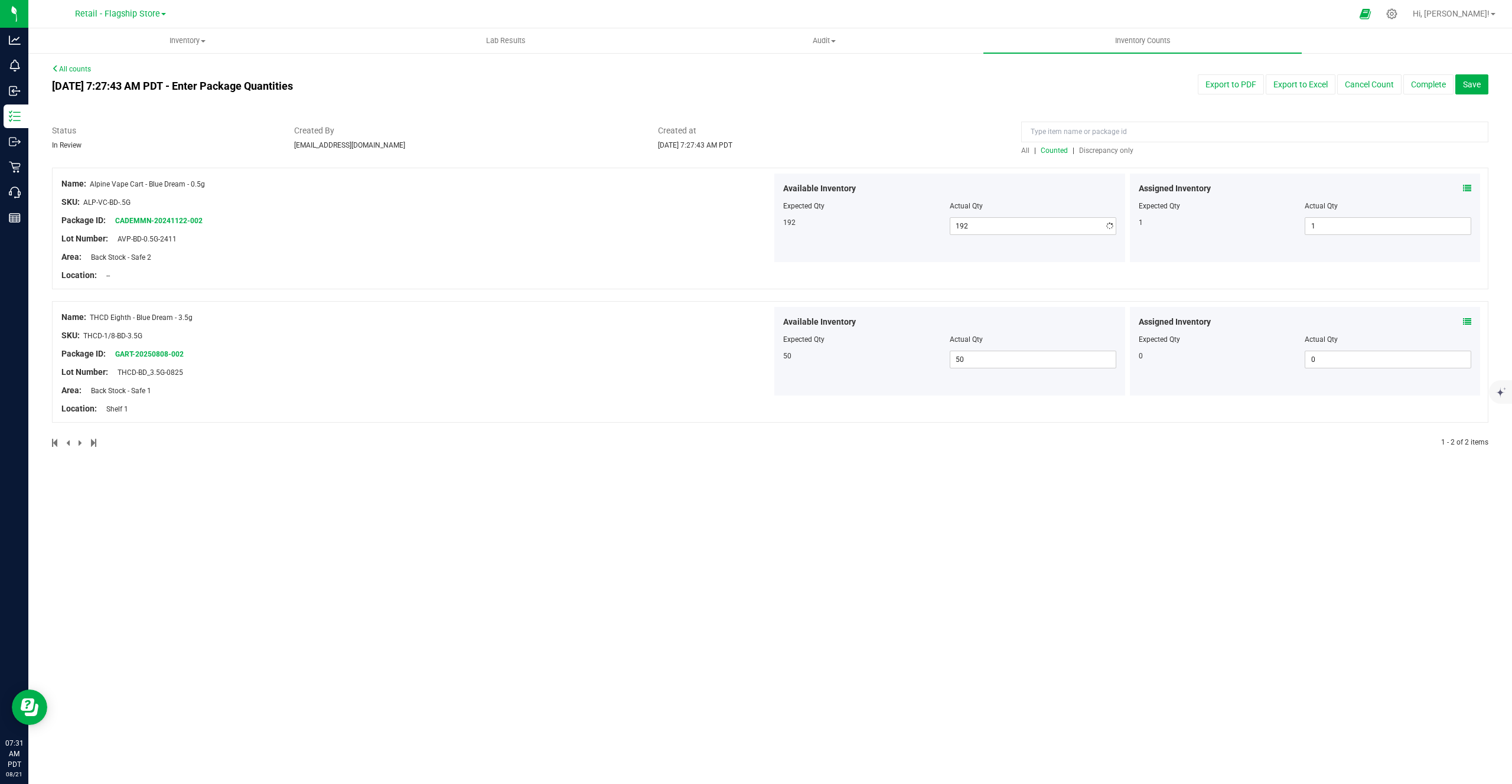
click at [972, 240] on div "Available Inventory Expected Qty Actual Qty 192 192 192" at bounding box center [949, 217] width 351 height 89
click at [1423, 77] on button "Complete" at bounding box center [1428, 85] width 50 height 20
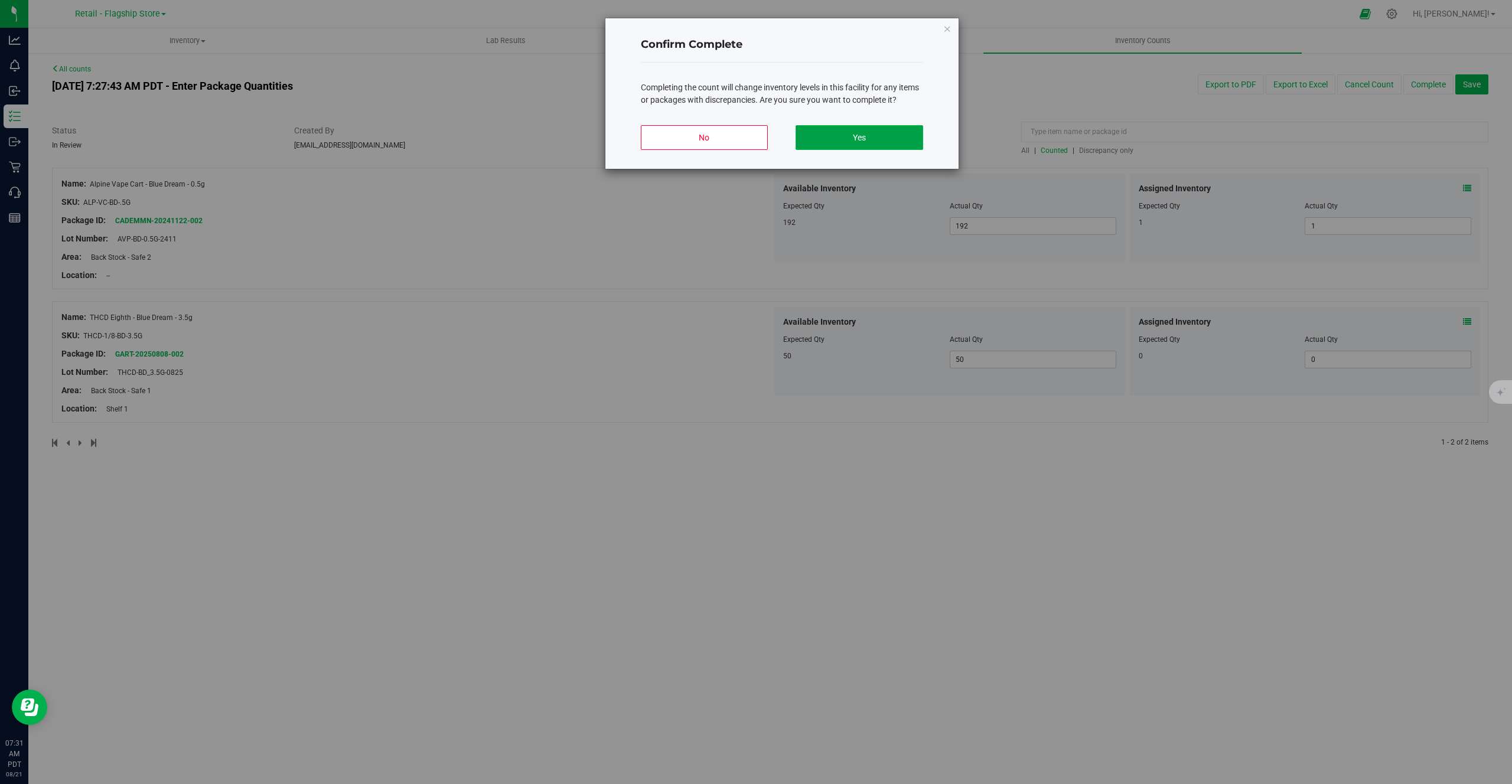
click at [873, 127] on button "Yes" at bounding box center [859, 138] width 127 height 25
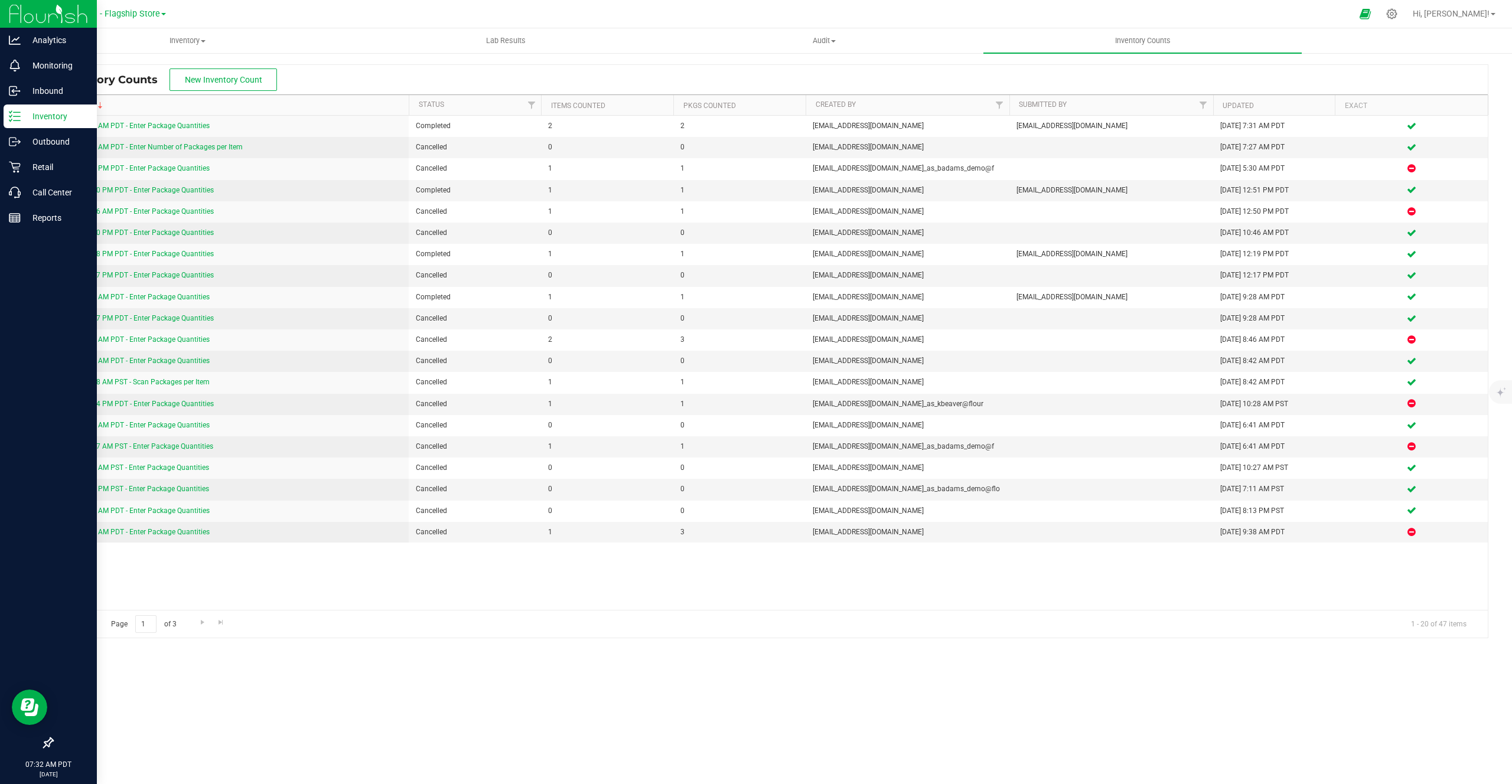
click at [9, 114] on icon at bounding box center [14, 116] width 12 height 12
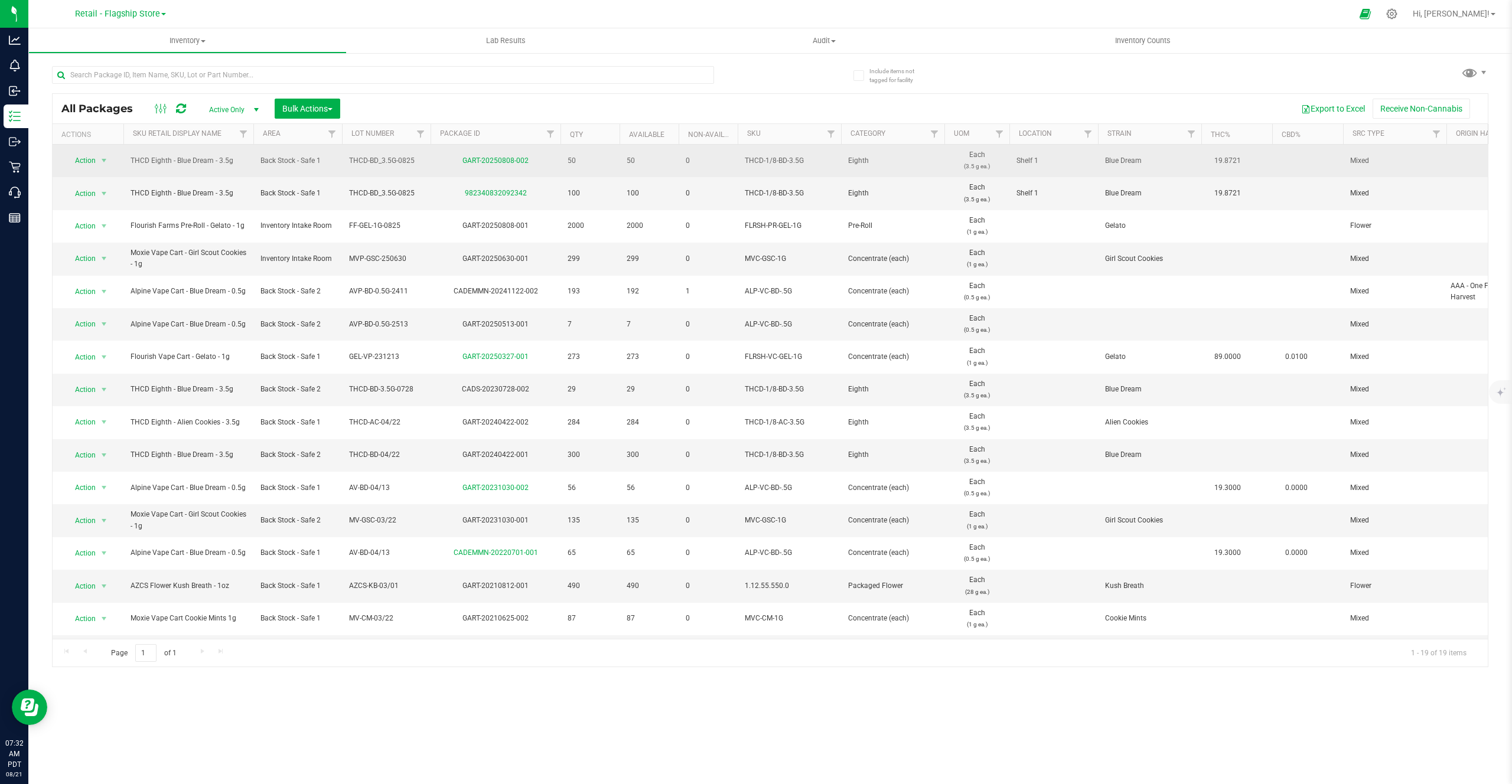
click at [568, 158] on span "50" at bounding box center [590, 161] width 45 height 11
drag, startPoint x: 438, startPoint y: 157, endPoint x: 549, endPoint y: 159, distance: 111.0
click at [549, 159] on div "GART-20250808-002" at bounding box center [496, 161] width 133 height 11
drag, startPoint x: 339, startPoint y: 162, endPoint x: 425, endPoint y: 162, distance: 86.0
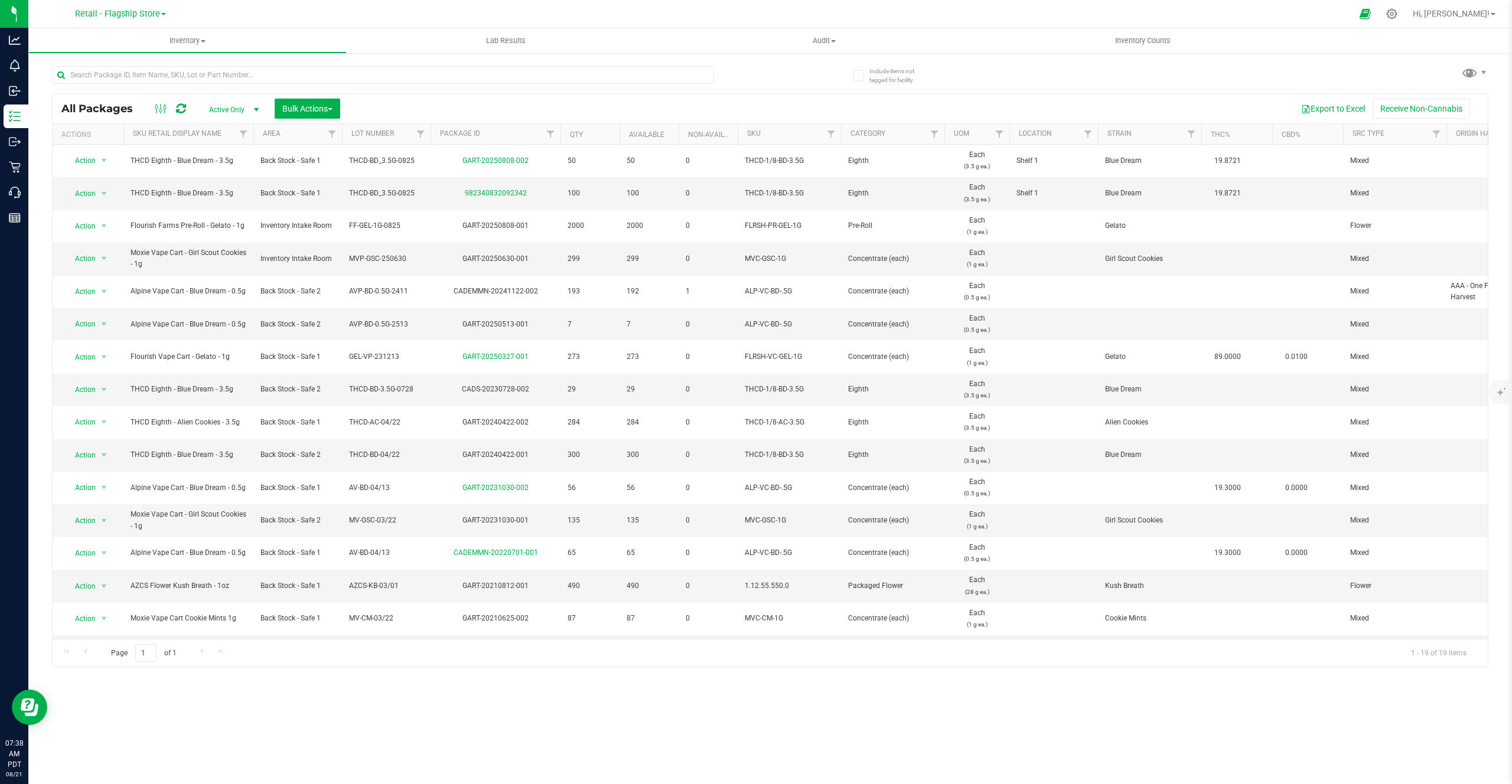
click at [197, 65] on div at bounding box center [411, 74] width 718 height 38
click at [200, 42] on span "Inventory" at bounding box center [187, 41] width 317 height 11
click at [165, 91] on li "All inventory" at bounding box center [187, 85] width 318 height 14
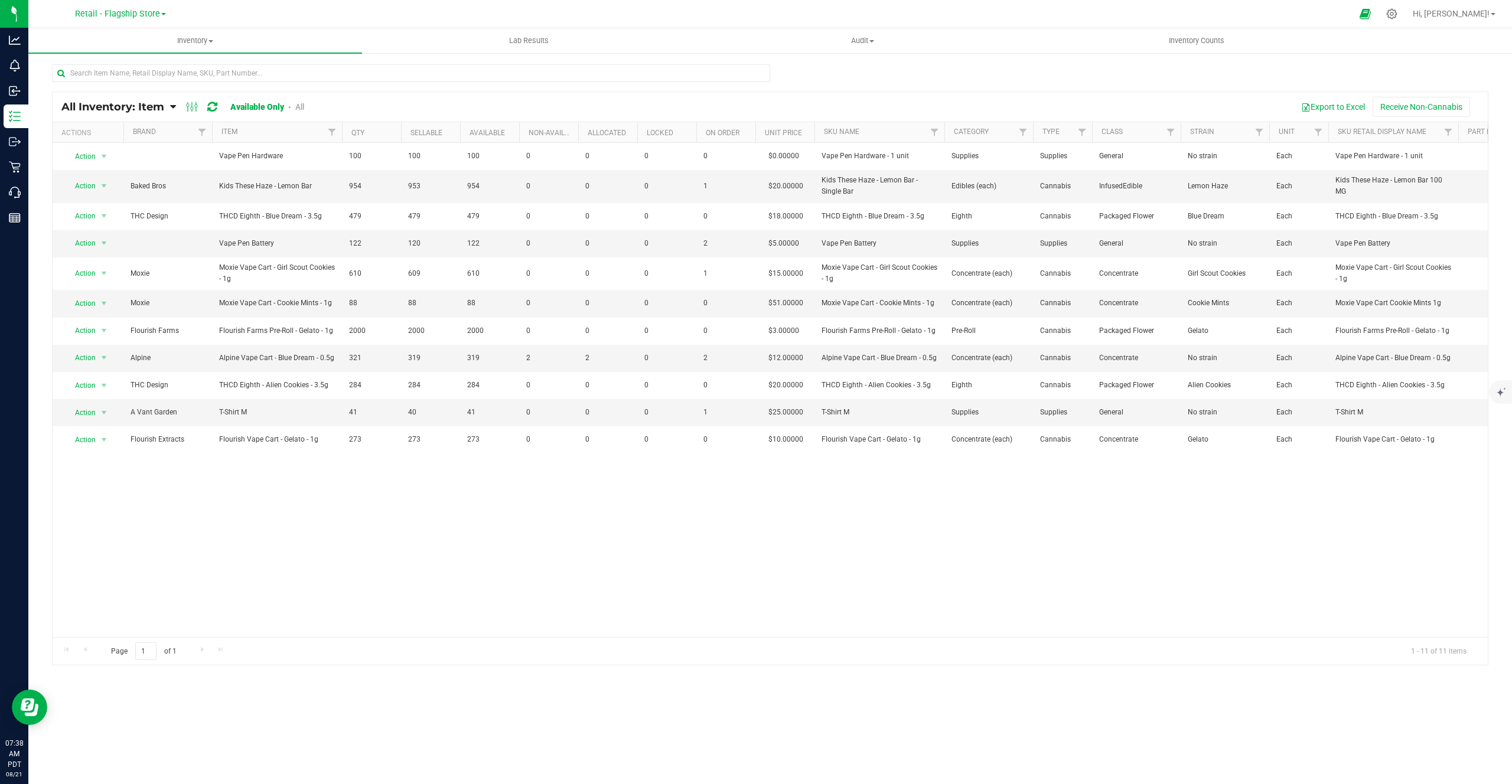
click at [180, 85] on div at bounding box center [411, 78] width 718 height 27
click at [178, 78] on input "text" at bounding box center [411, 73] width 718 height 18
type input "batt"
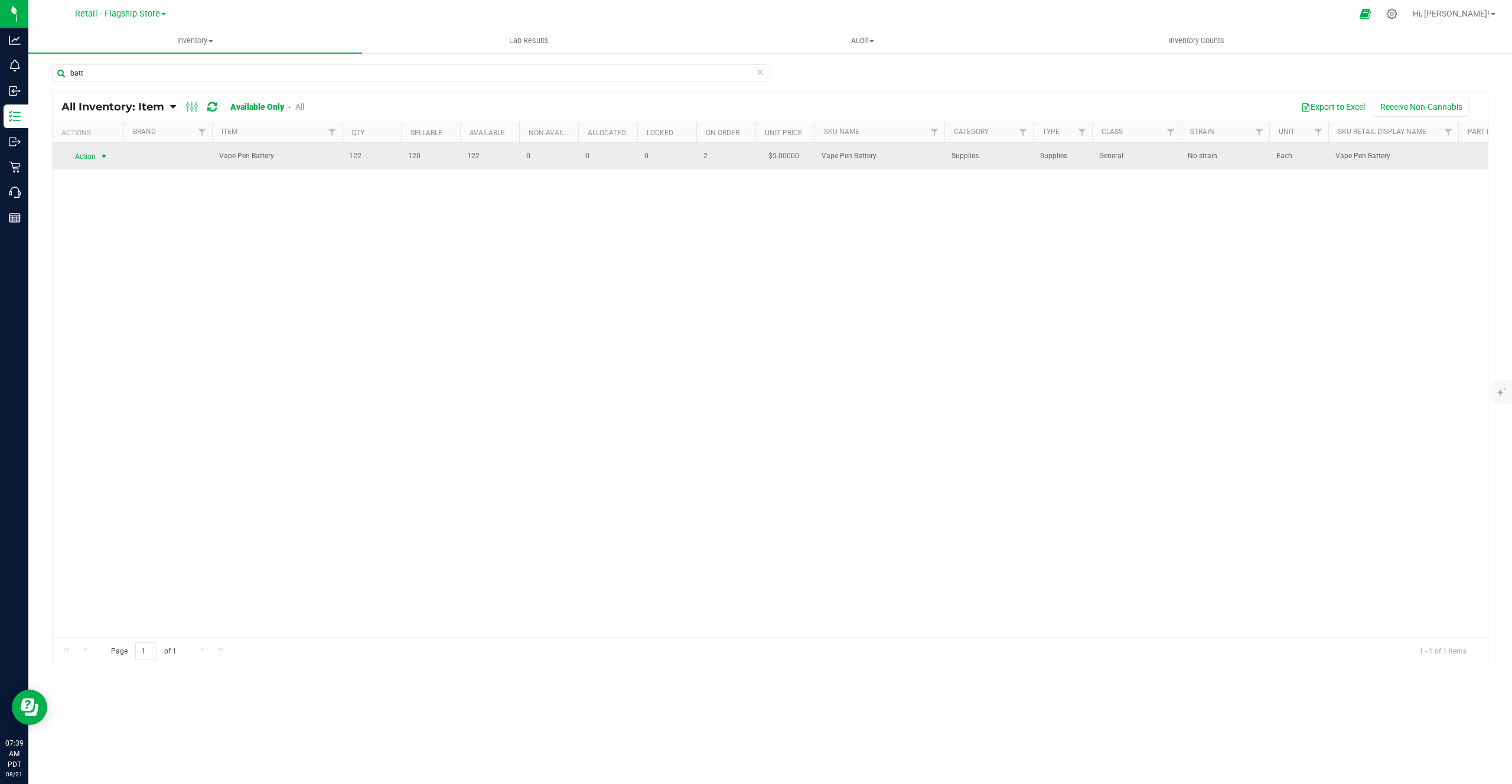
click at [90, 154] on span "Action" at bounding box center [80, 156] width 32 height 16
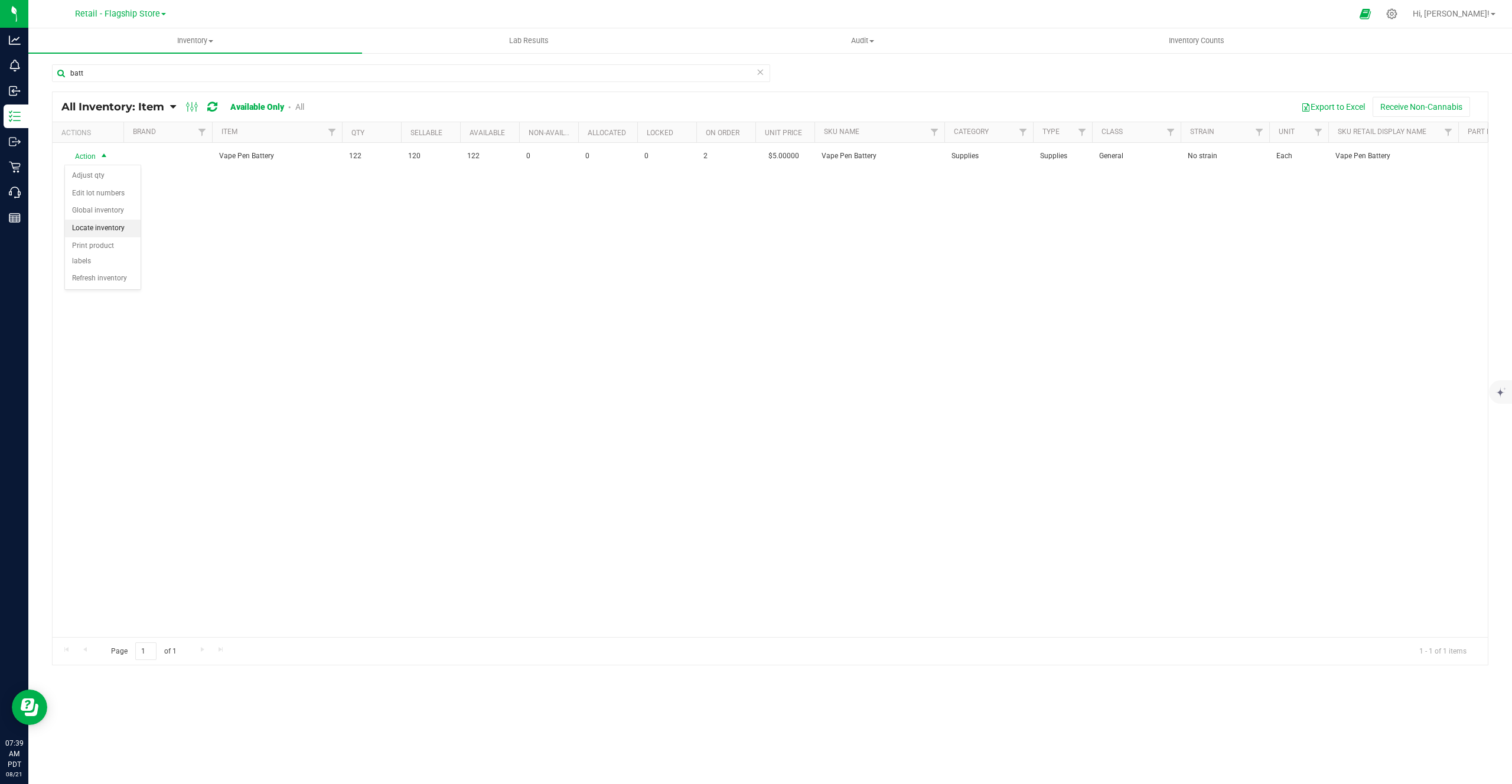
click at [96, 230] on li "Locate inventory" at bounding box center [103, 228] width 75 height 18
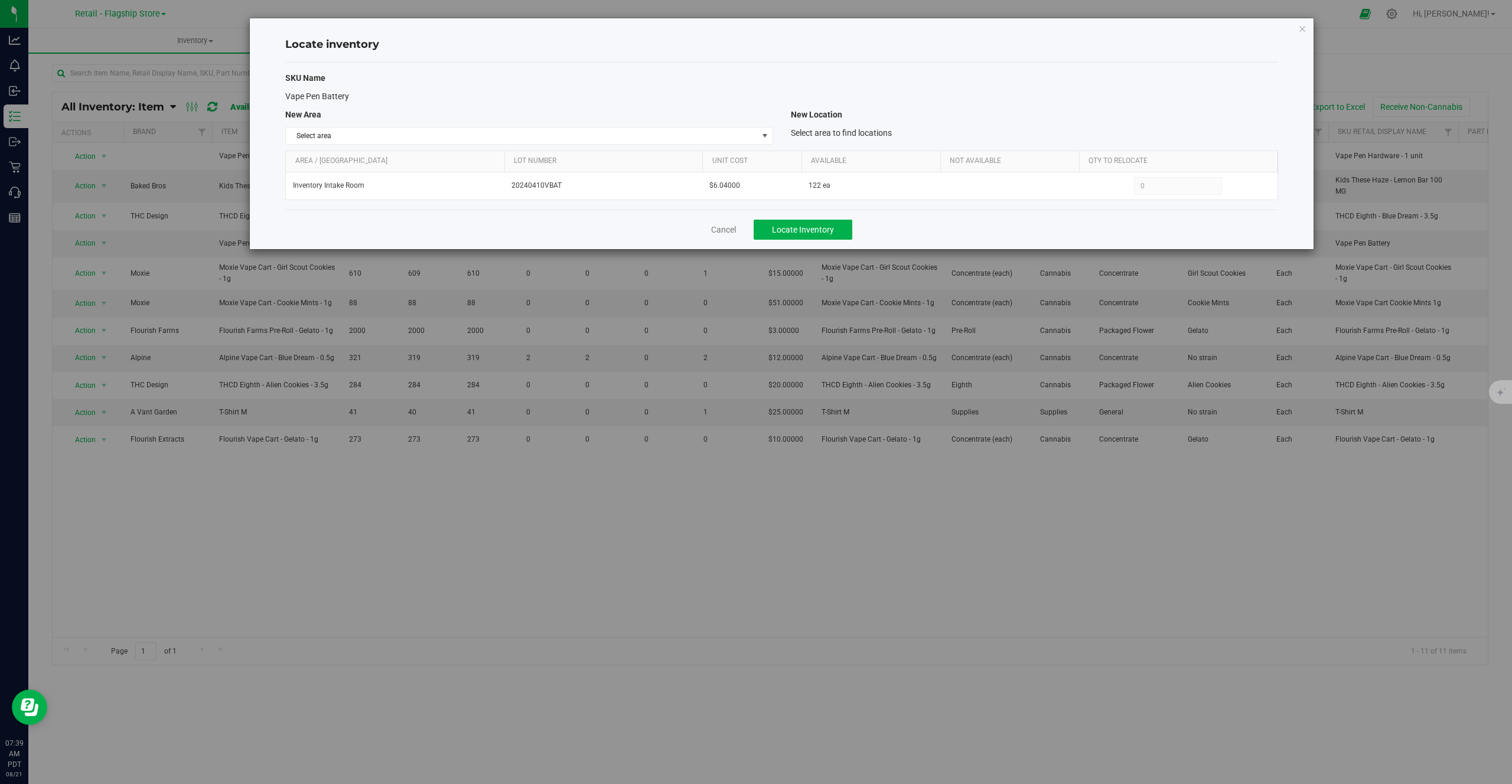
click at [300, 95] on span "Vape Pen Battery" at bounding box center [317, 96] width 64 height 9
drag, startPoint x: 300, startPoint y: 96, endPoint x: 327, endPoint y: 96, distance: 27.0
click at [327, 96] on span "Vape Pen Battery" at bounding box center [317, 96] width 64 height 9
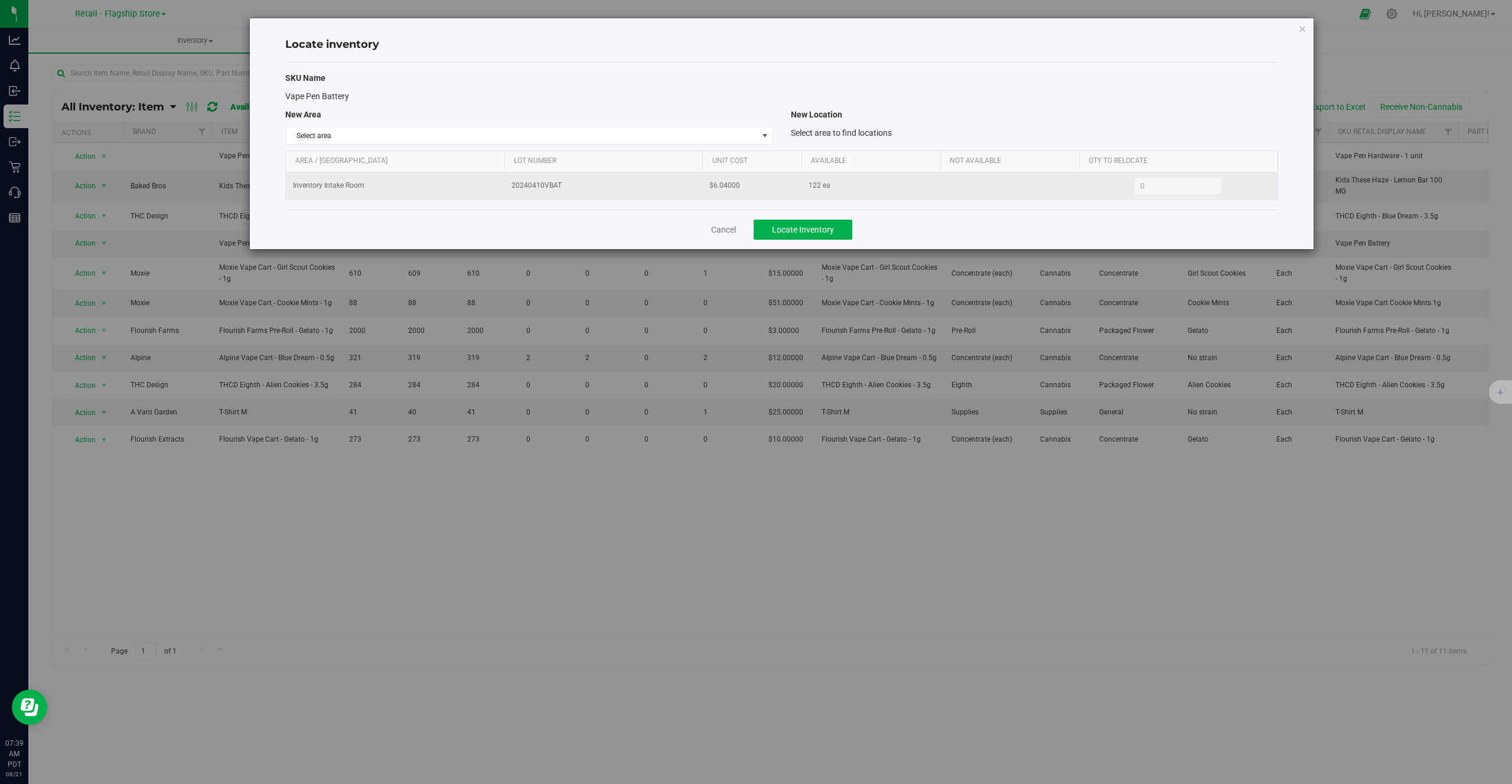
click at [656, 176] on td "20240410VBAT" at bounding box center [603, 186] width 198 height 27
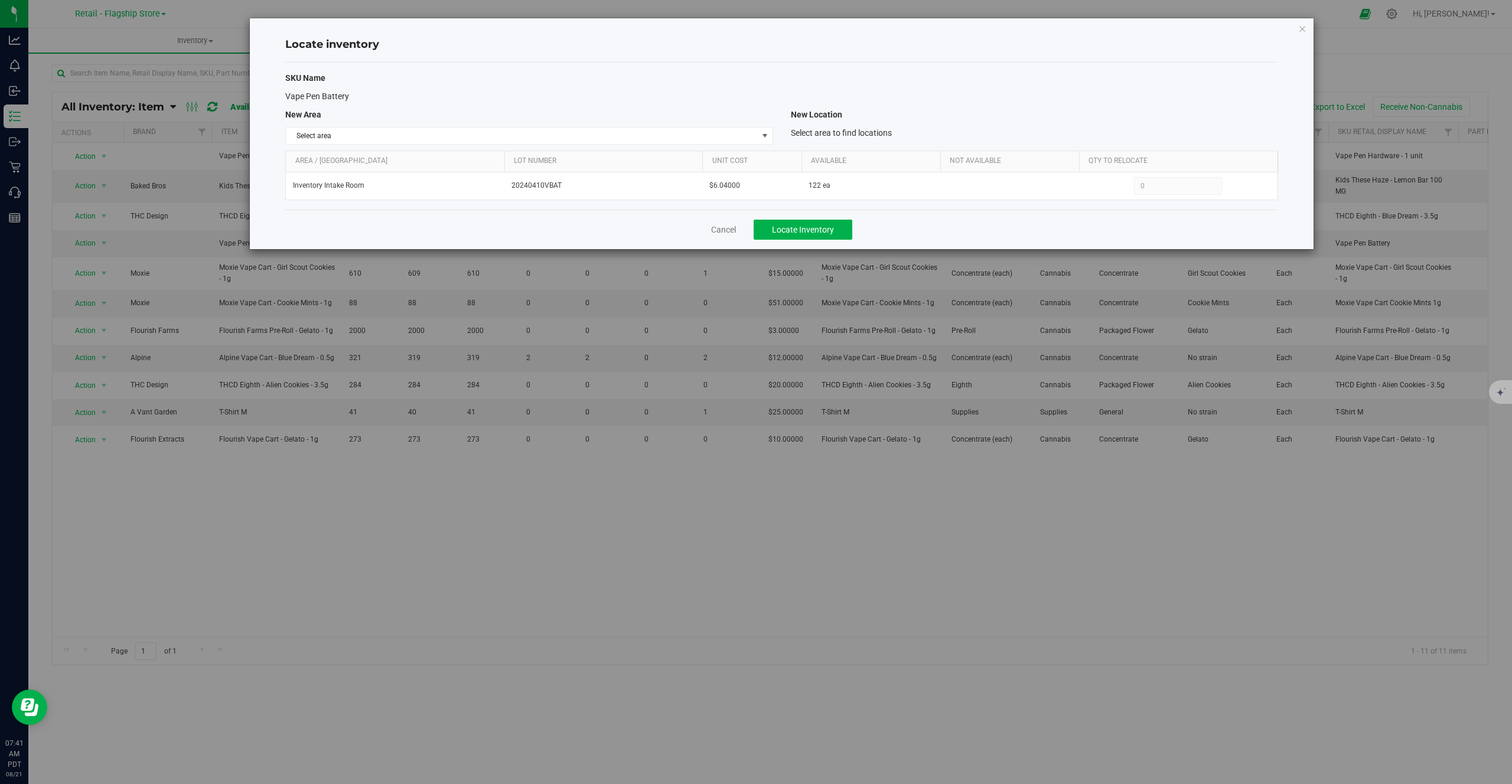
click at [307, 73] on span "SKU Name" at bounding box center [305, 78] width 40 height 9
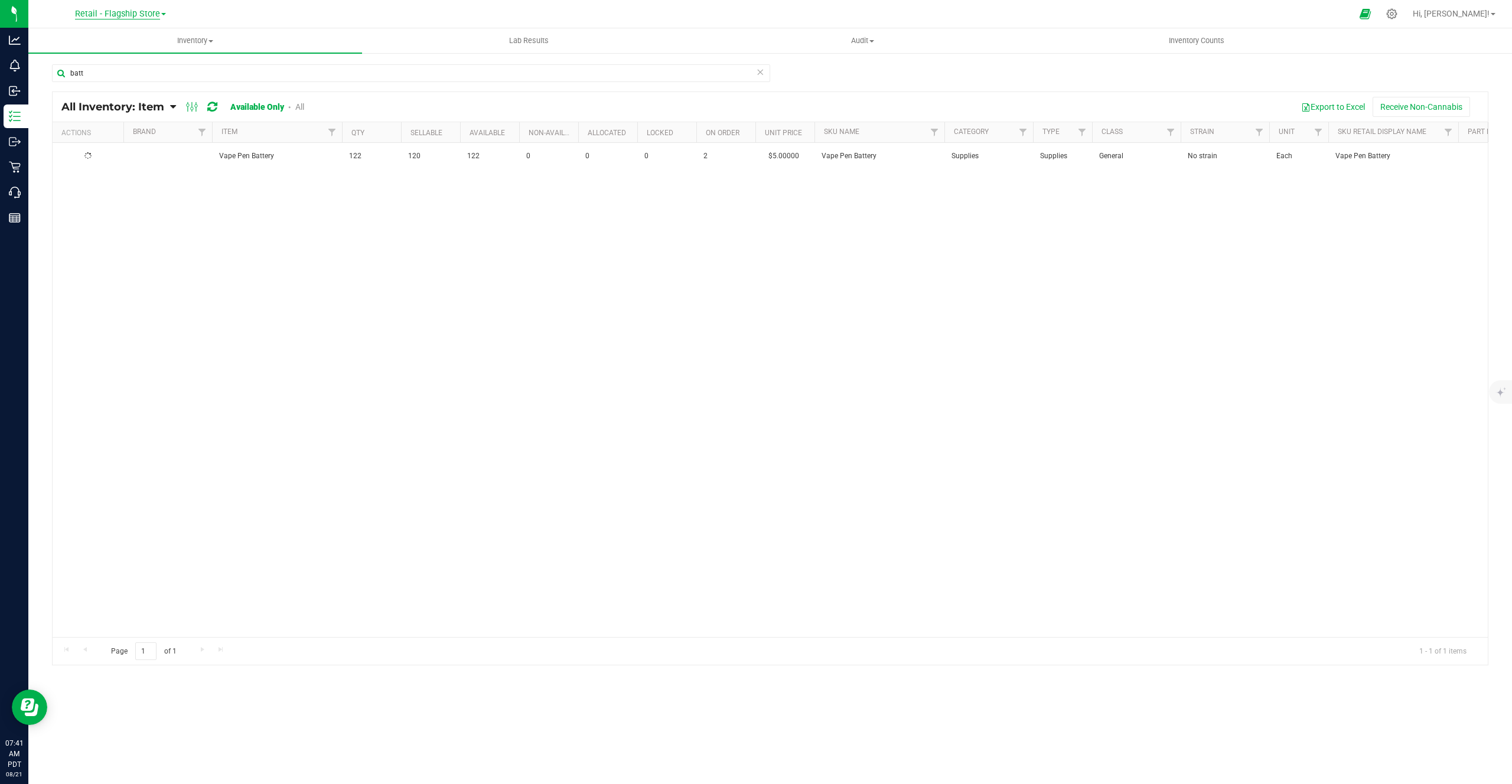
click at [150, 16] on span "Retail - Flagship Store" at bounding box center [118, 14] width 85 height 11
click at [1398, 11] on icon at bounding box center [1391, 14] width 13 height 13
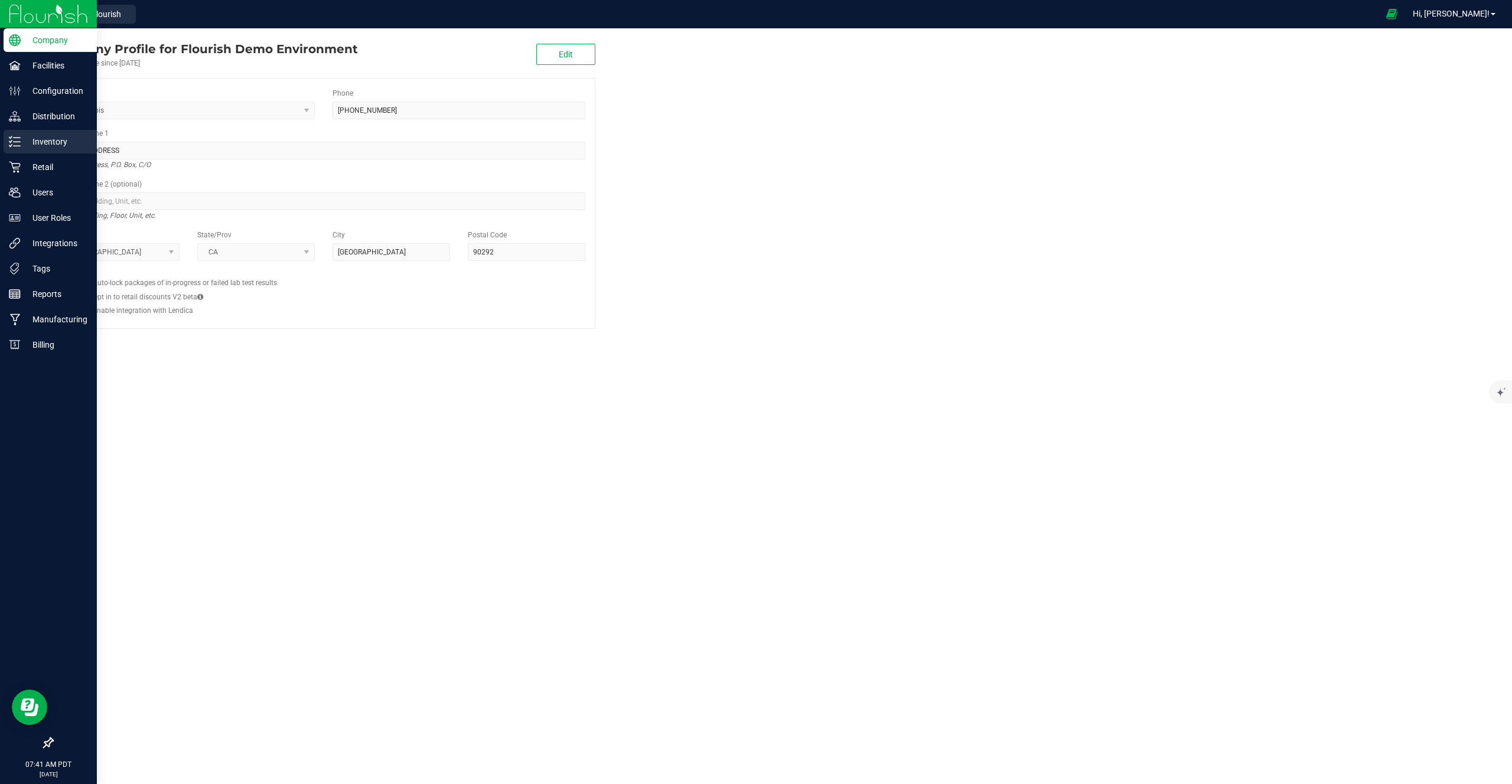
click at [7, 143] on div "Inventory" at bounding box center [50, 142] width 93 height 24
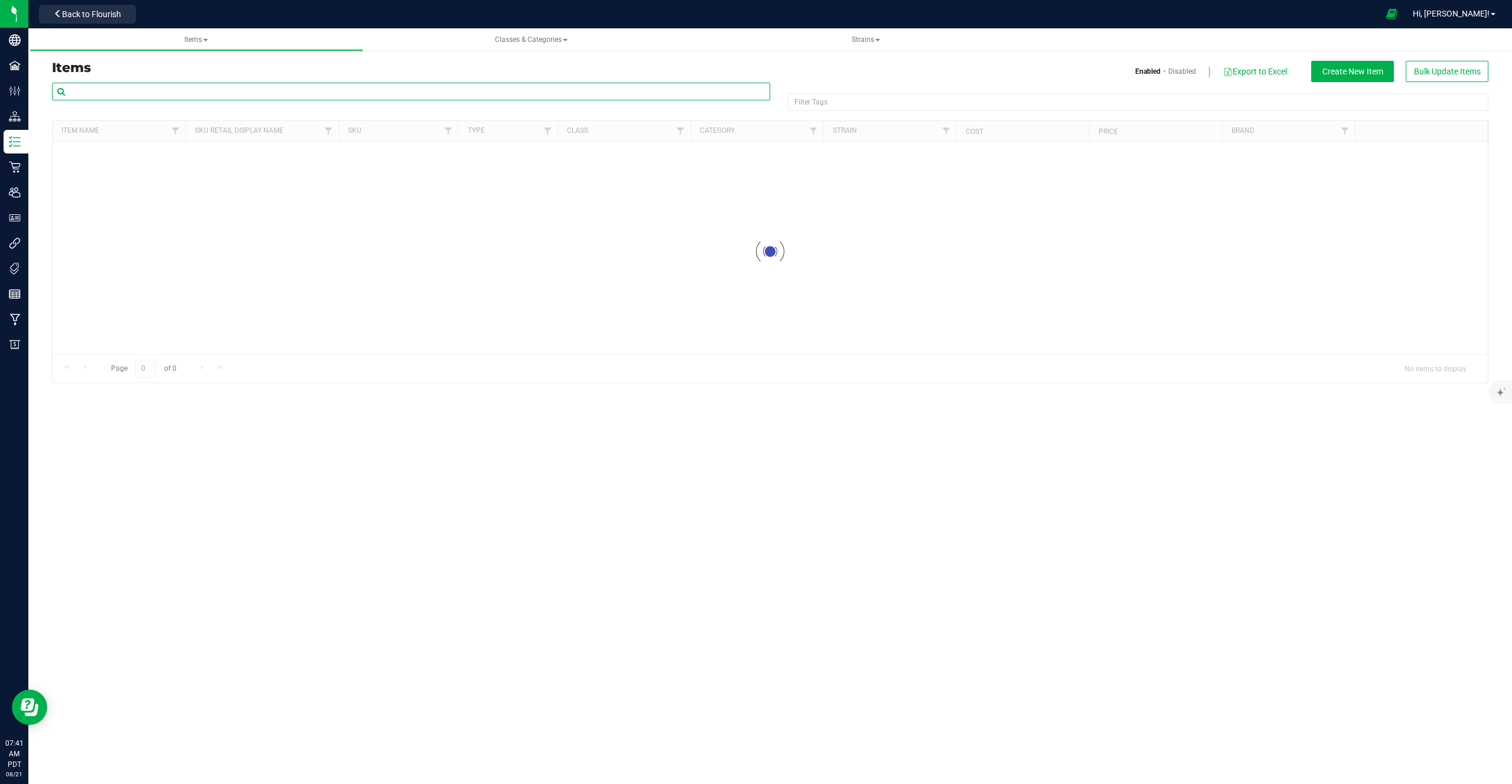
click at [201, 97] on input "text" at bounding box center [411, 91] width 718 height 18
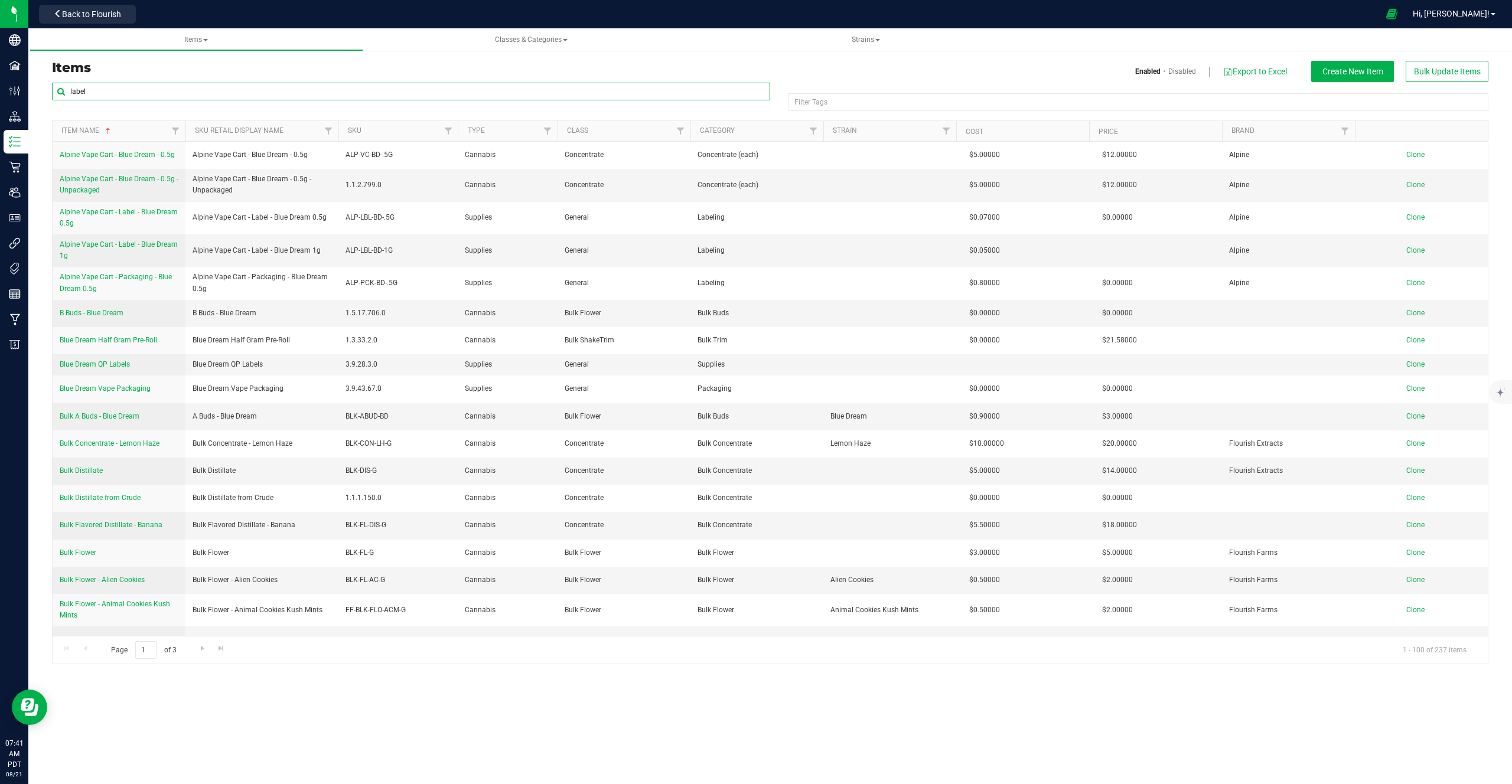
type input "label"
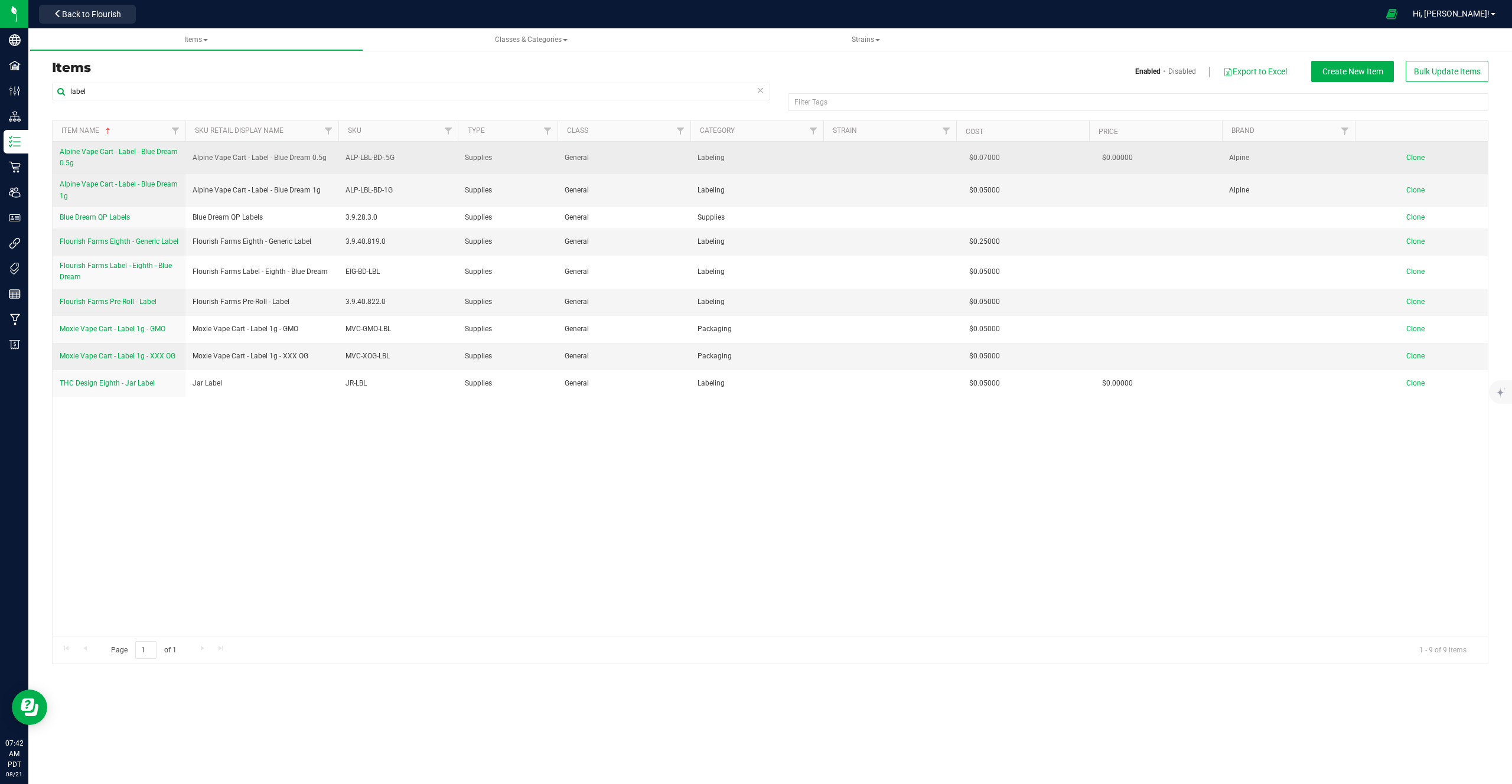
click at [147, 151] on span "Alpine Vape Cart - Label - Blue Dream 0.5g" at bounding box center [118, 157] width 118 height 20
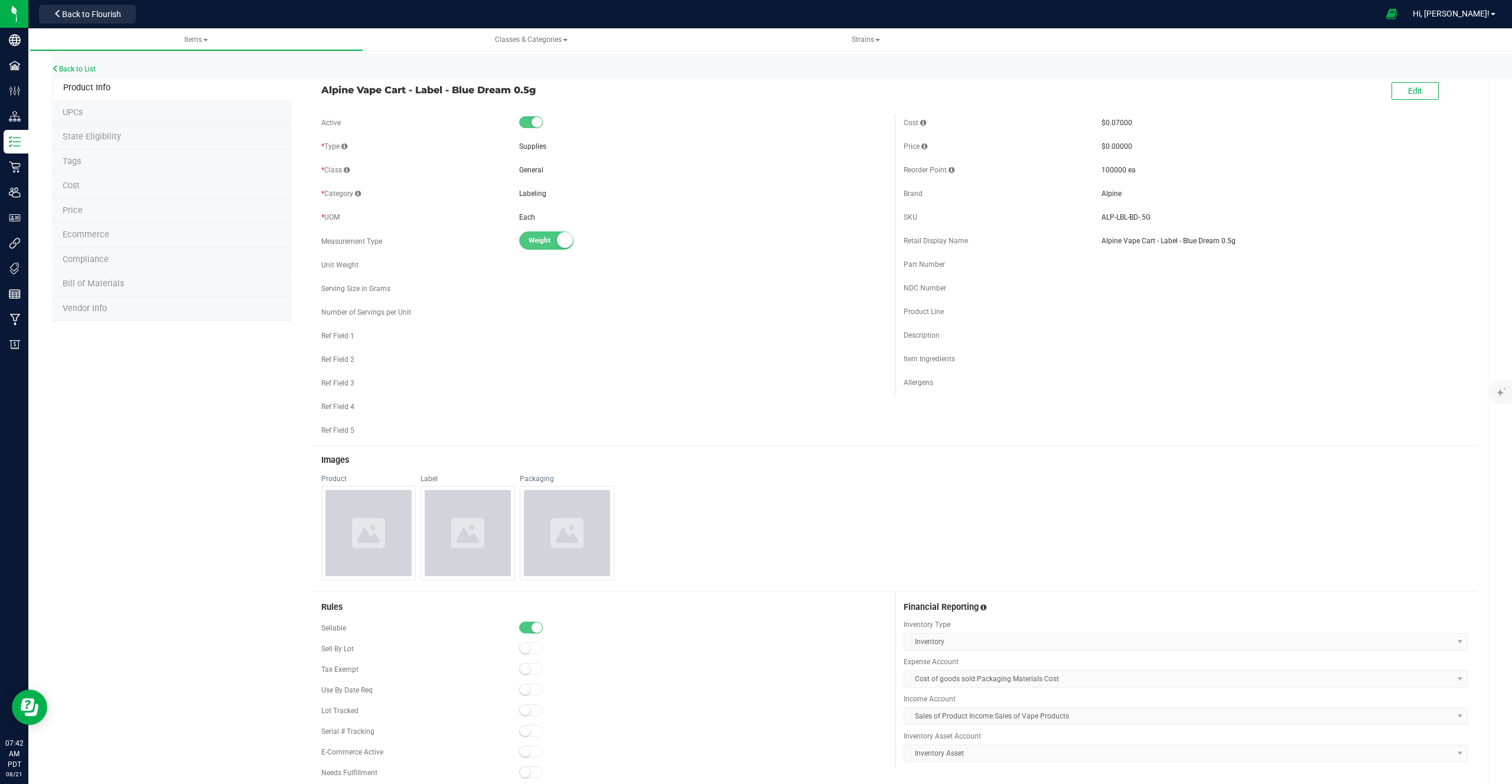
click at [1141, 217] on span "ALP-LBL-BD-.5G" at bounding box center [1285, 217] width 367 height 11
copy div "ALP-LBL-BD-.5G"
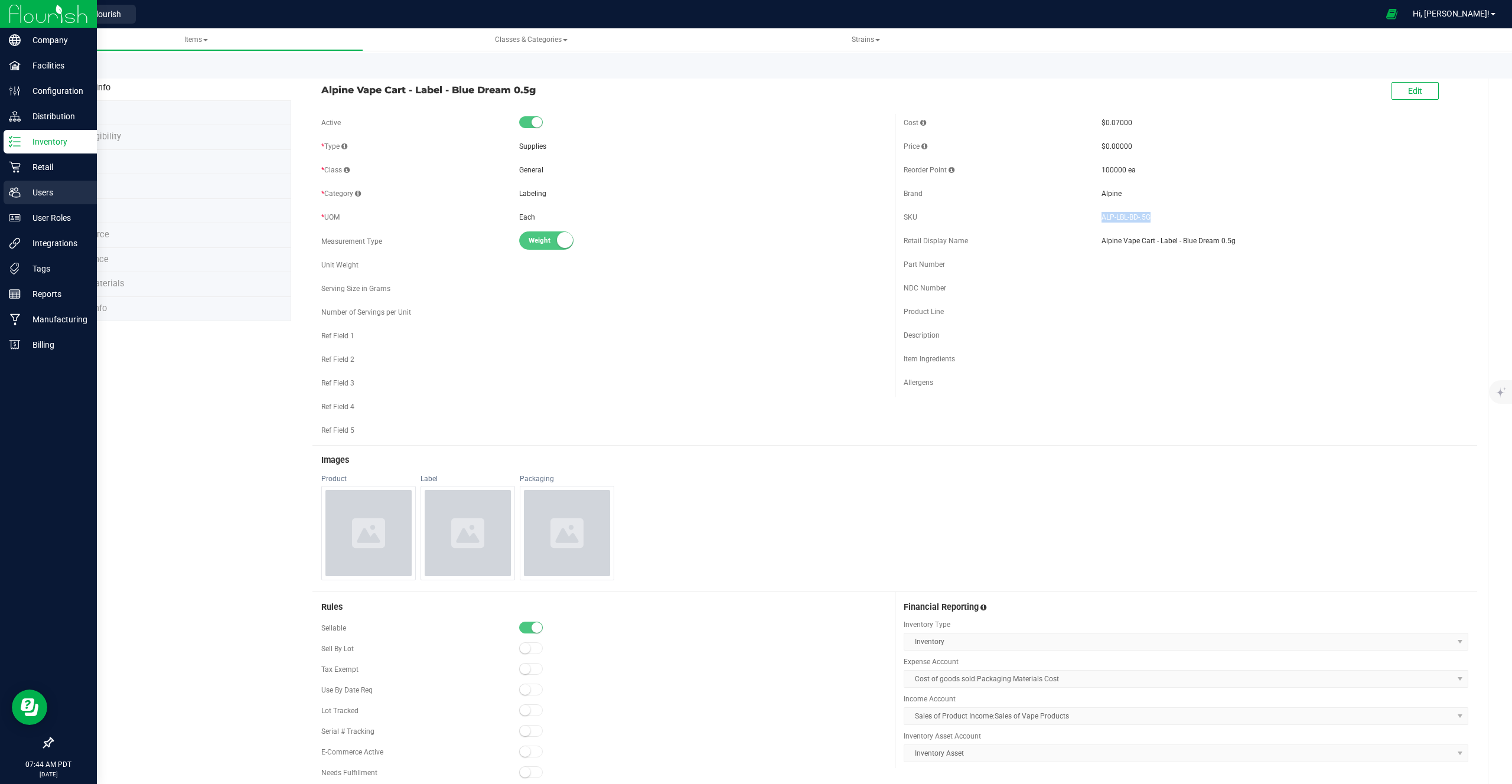
click at [51, 201] on div "Users" at bounding box center [50, 192] width 93 height 24
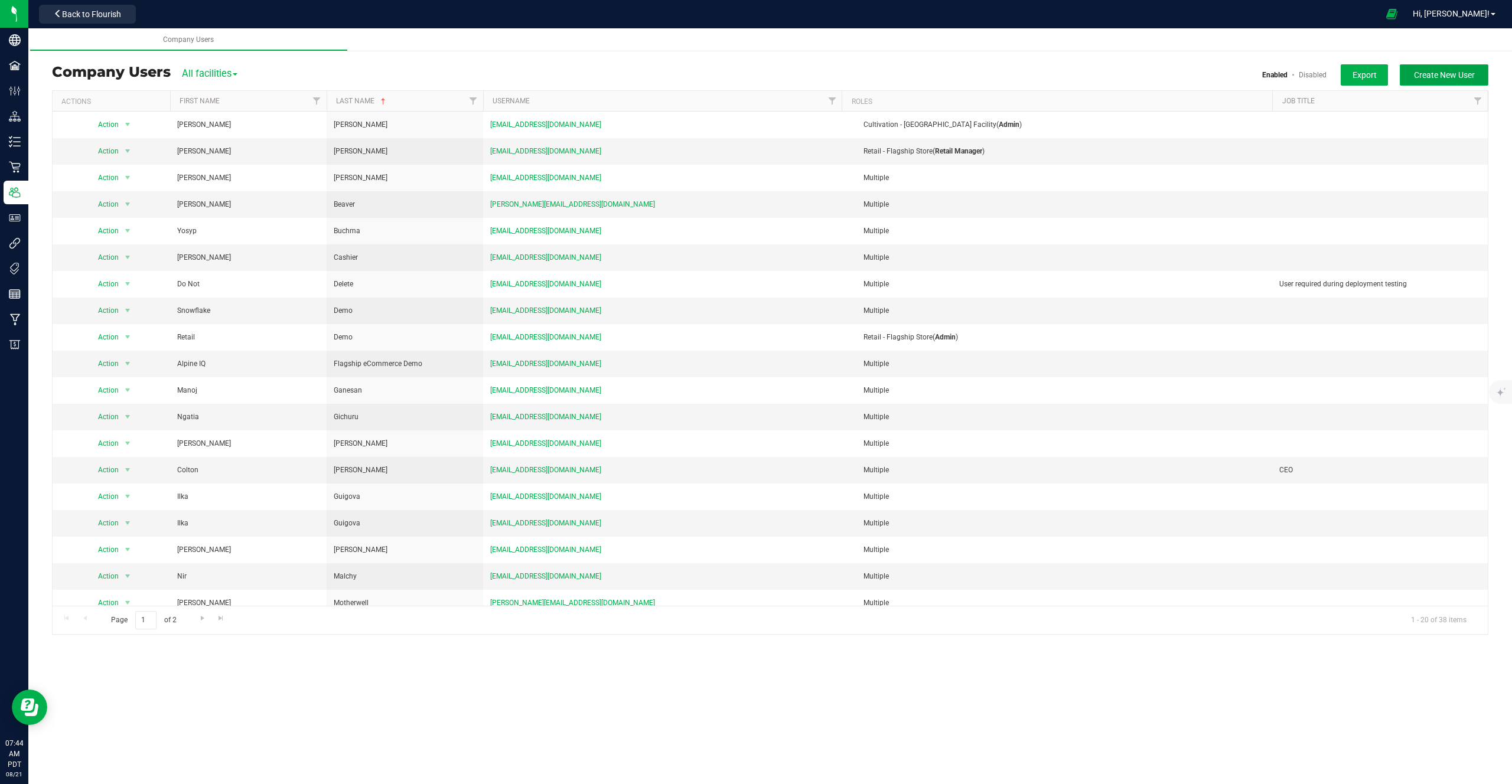
click at [1434, 81] on button "Create New User" at bounding box center [1444, 74] width 89 height 21
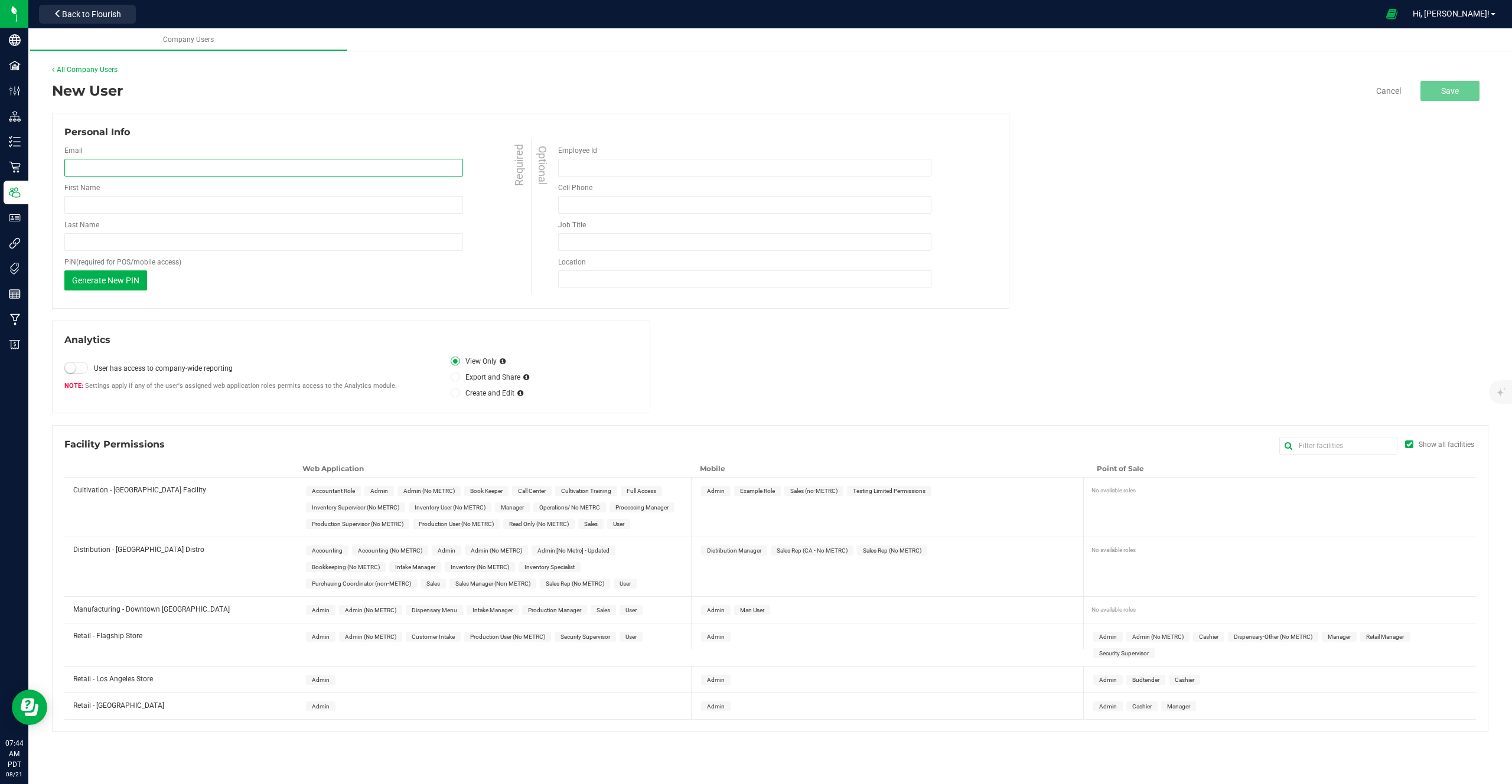
click at [323, 171] on input "email" at bounding box center [264, 168] width 398 height 18
paste input "fwalden@flourishsoftware.com"
type input "fwalden@flourishsoftware.com"
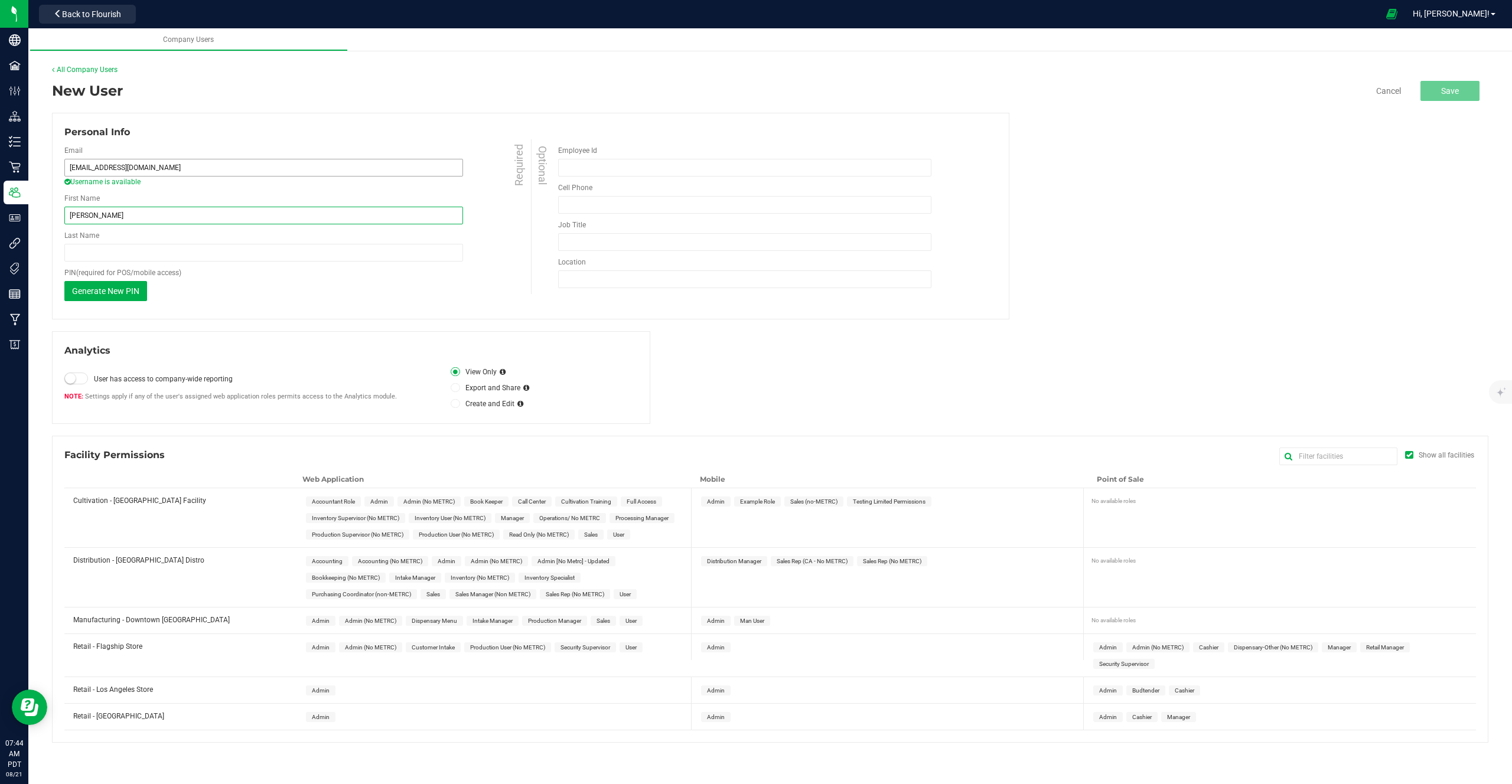
type input "Fabion"
type input "Walden"
click at [374, 499] on span "Admin" at bounding box center [379, 502] width 18 height 6
click at [445, 561] on span "Admin" at bounding box center [446, 561] width 18 height 6
click at [324, 691] on span "Admin" at bounding box center [321, 690] width 18 height 6
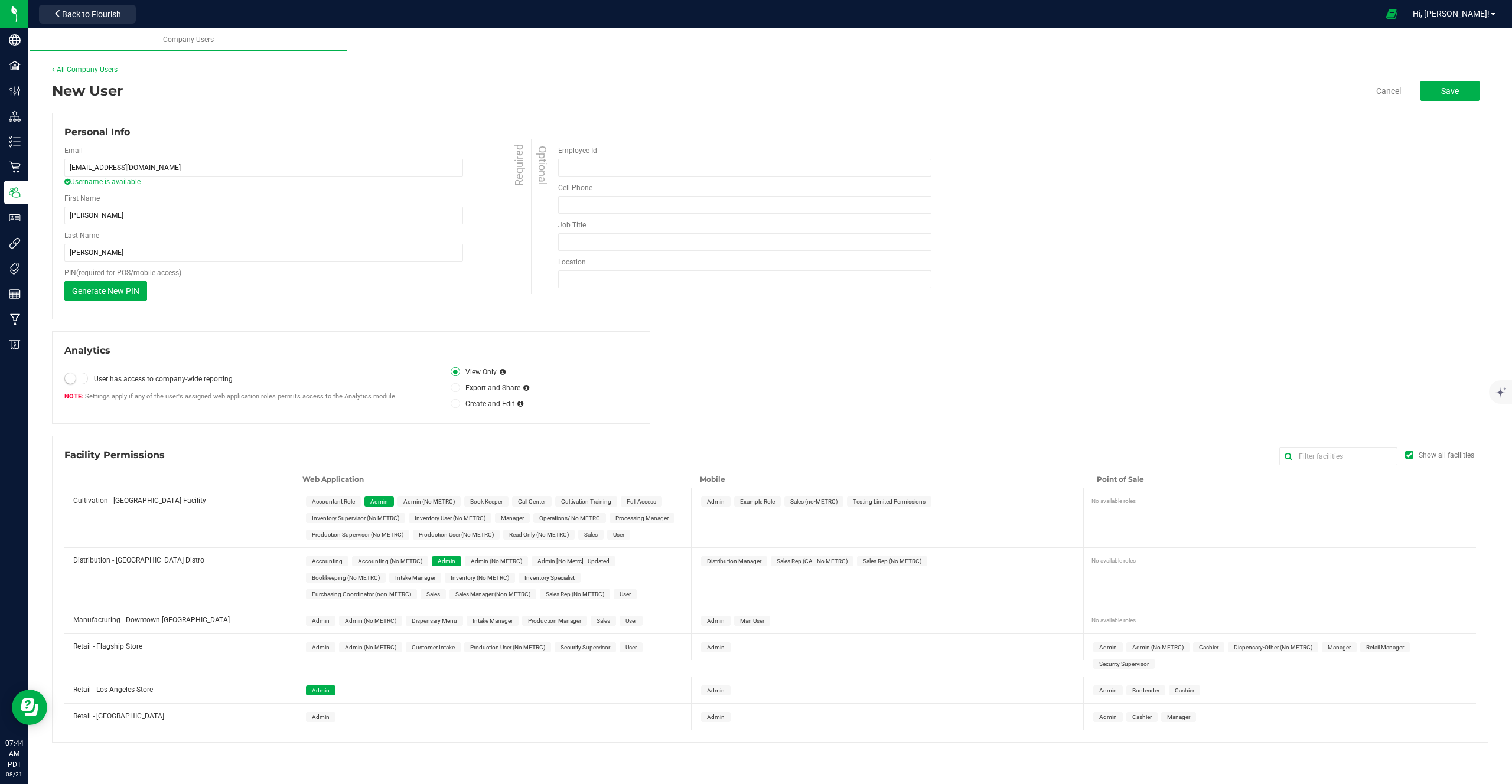
click at [322, 730] on div "Retail - San Diego Store Admin Admin Admin Cashier Manager" at bounding box center [770, 717] width 1412 height 27
click at [325, 720] on span "Admin" at bounding box center [321, 717] width 30 height 10
click at [714, 500] on span "Admin" at bounding box center [715, 502] width 18 height 6
click at [711, 622] on span "Admin" at bounding box center [715, 621] width 18 height 6
click at [711, 648] on span "Admin" at bounding box center [715, 647] width 18 height 6
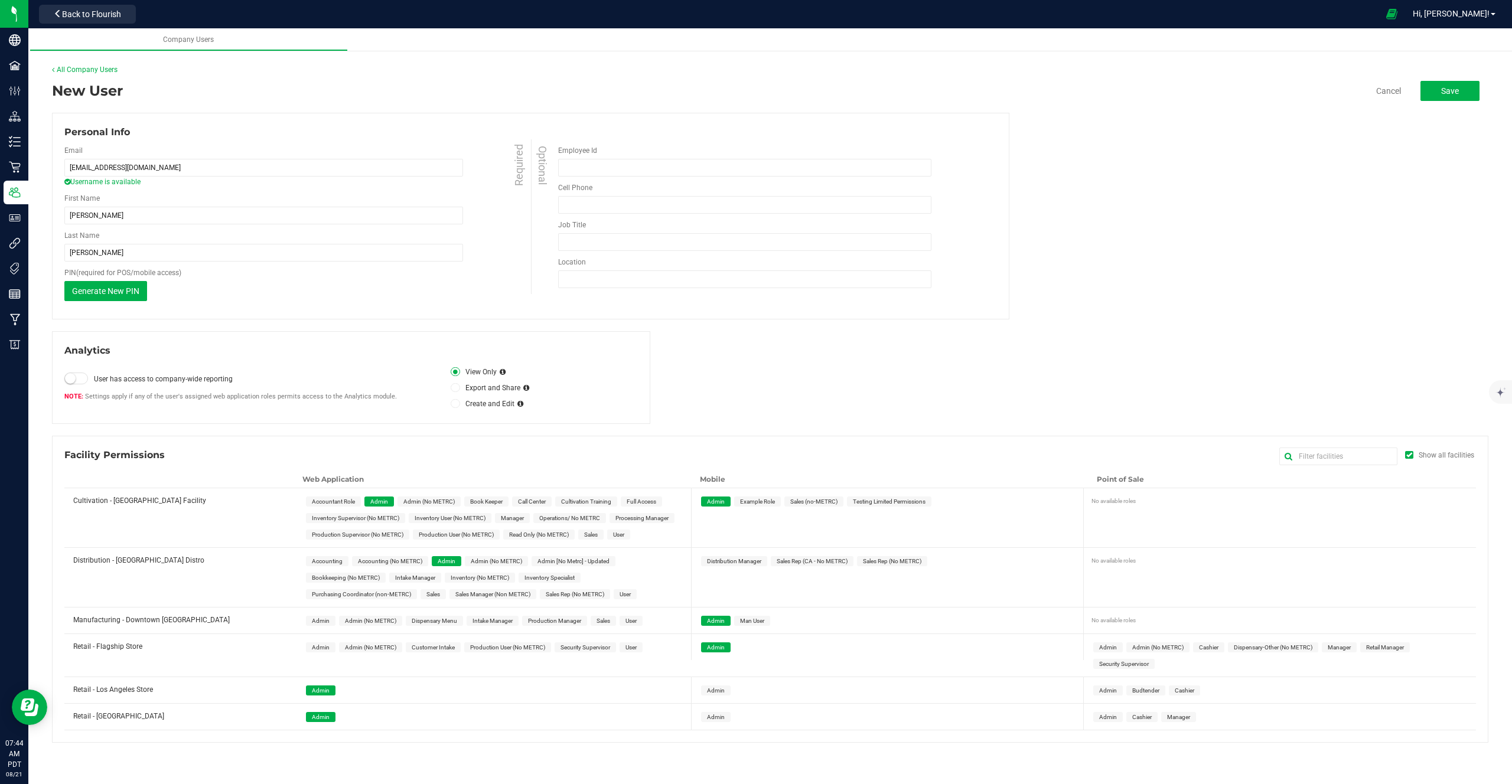
click at [708, 688] on span "Admin" at bounding box center [715, 690] width 18 height 6
click at [708, 715] on span "Admin" at bounding box center [715, 717] width 18 height 6
click at [1110, 647] on span "Admin" at bounding box center [1107, 647] width 18 height 6
click at [1106, 688] on span "Admin" at bounding box center [1107, 690] width 18 height 6
click at [1105, 712] on span "Admin" at bounding box center [1108, 717] width 30 height 10
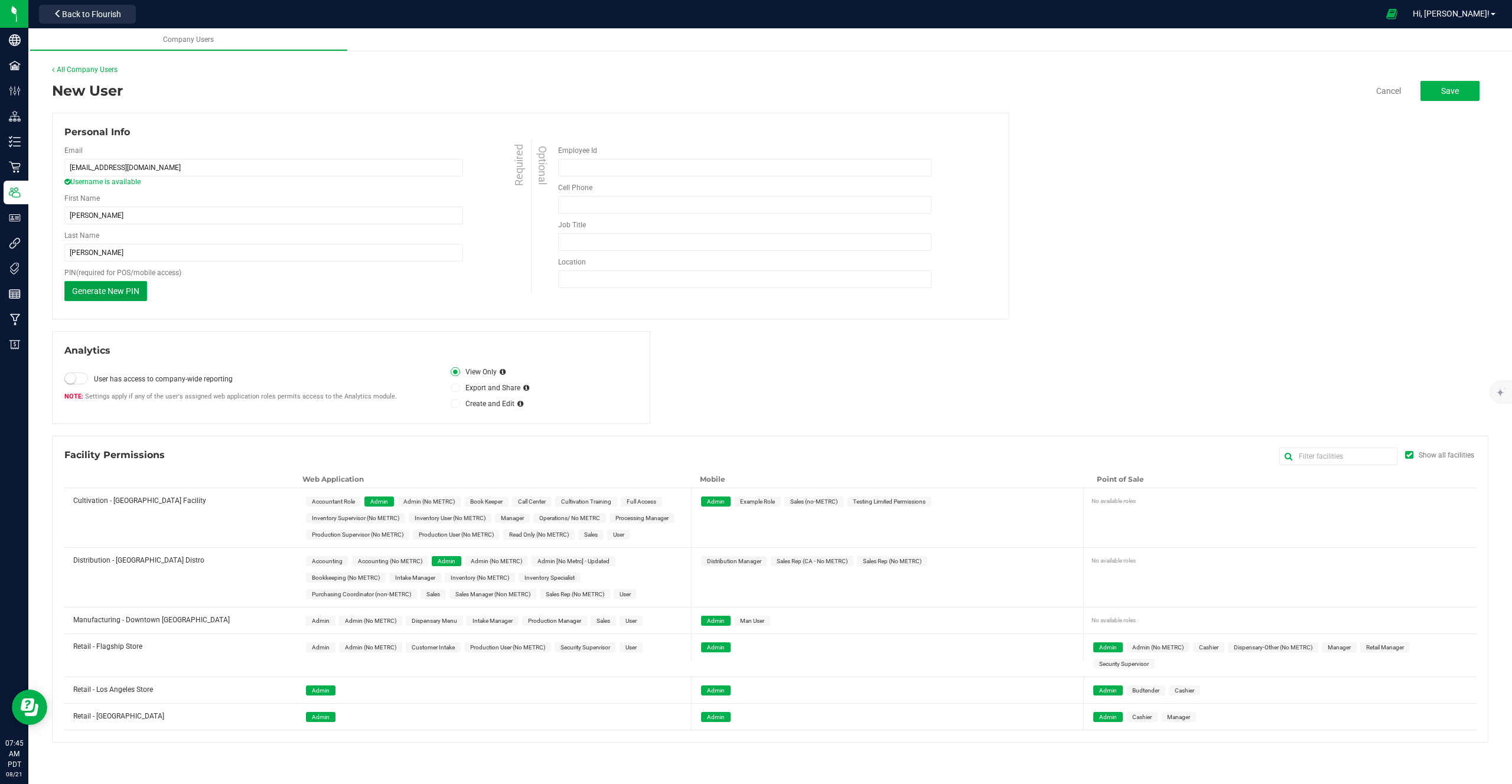
click at [109, 291] on span "Generate New PIN" at bounding box center [106, 291] width 67 height 9
click at [1455, 93] on span "Save" at bounding box center [1449, 91] width 18 height 9
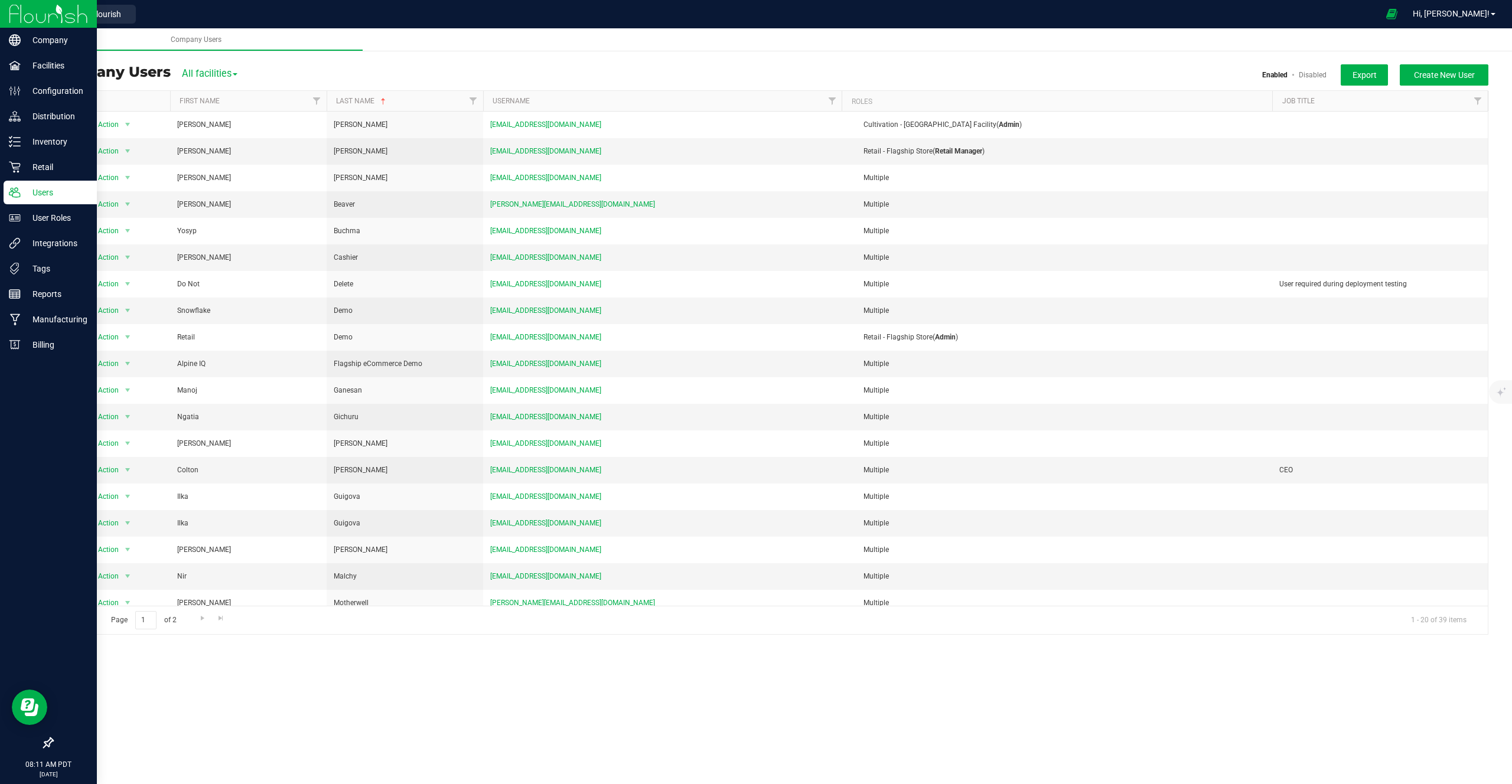
click at [96, 17] on div at bounding box center [48, 14] width 96 height 28
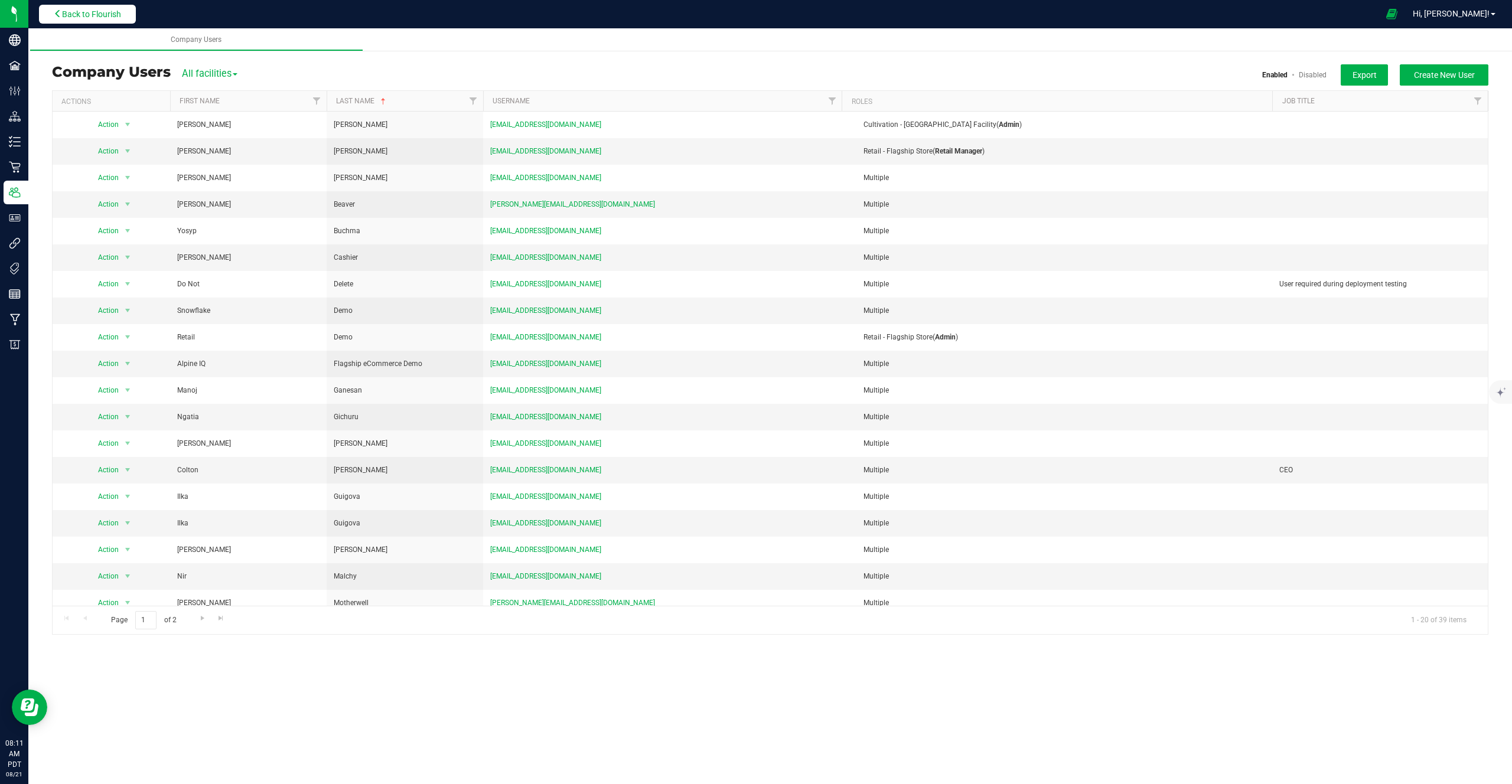
click at [110, 15] on span "Back to Flourish" at bounding box center [91, 14] width 59 height 9
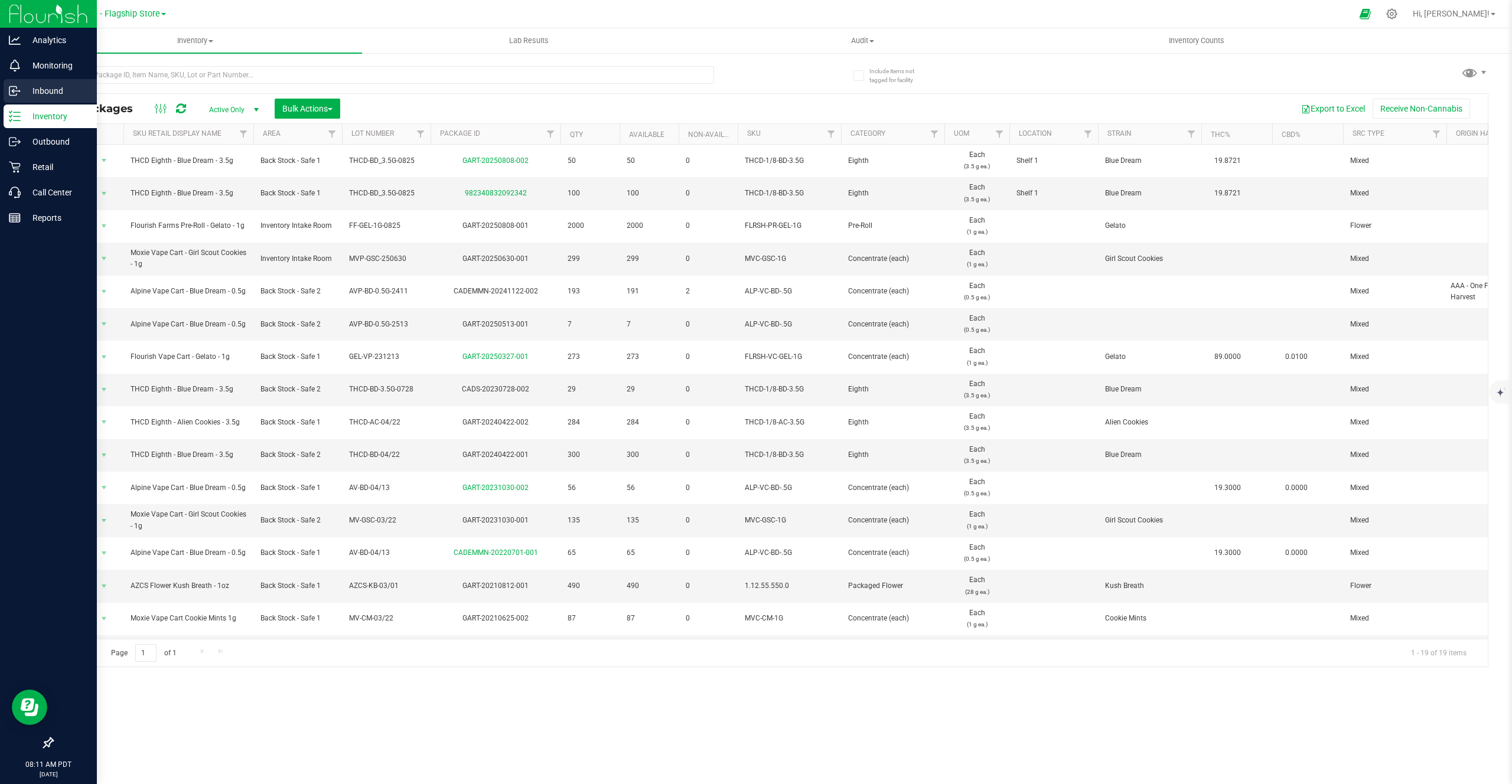
click at [30, 82] on div "Inbound" at bounding box center [50, 91] width 93 height 24
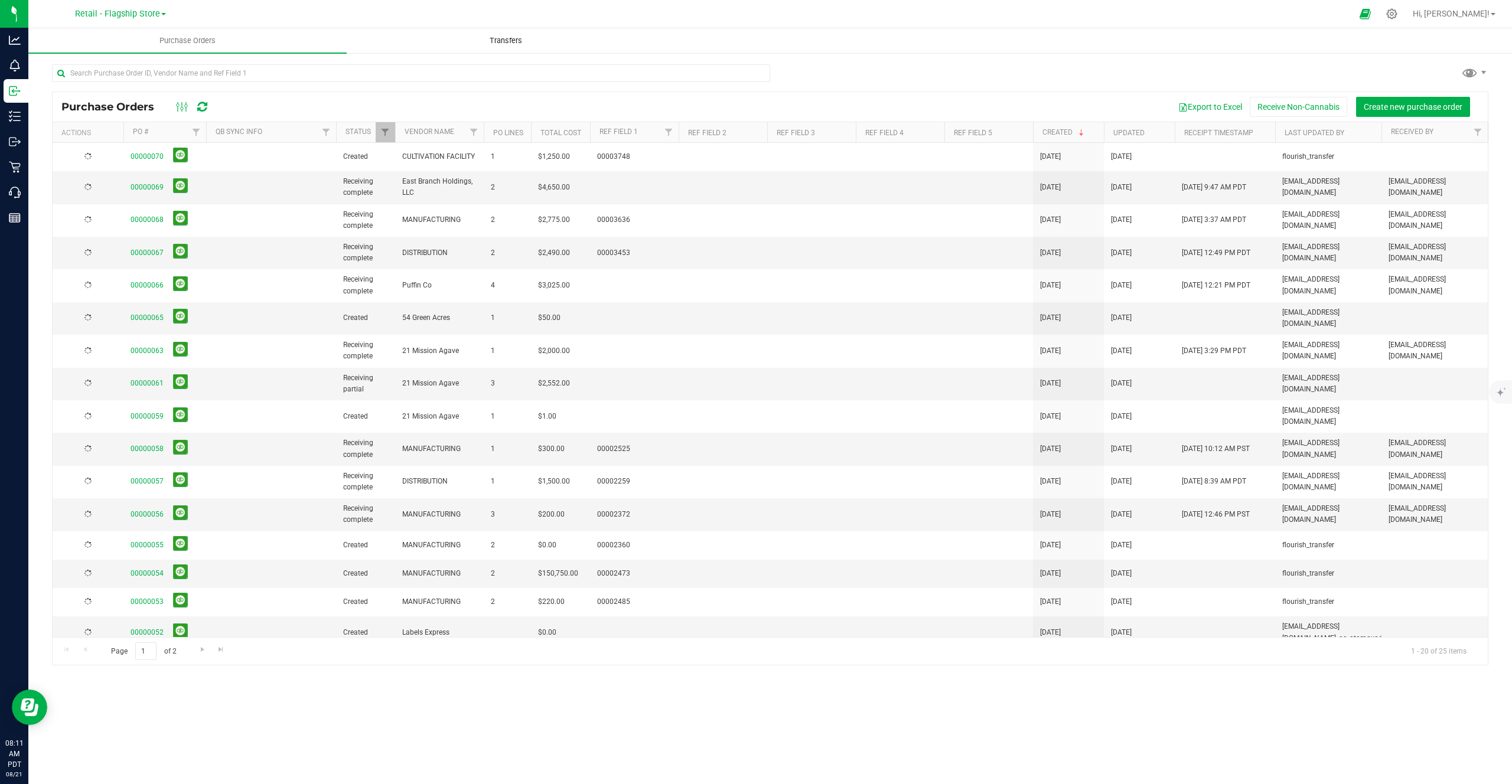
click at [515, 48] on uib-tab-heading "Transfers" at bounding box center [506, 41] width 317 height 24
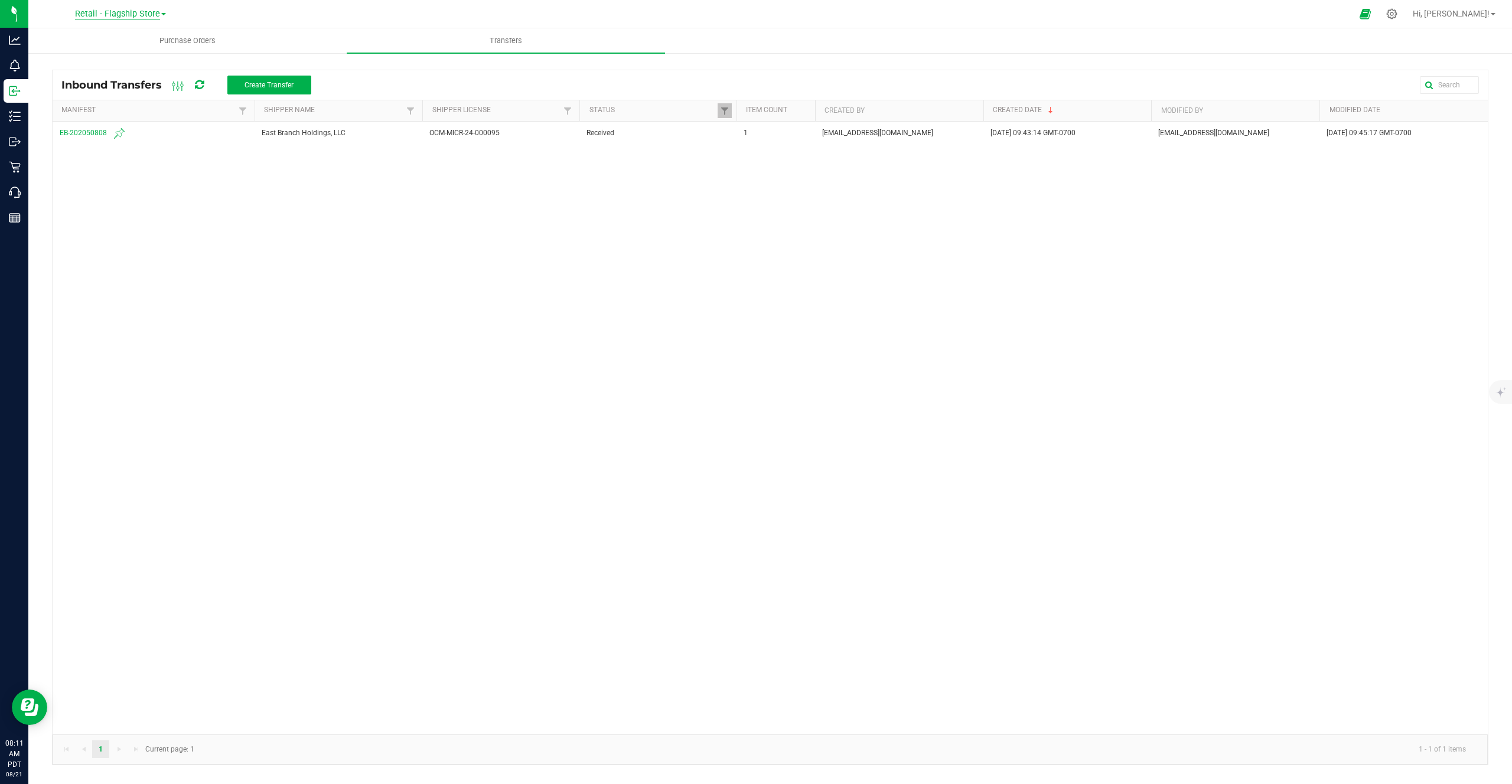
click at [97, 12] on span "Retail - Flagship Store" at bounding box center [118, 14] width 85 height 11
click at [69, 62] on link "Distribution - Long Beach Distro" at bounding box center [121, 57] width 173 height 16
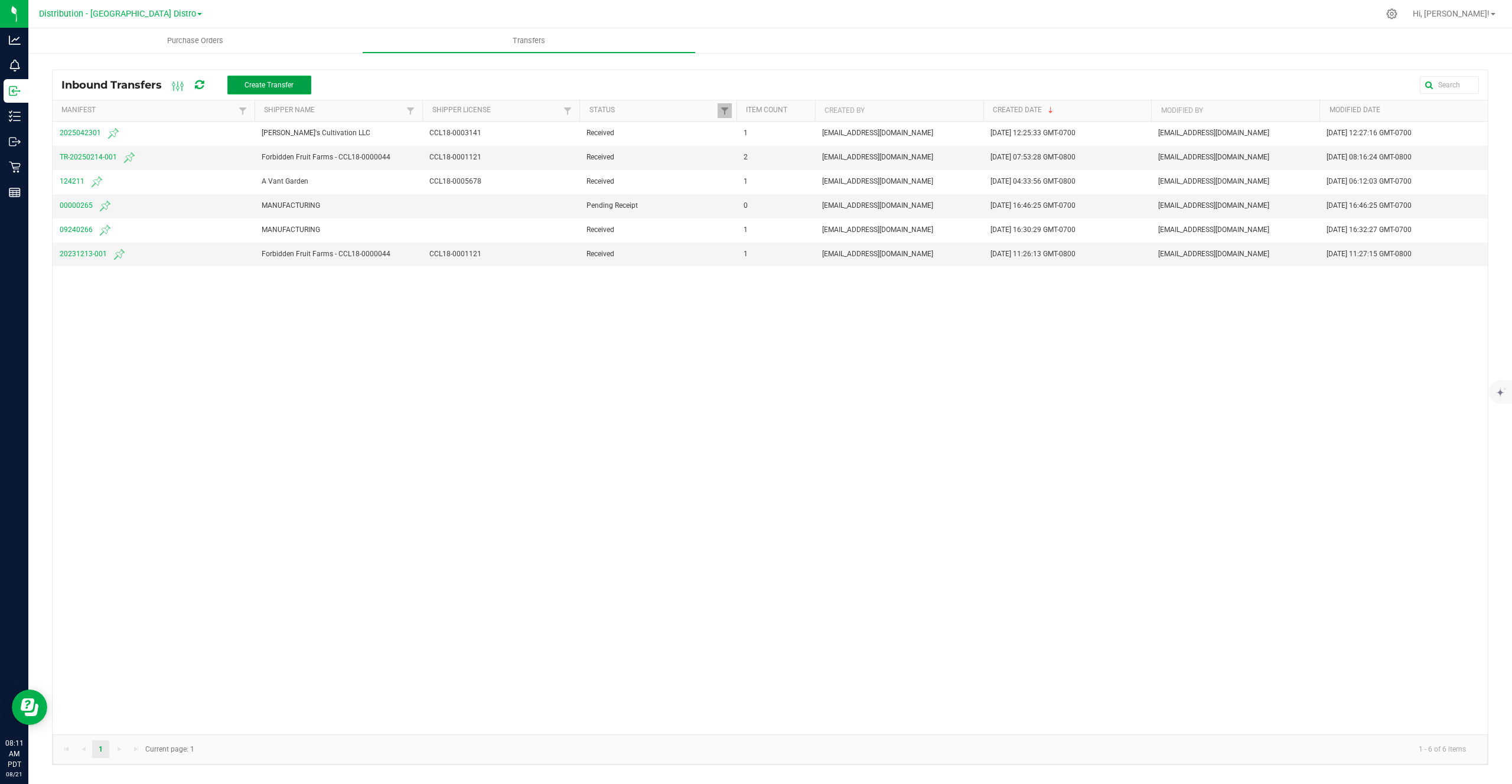
click at [253, 89] on span "Create Transfer" at bounding box center [269, 85] width 49 height 9
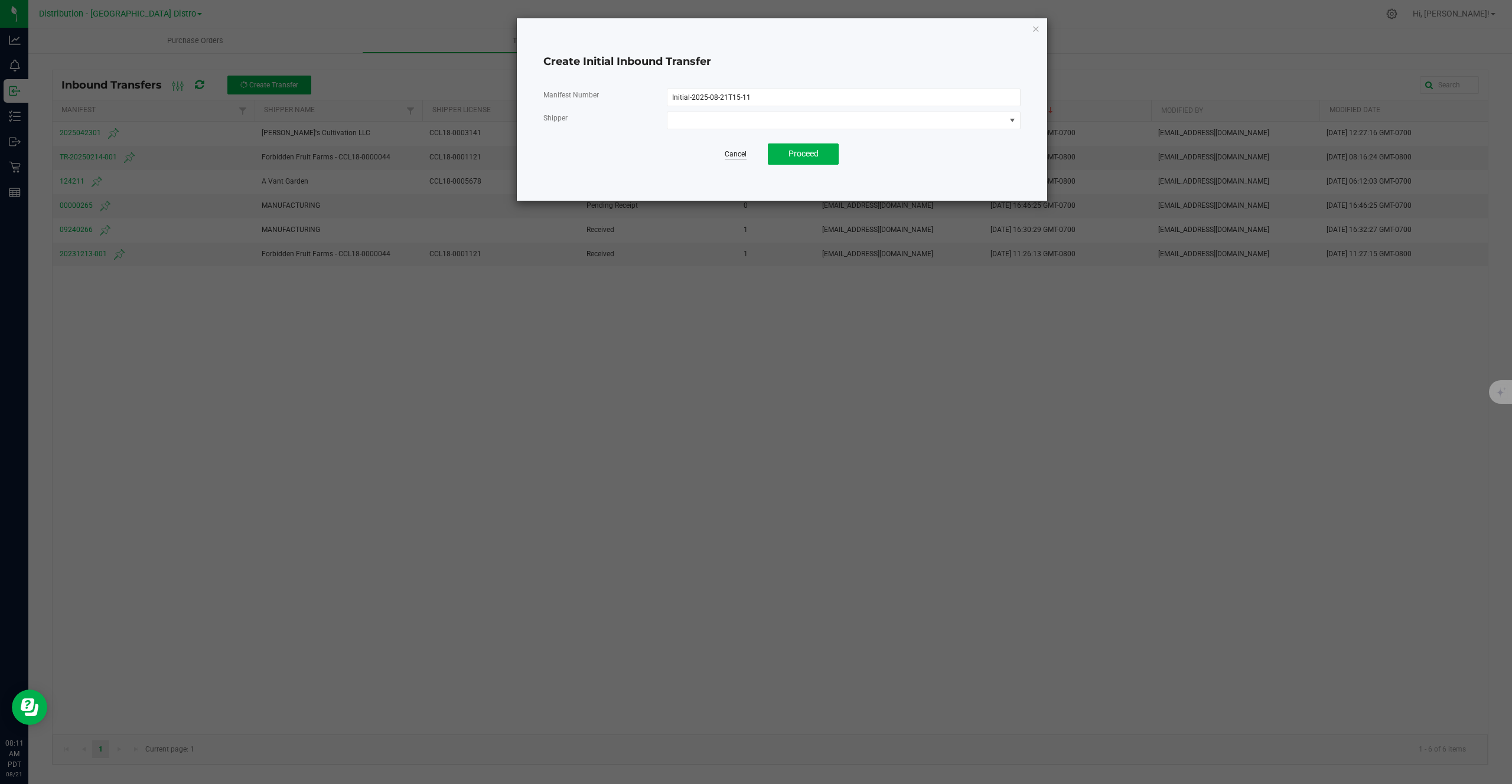
click at [744, 152] on link "Cancel" at bounding box center [736, 154] width 22 height 10
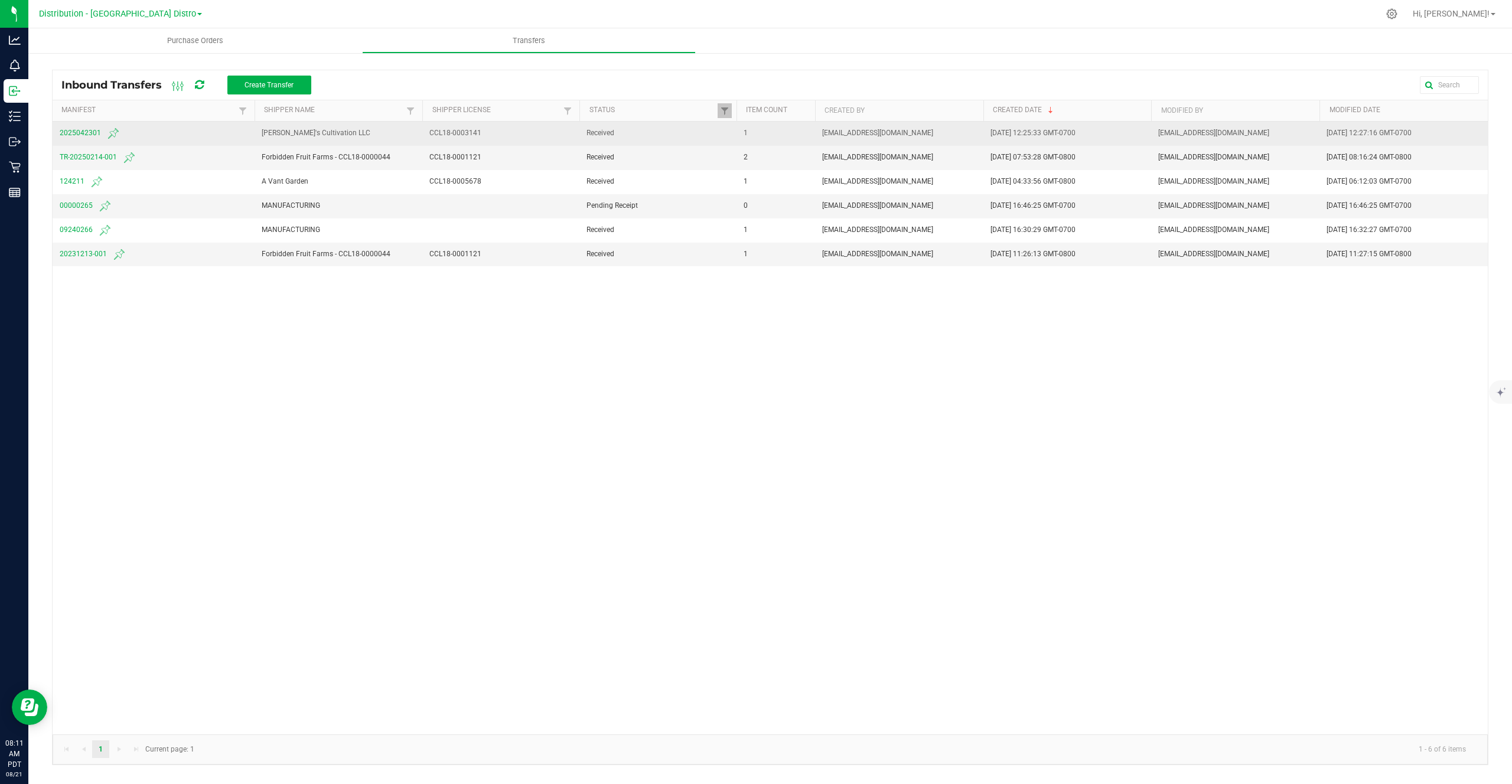
click at [68, 128] on span "2025042301" at bounding box center [153, 133] width 187 height 14
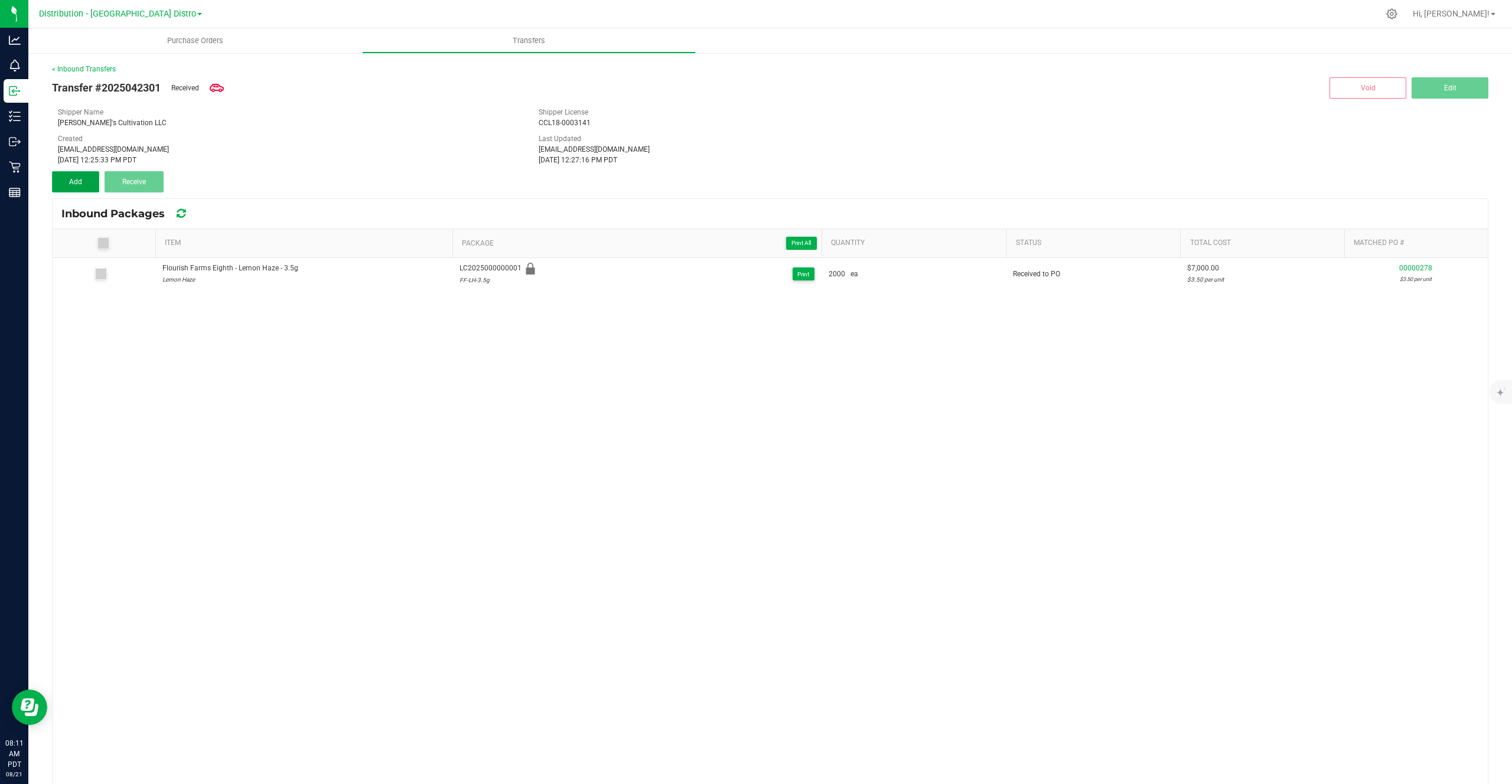
click at [87, 177] on button "Add" at bounding box center [75, 181] width 47 height 21
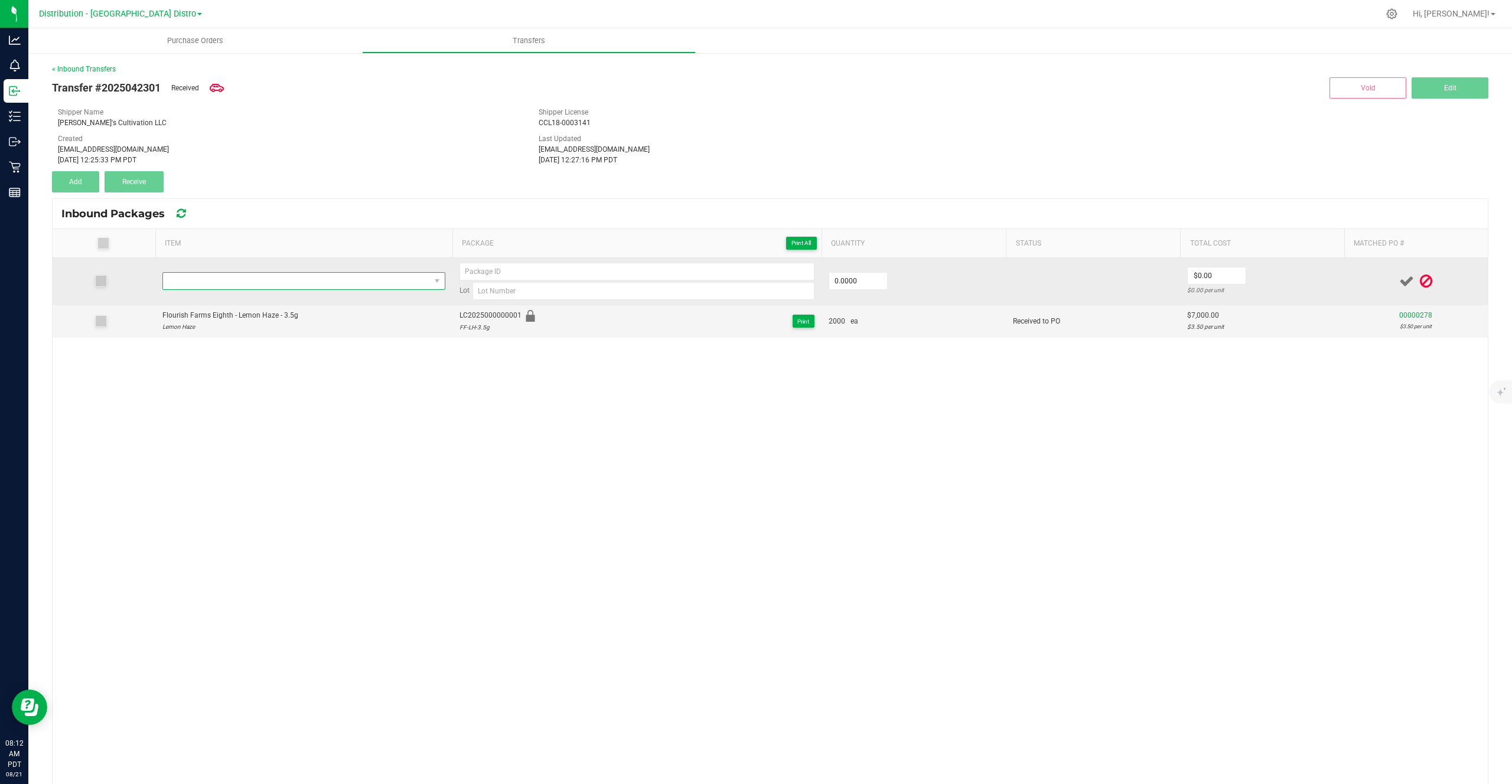
click at [278, 284] on span "NO DATA FOUND" at bounding box center [296, 281] width 267 height 16
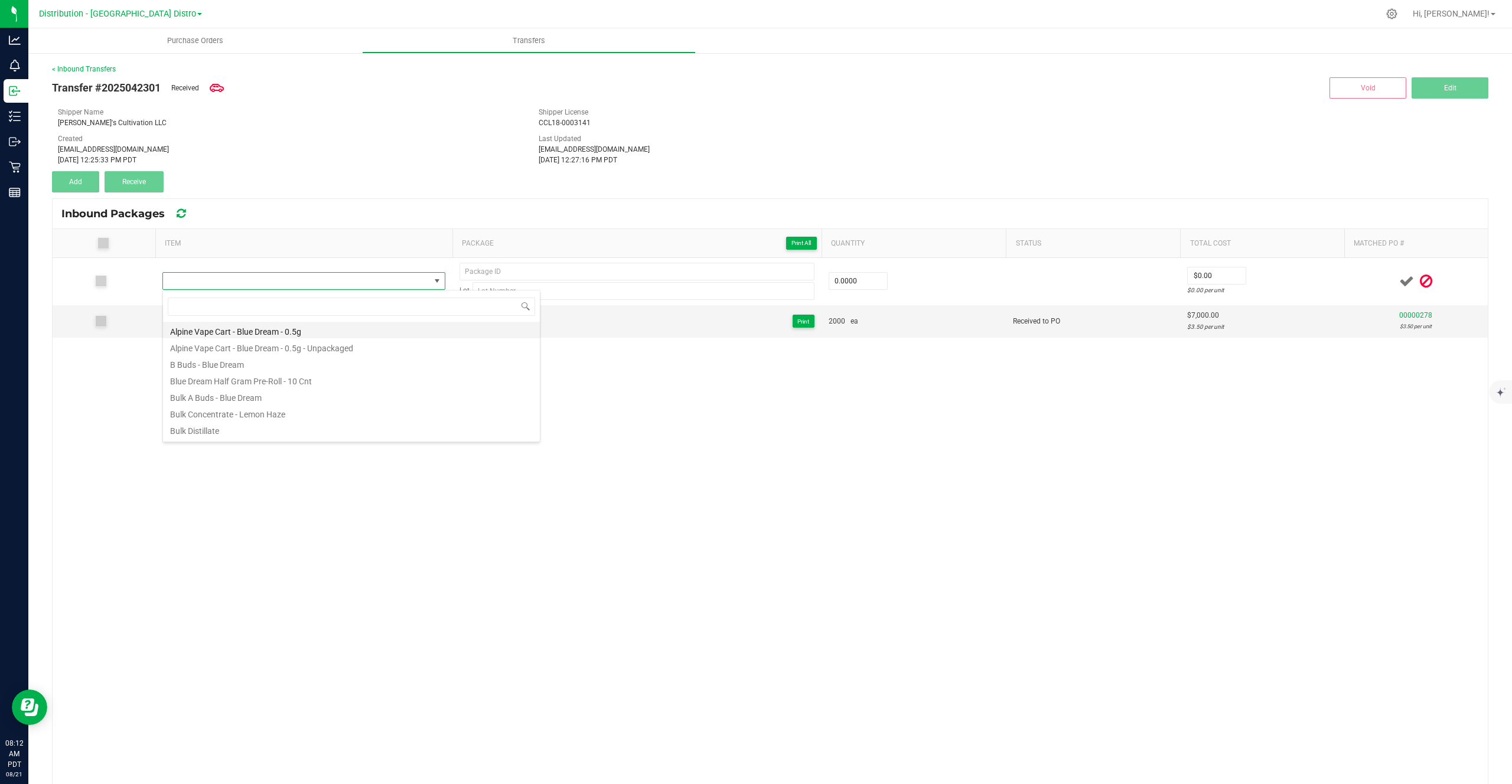
click at [278, 331] on li "Alpine Vape Cart - Blue Dream - 0.5g" at bounding box center [351, 329] width 376 height 16
type input "0 ea"
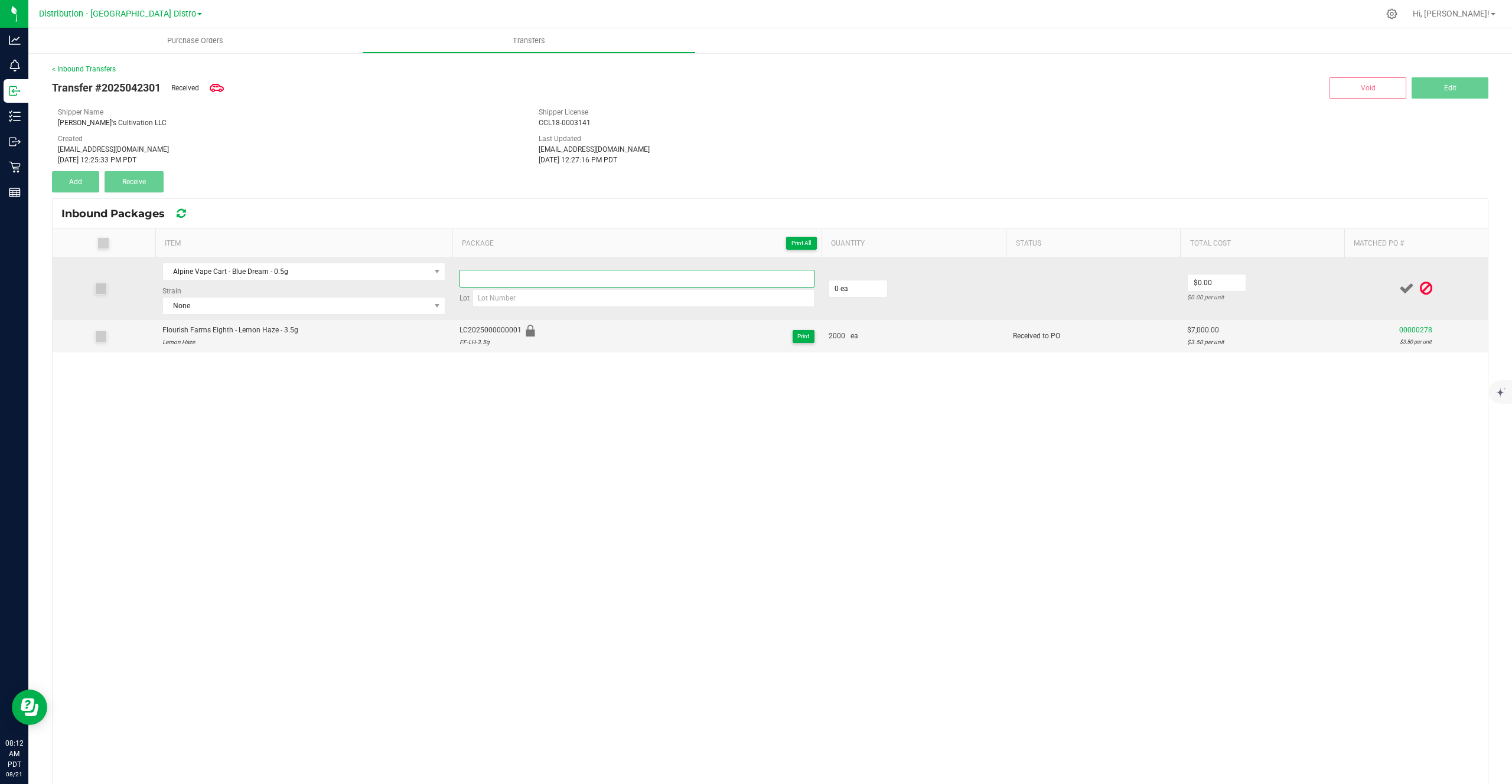
click at [601, 284] on input at bounding box center [637, 278] width 355 height 18
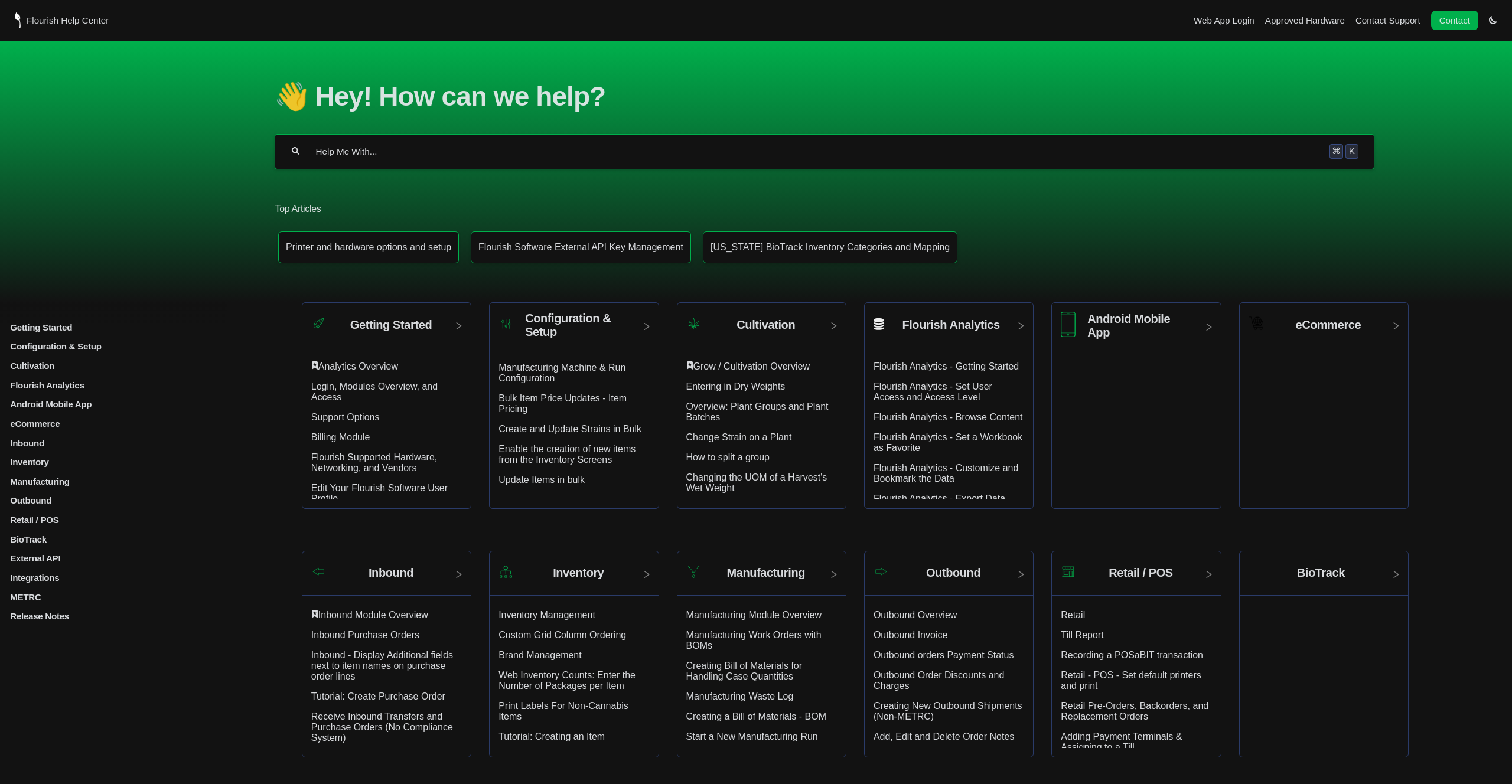
click at [64, 619] on div "Getting Started Login, Modules Overview, and Access Analytics Overview Support …" at bounding box center [136, 472] width 255 height 299
click at [59, 621] on p "Release Notes" at bounding box center [136, 615] width 255 height 10
click at [61, 664] on p "[DATE] Software Release 4.120.0" at bounding box center [138, 659] width 250 height 10
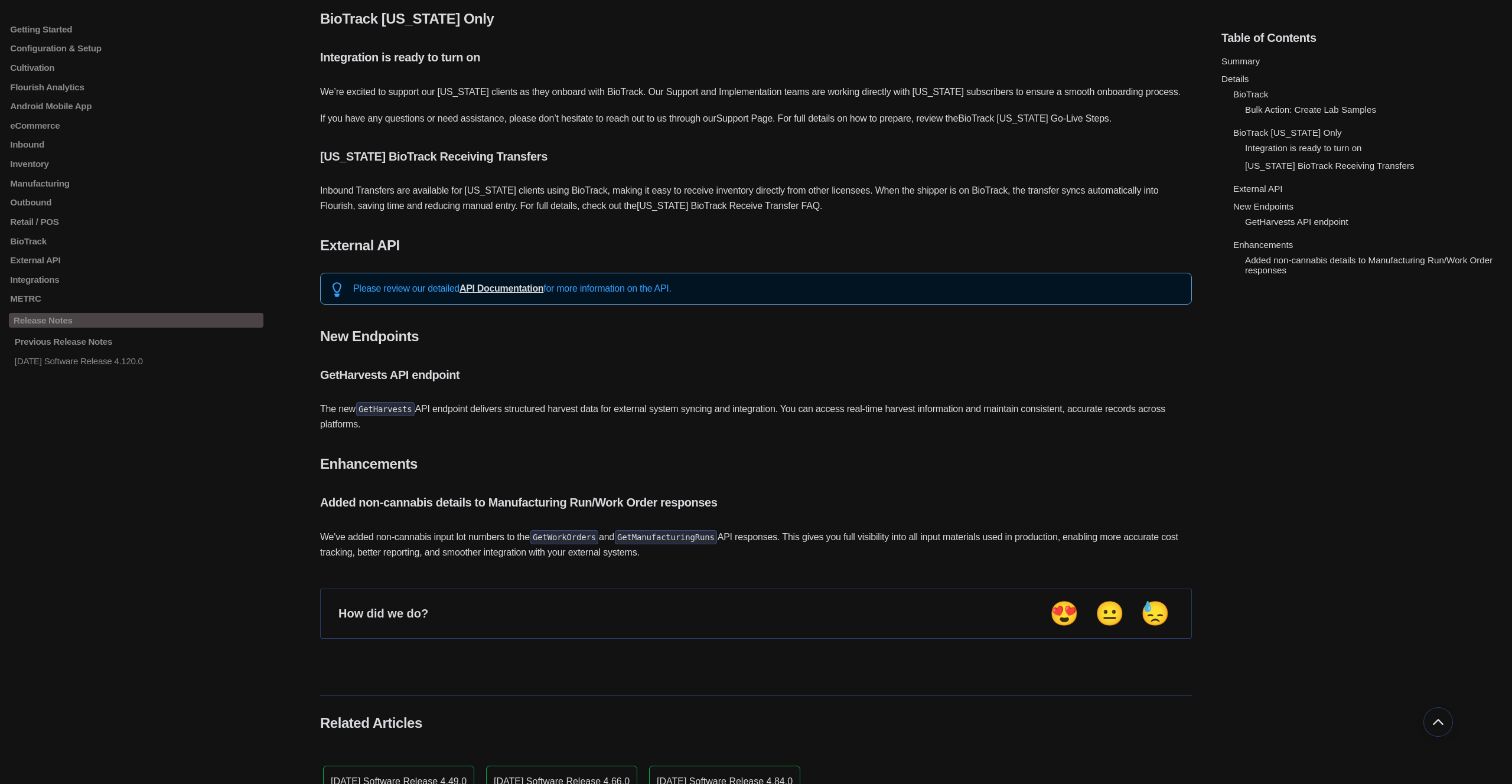
scroll to position [673, 0]
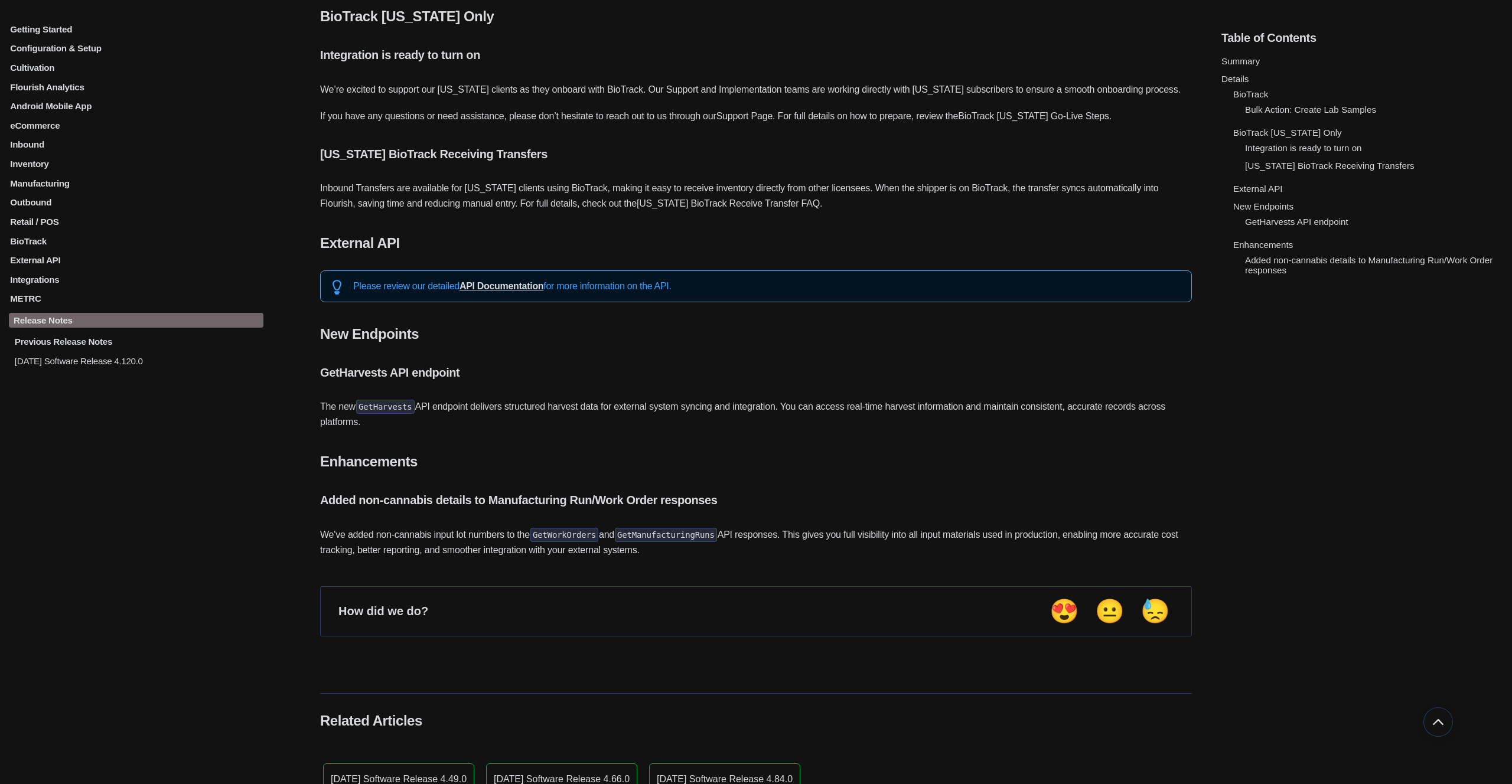
click at [140, 347] on p "Previous Release Notes" at bounding box center [138, 341] width 250 height 10
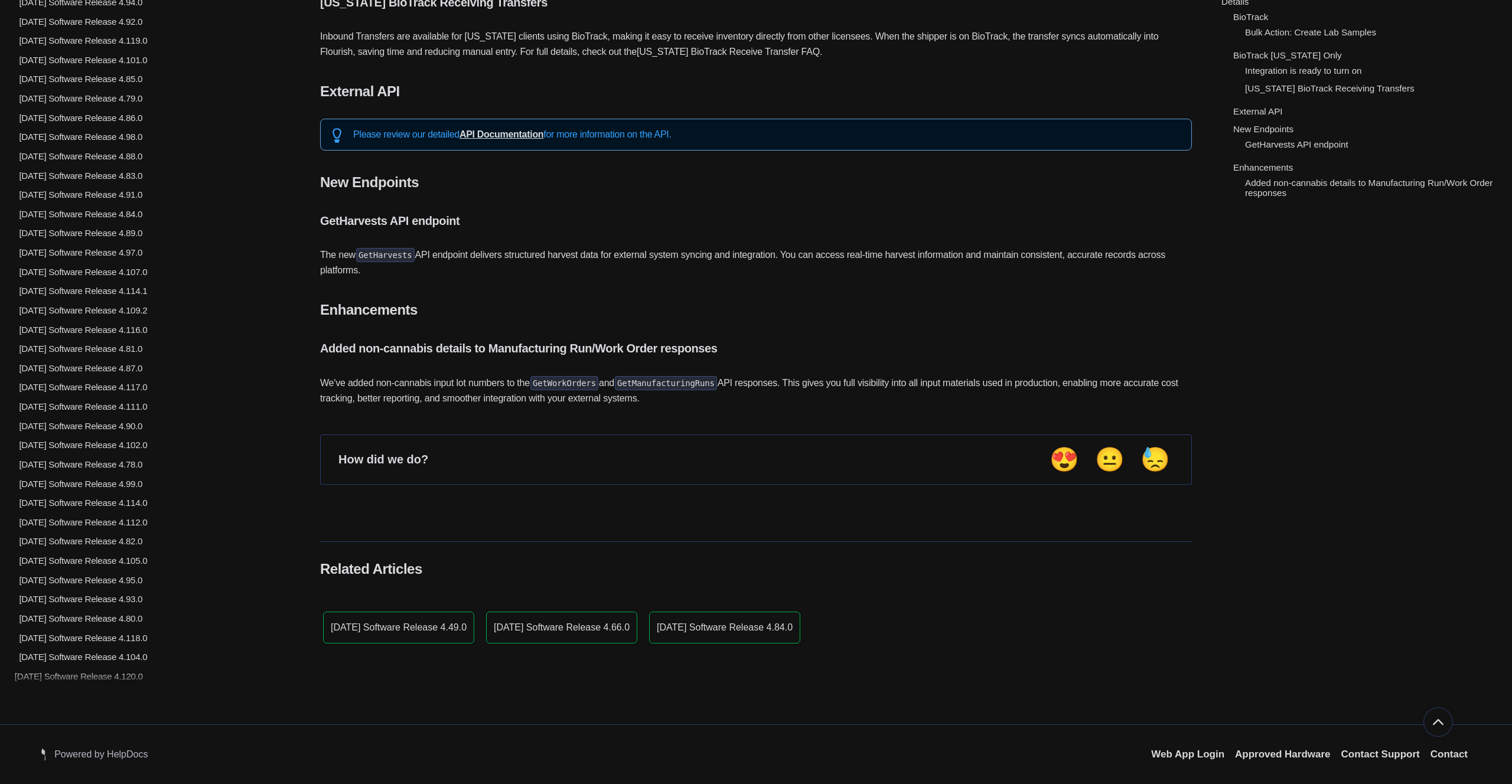
scroll to position [1824, 0]
click at [66, 637] on p "2025.06.03 Software Release 4.118.0" at bounding box center [140, 637] width 245 height 10
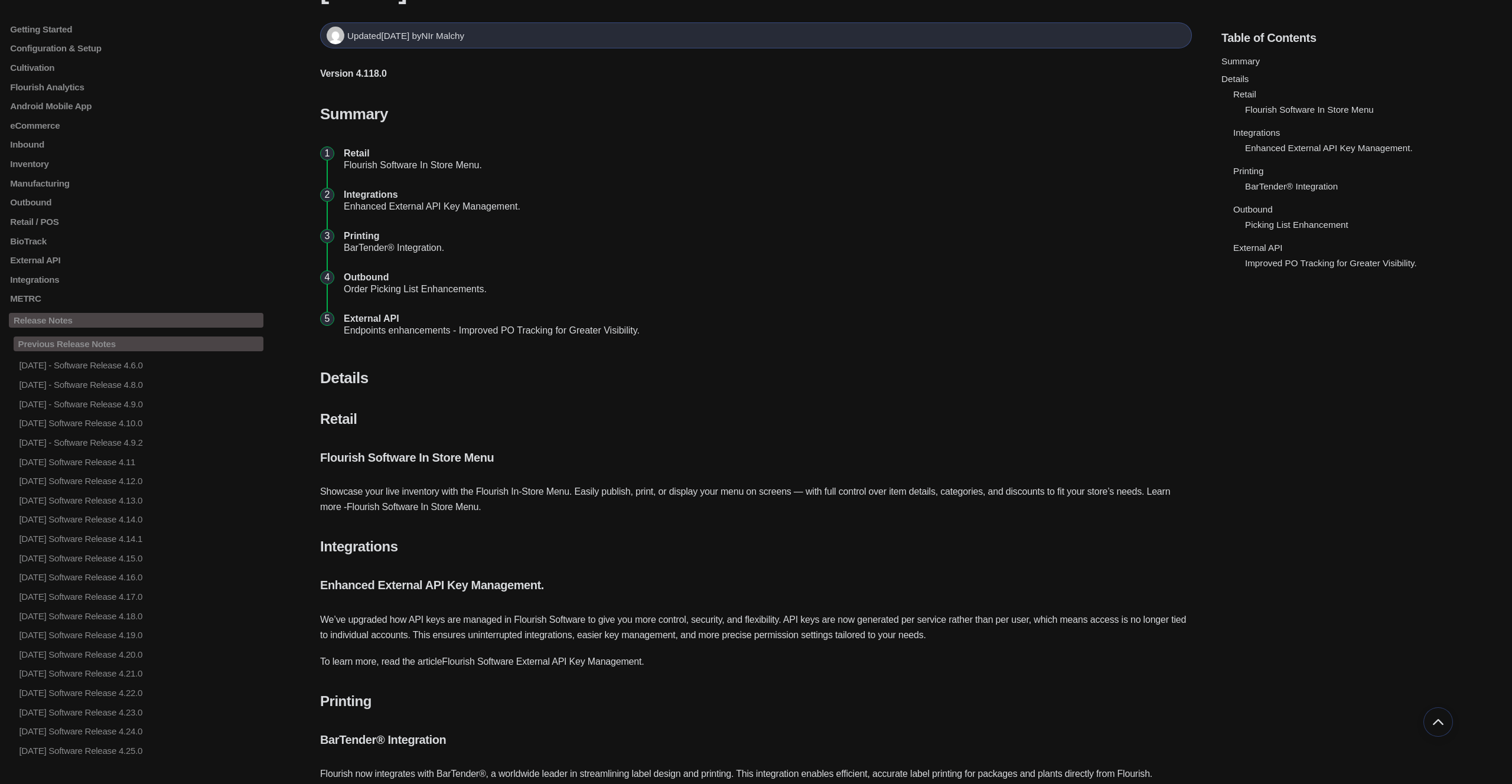
scroll to position [116, 0]
click at [365, 163] on li "Retail Flourish Software In Store Menu." at bounding box center [765, 160] width 852 height 42
click at [361, 208] on li "Integrations Enhanced External API Key Management." at bounding box center [765, 201] width 852 height 42
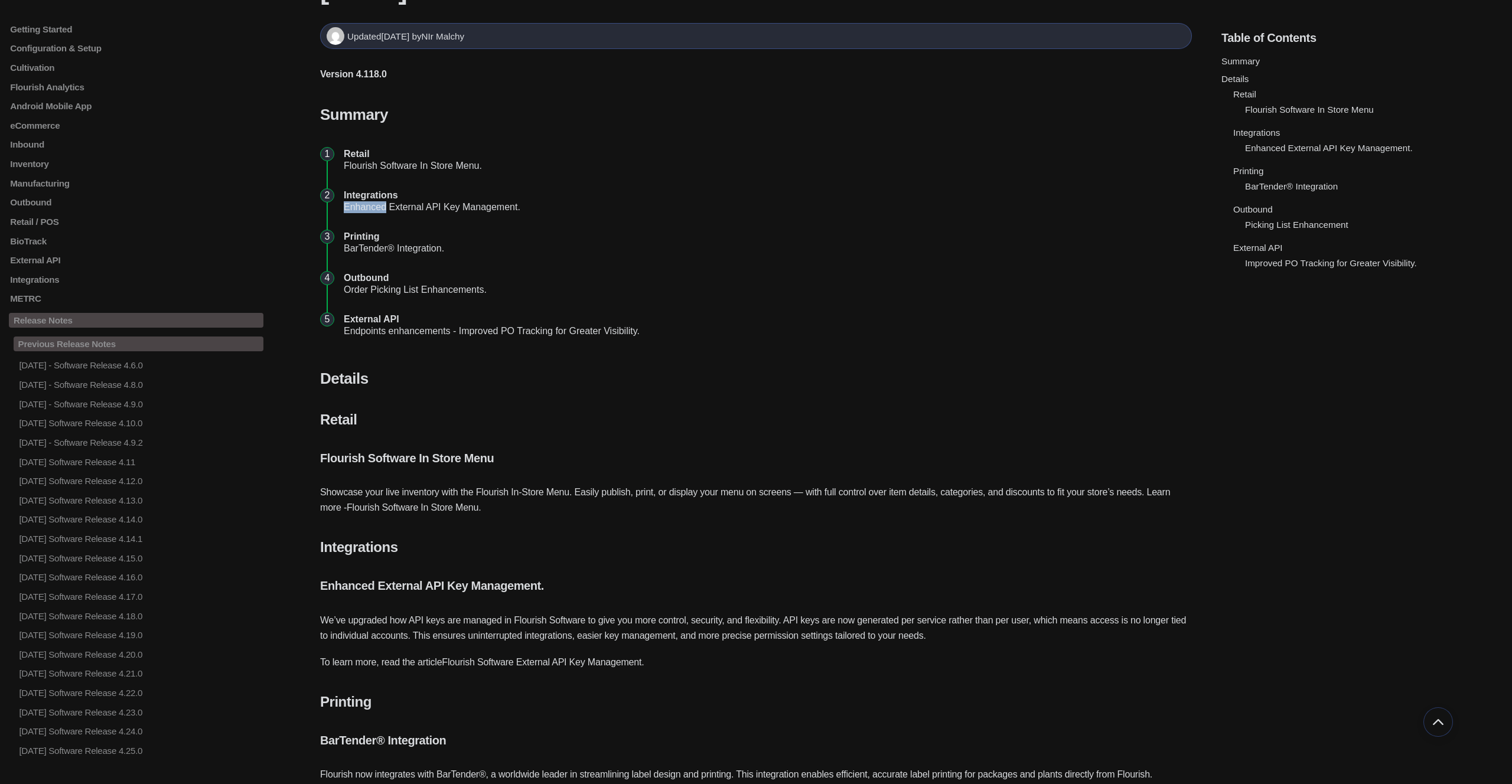
click at [361, 208] on li "Integrations Enhanced External API Key Management." at bounding box center [765, 201] width 852 height 42
click at [362, 245] on li "Printing BarTender® Integration." at bounding box center [765, 242] width 852 height 42
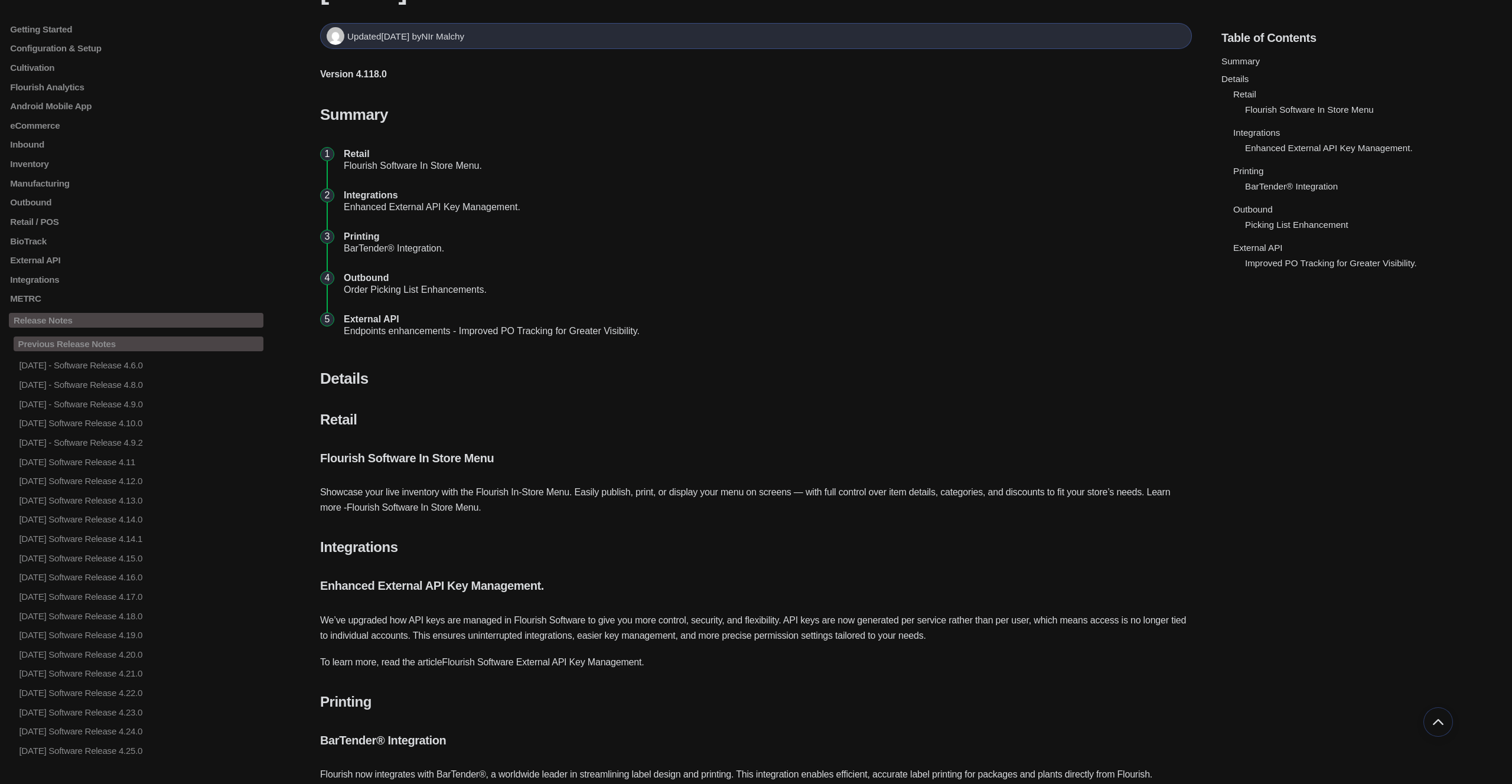
click at [372, 284] on li "Outbound Order Picking List Enhancements." at bounding box center [765, 284] width 852 height 42
click at [373, 284] on li "Outbound Order Picking List Enhancements." at bounding box center [765, 284] width 852 height 42
click at [392, 333] on li "External API Endpoints enhancements - Improved PO Tracking for Greater Visibili…" at bounding box center [765, 325] width 852 height 42
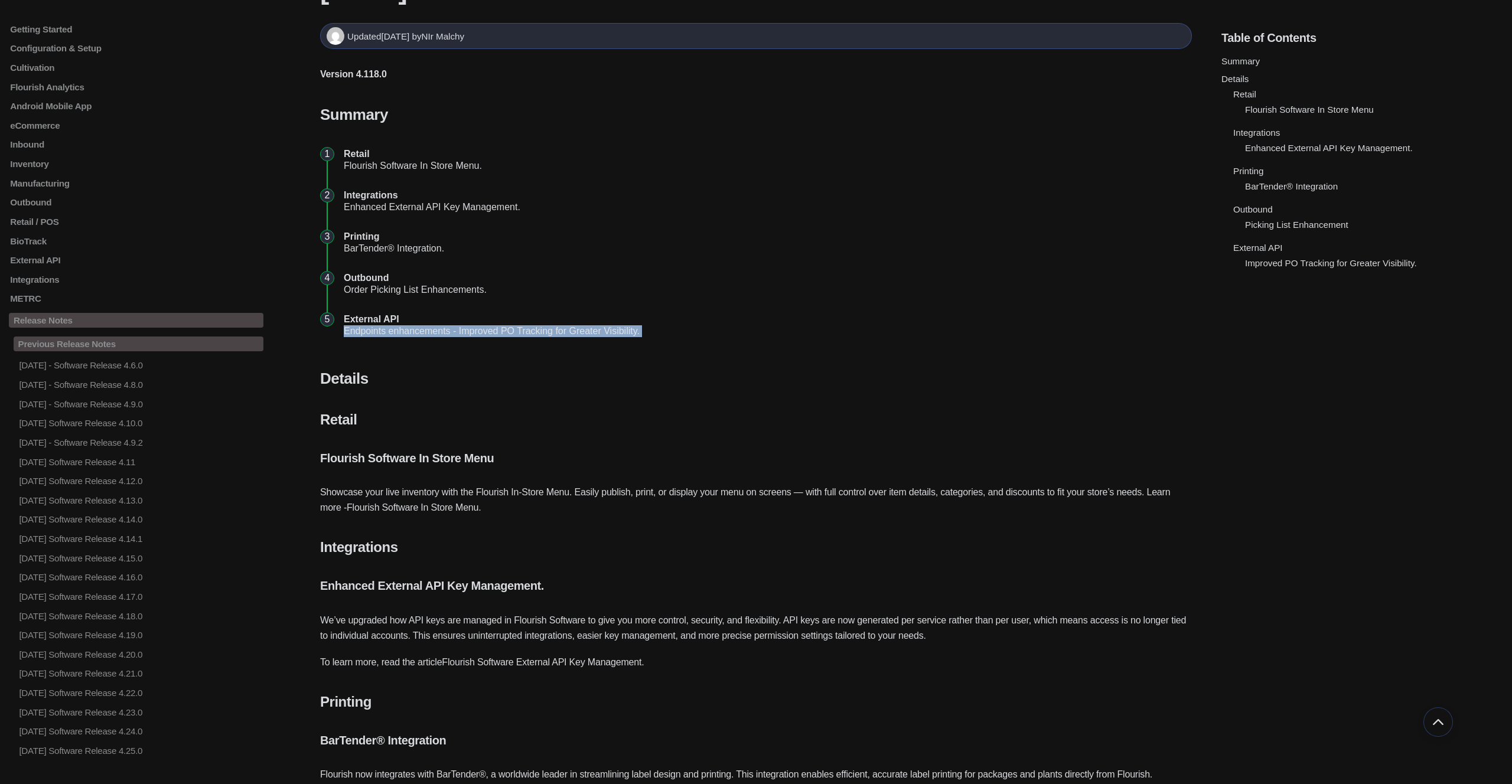
click at [392, 333] on li "External API Endpoints enhancements - Improved PO Tracking for Greater Visibili…" at bounding box center [765, 325] width 852 height 42
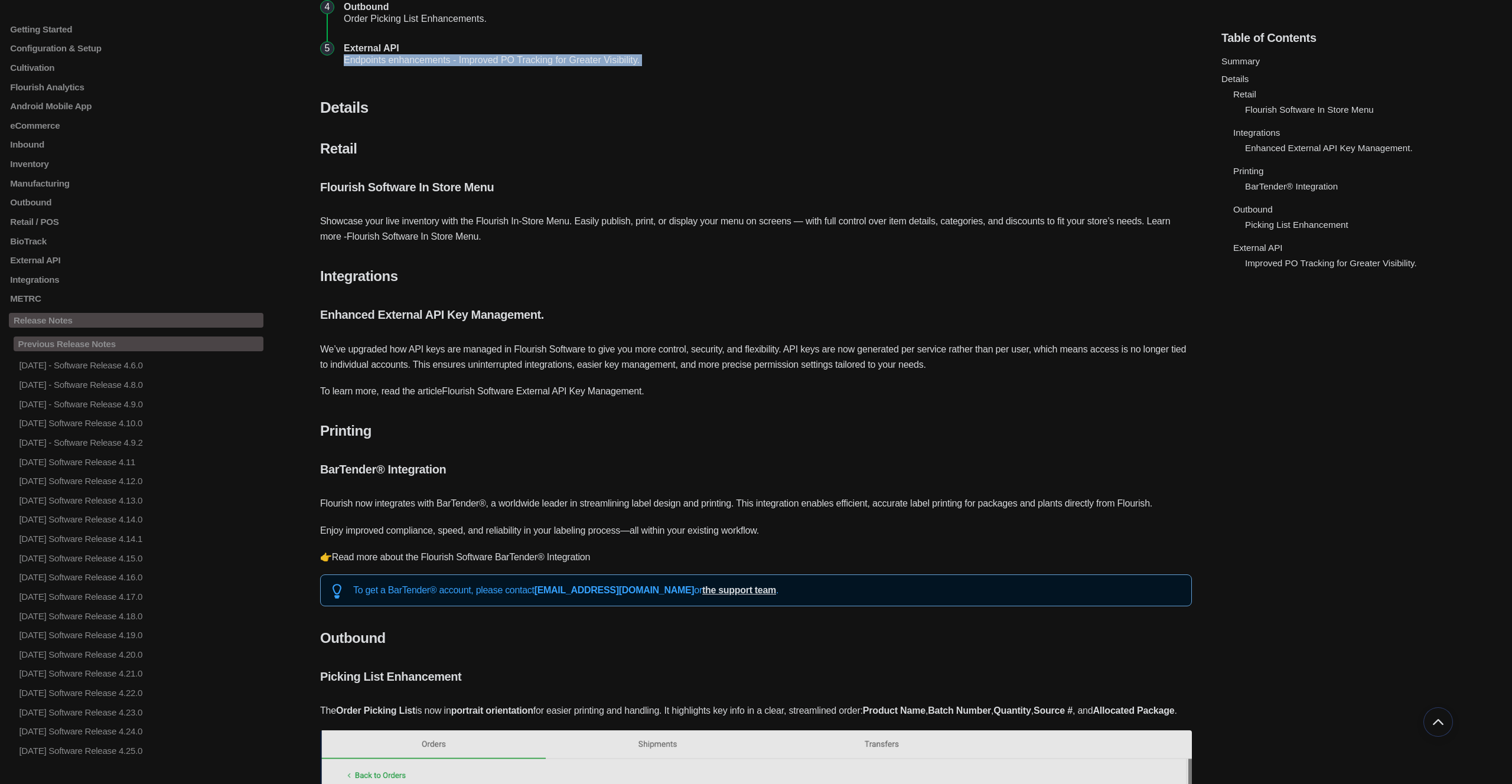
scroll to position [403, 0]
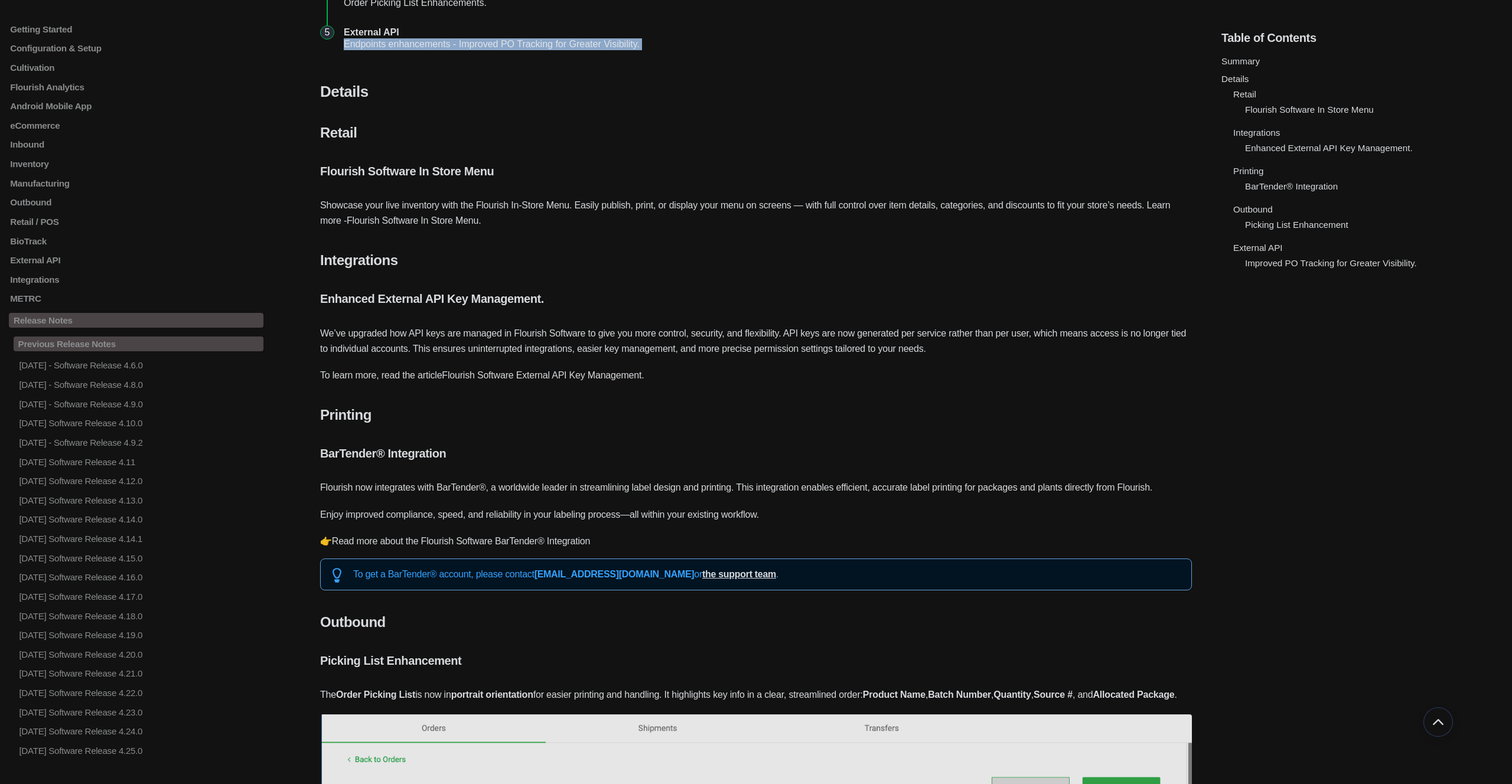
click at [451, 374] on link "Flourish Software External API Key Management." at bounding box center [543, 375] width 202 height 10
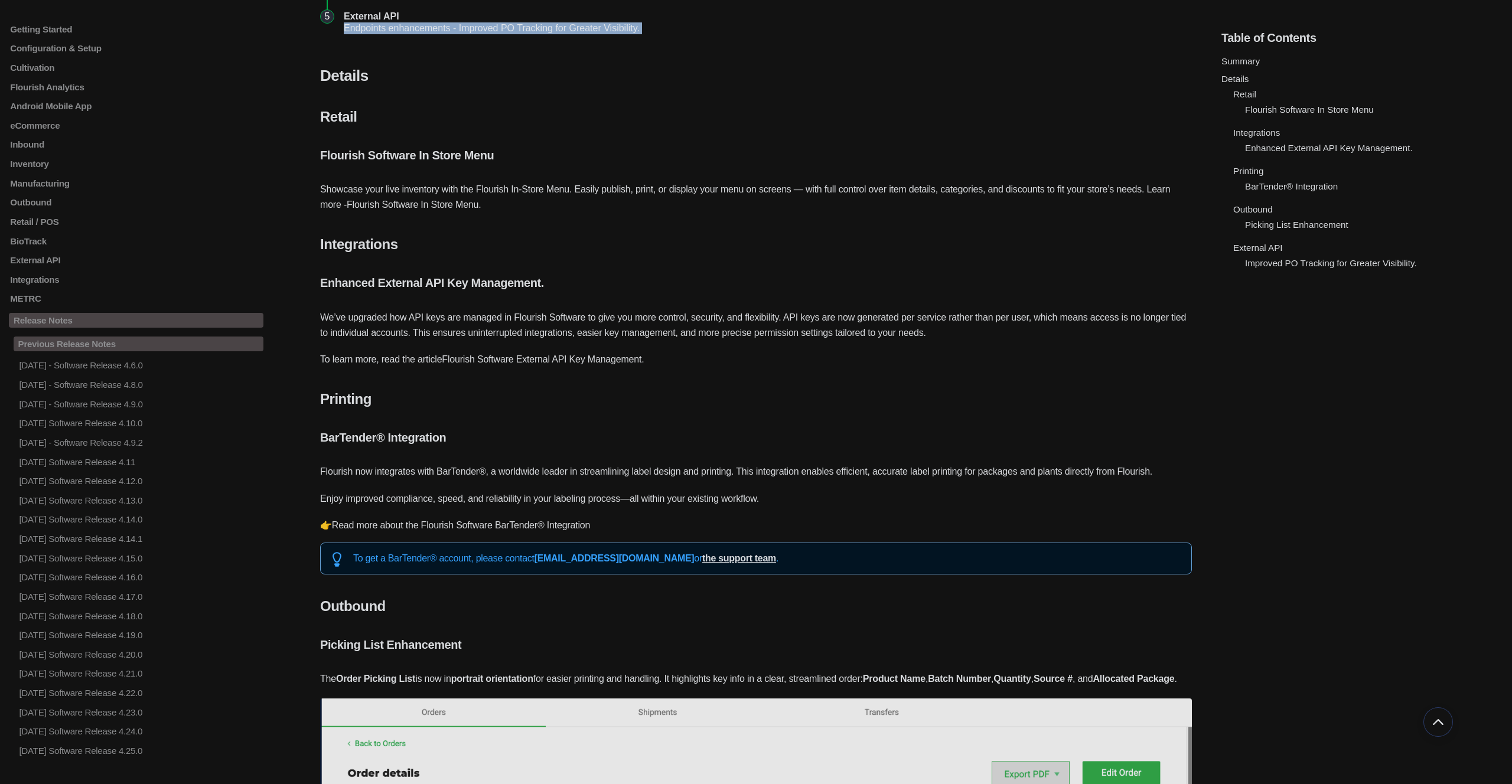
scroll to position [449, 0]
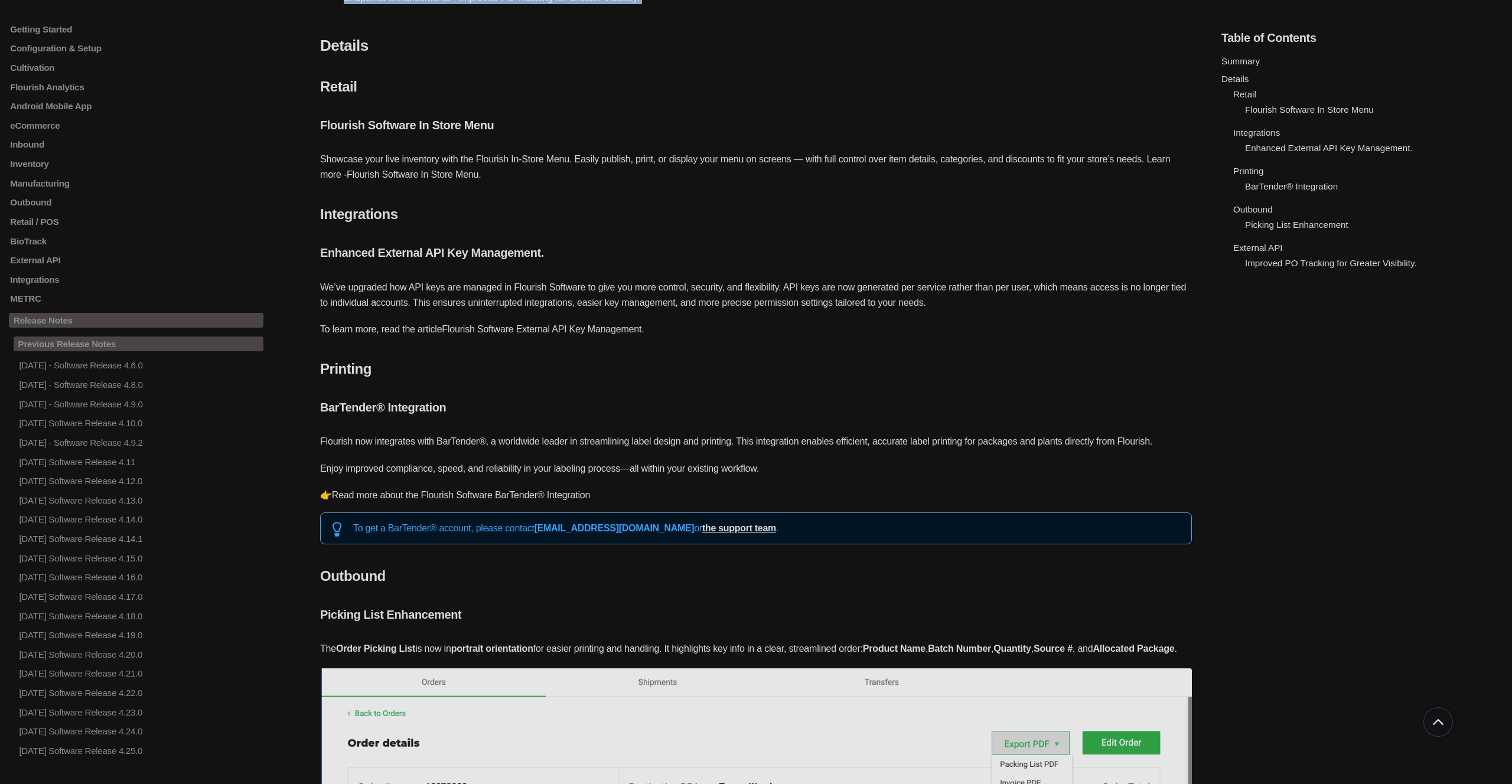
click at [449, 493] on link "Read more about the Flourish Software BarTender® Integration" at bounding box center [460, 495] width 258 height 10
click at [576, 447] on div "Summary Details Retail Flourish Software In Store Menu Integrations Enhanced Ex…" at bounding box center [755, 372] width 871 height 1278
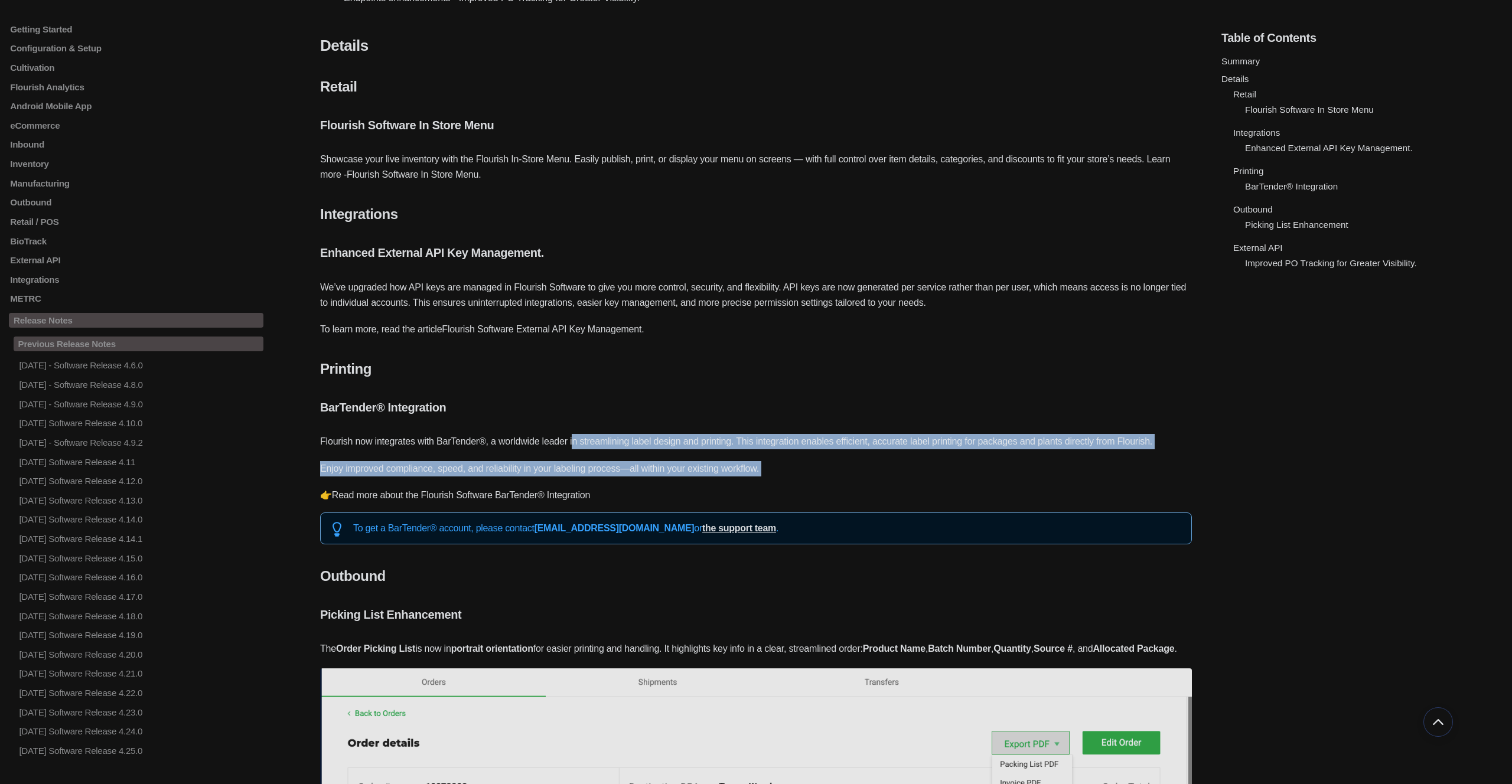
scroll to position [0, 0]
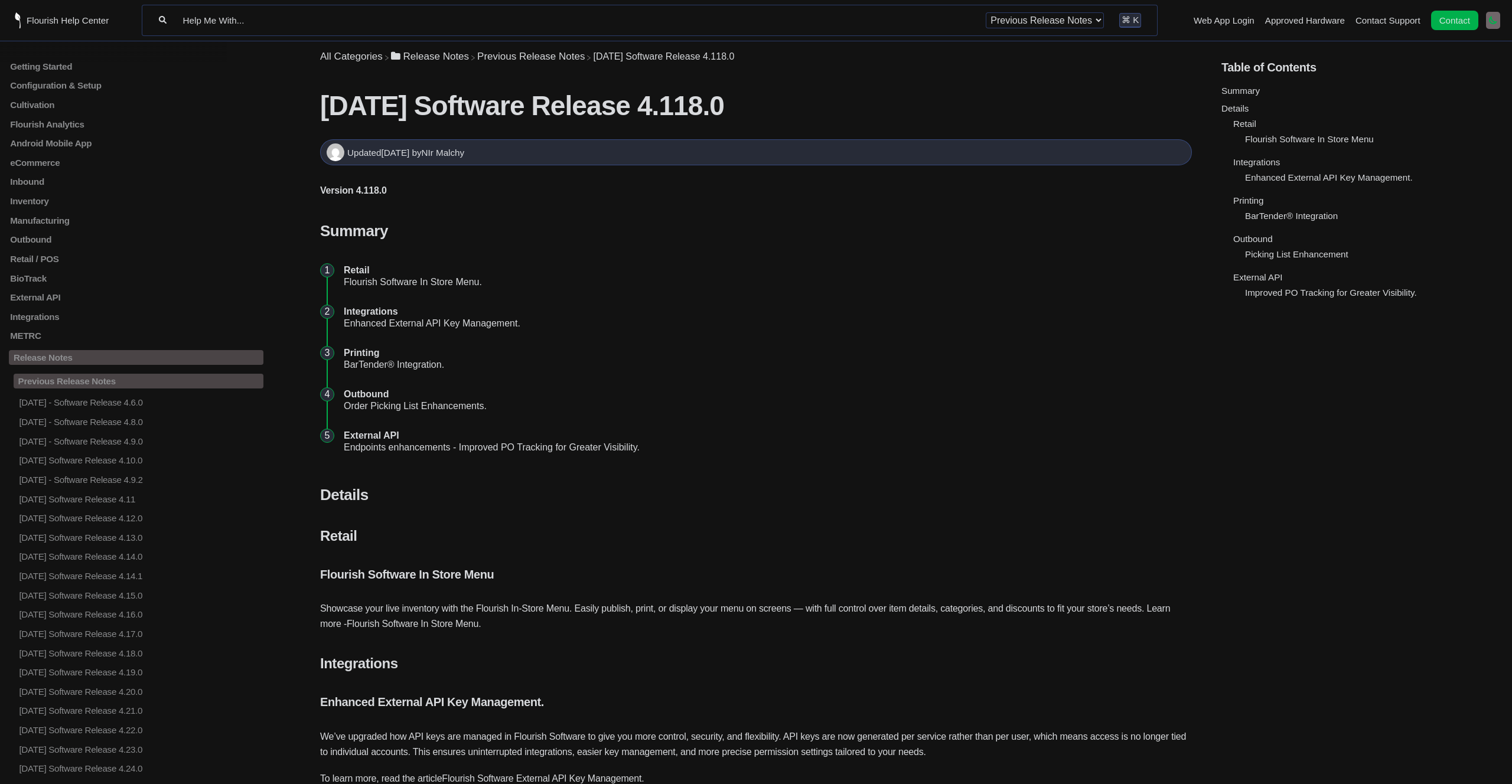
click at [1496, 24] on li "An icon of a simple sun to switch to light mode. A simple sun icon. It has a sm…" at bounding box center [1492, 20] width 14 height 16
click at [1495, 20] on icon "An icon of a simple moon to switch to dark mode. A simple moon icon. It has a s…" at bounding box center [1492, 20] width 9 height 9
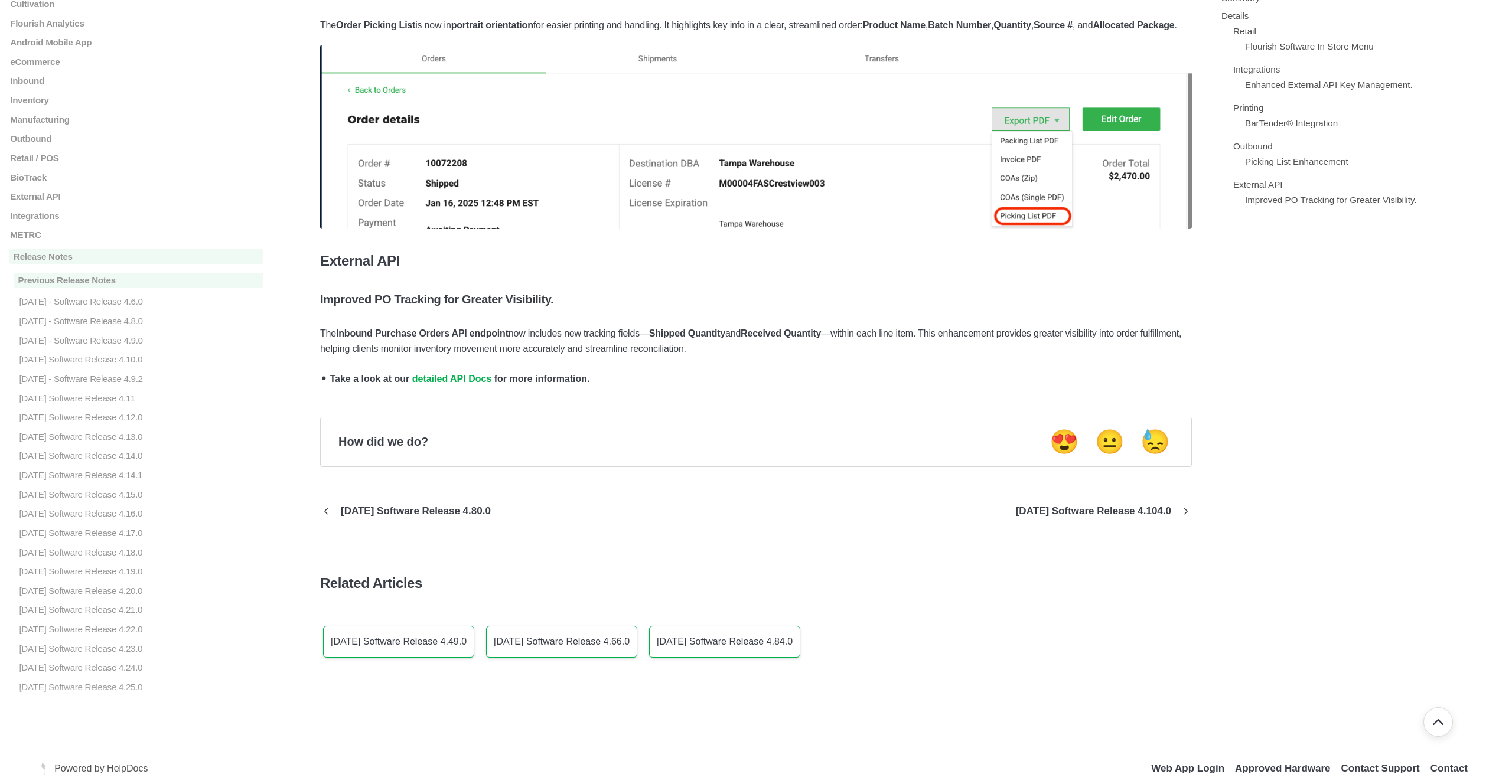
scroll to position [1101, 0]
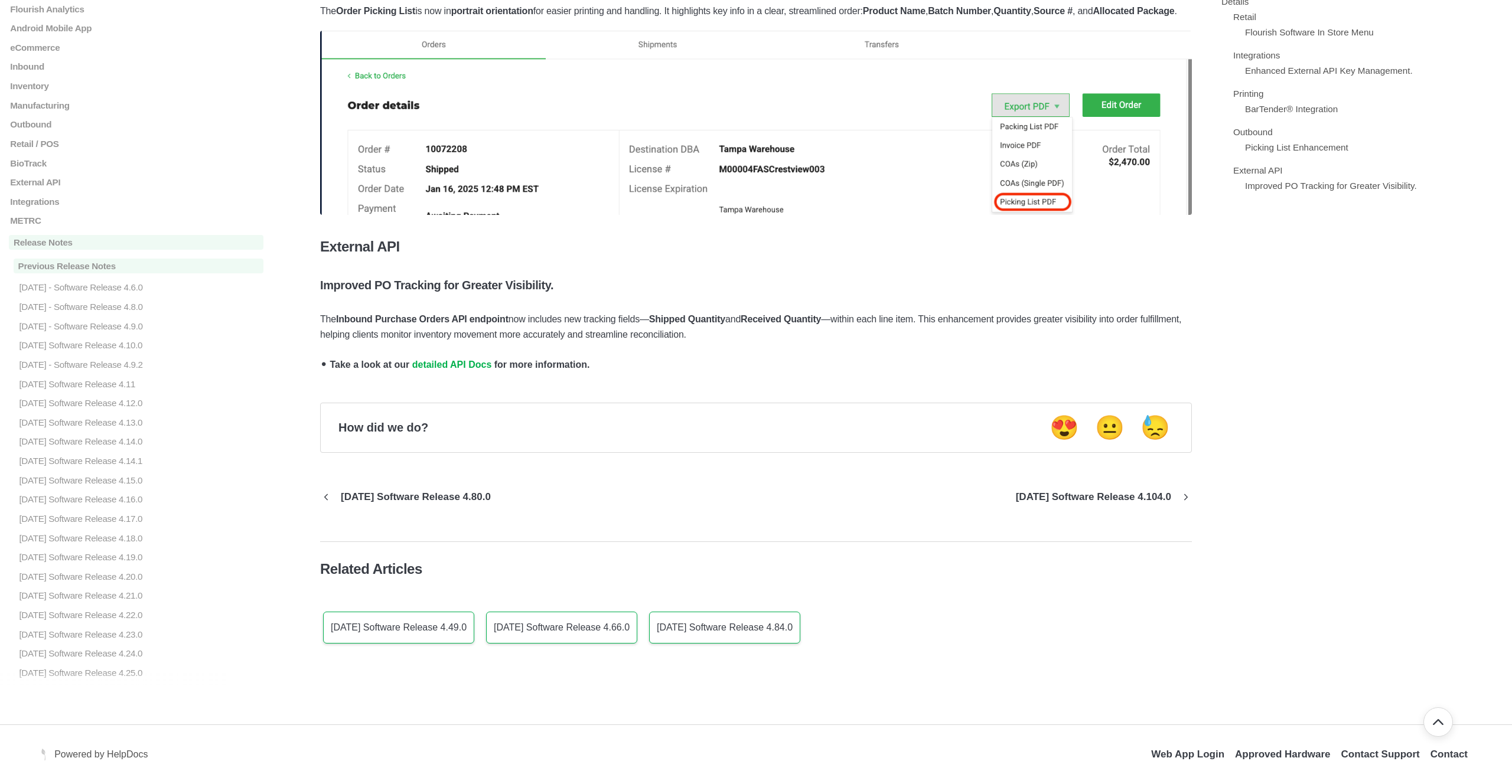
click at [436, 369] on strong "detailed API Docs" at bounding box center [453, 365] width 80 height 10
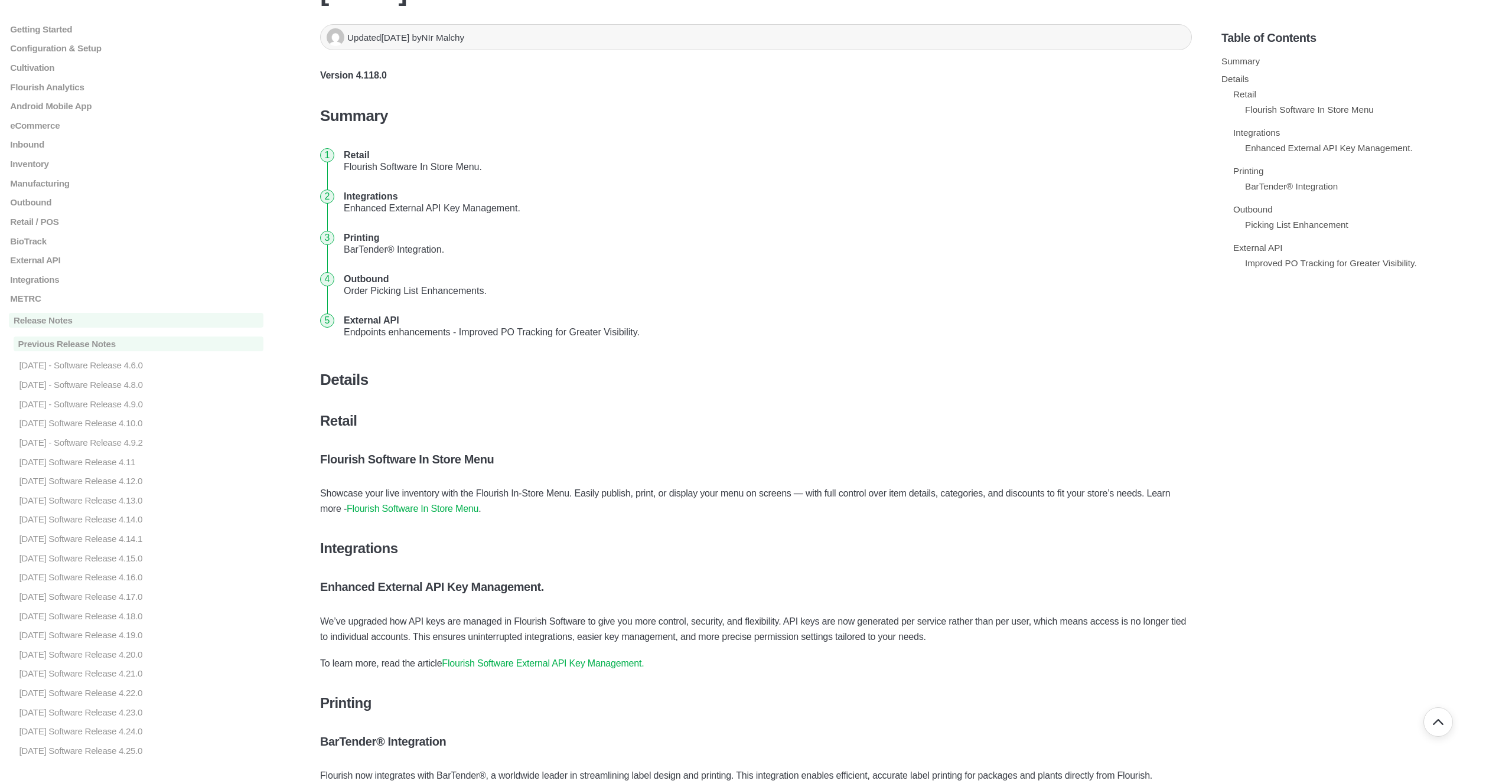
scroll to position [0, 0]
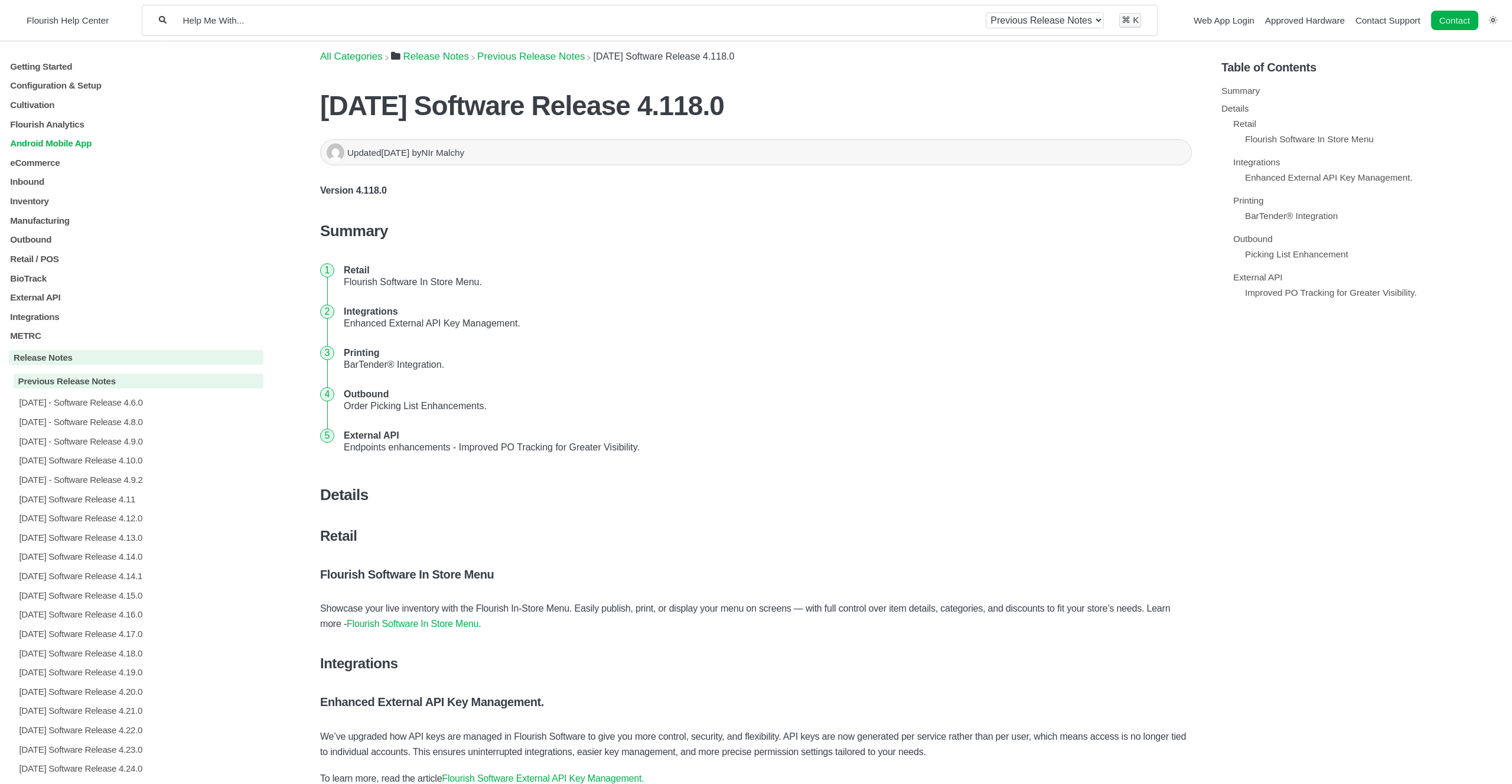
click at [59, 142] on p "Android Mobile App" at bounding box center [136, 143] width 255 height 10
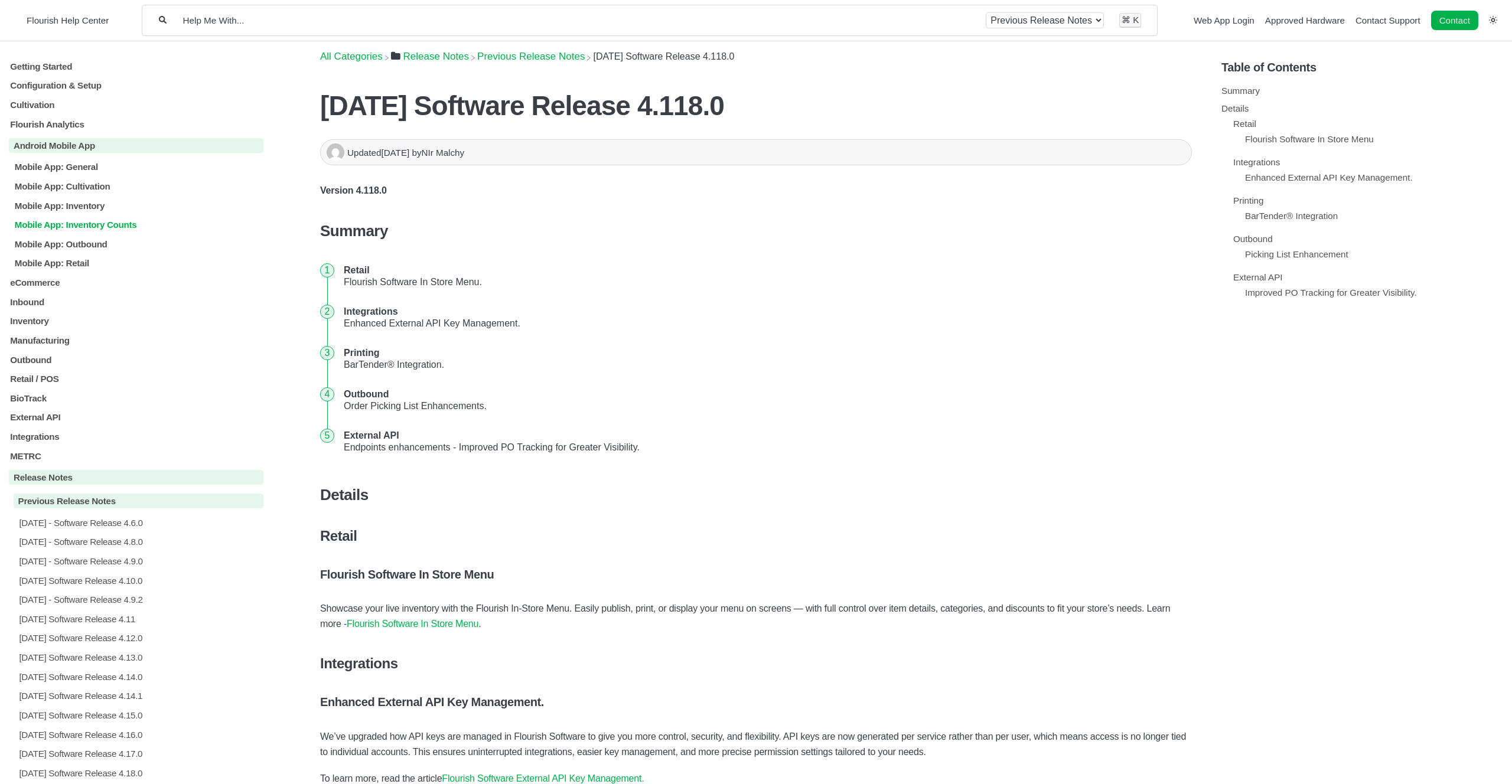
click at [53, 228] on p "Mobile App: Inventory Counts" at bounding box center [138, 224] width 250 height 10
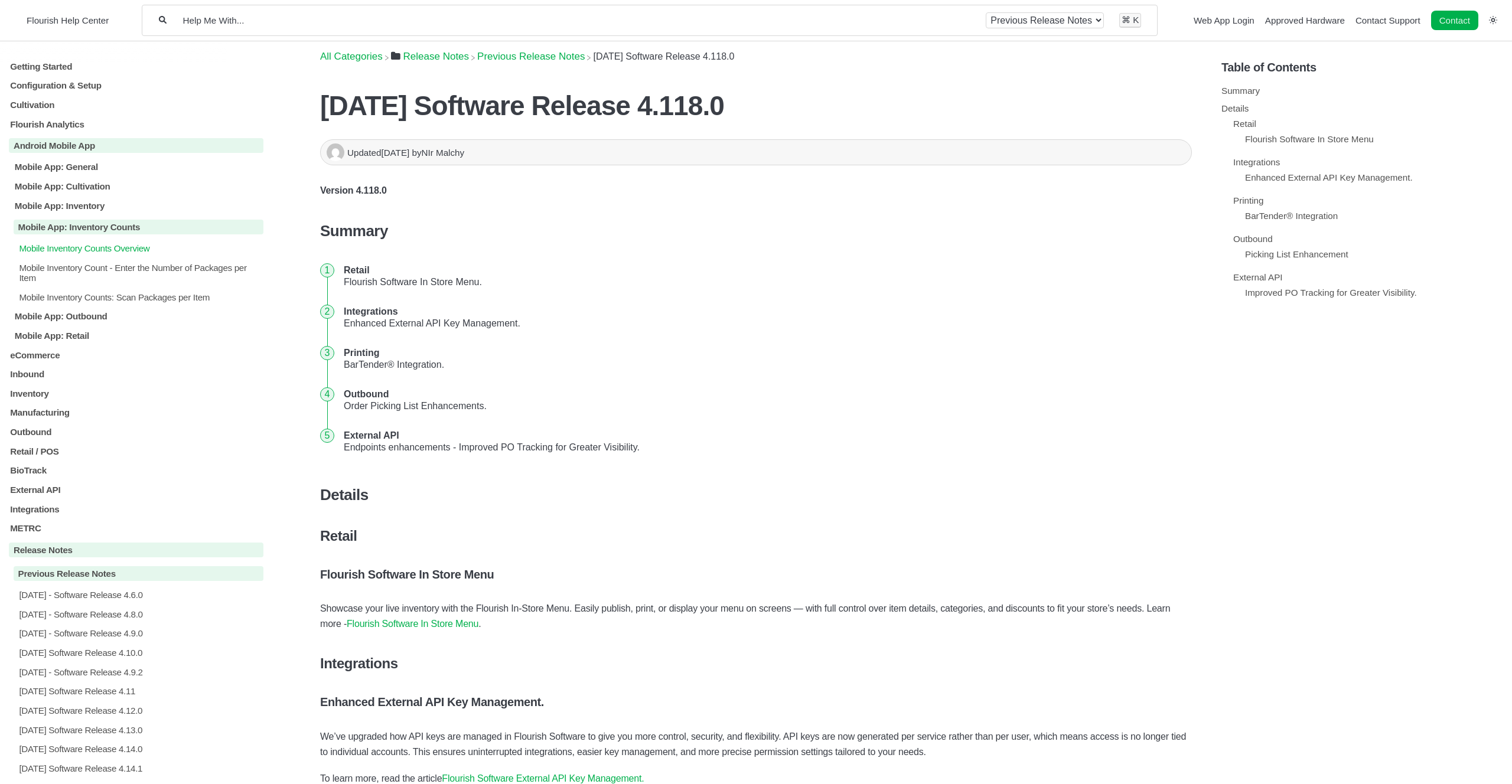
click at [64, 253] on p "Mobile Inventory Counts Overview" at bounding box center [140, 248] width 245 height 10
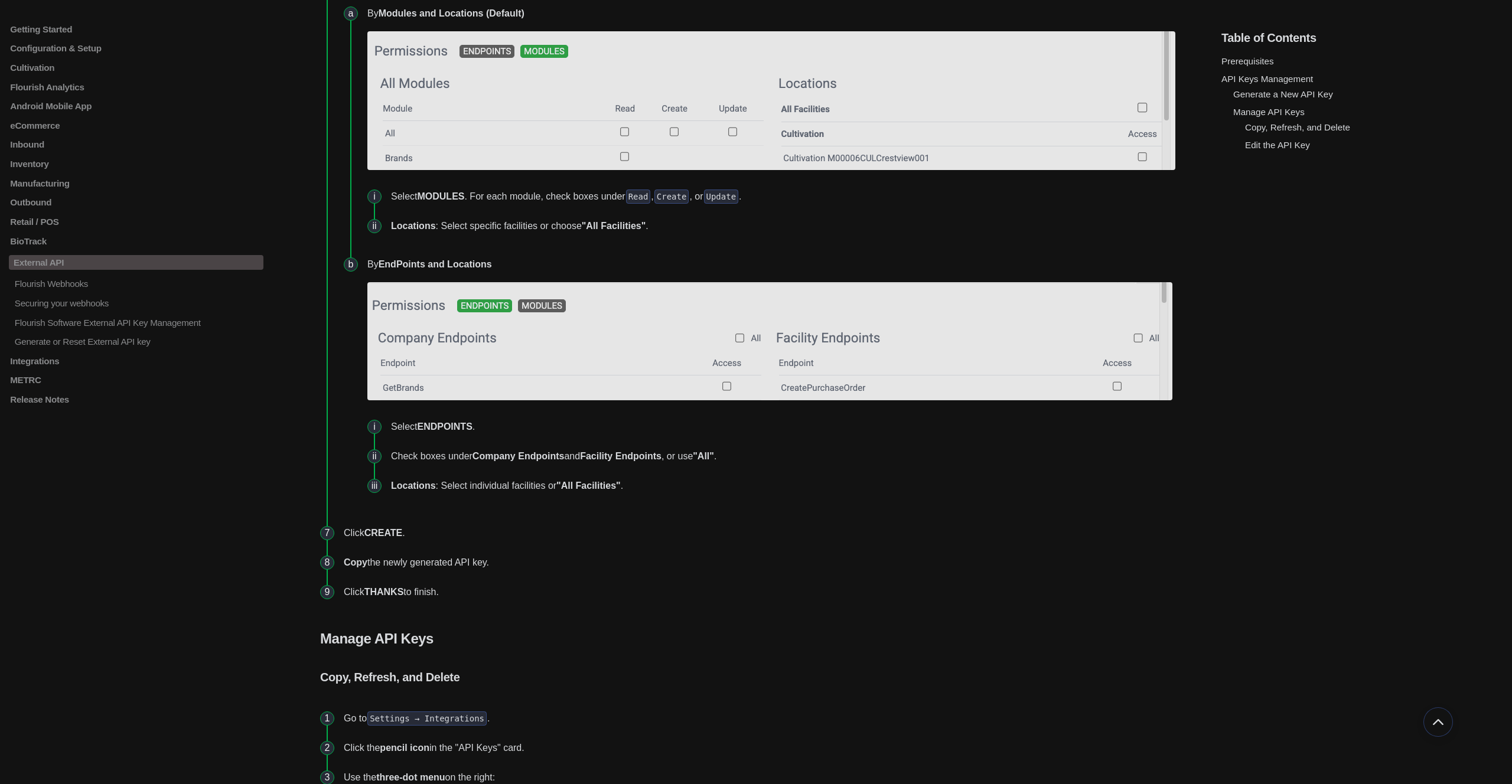
scroll to position [1886, 0]
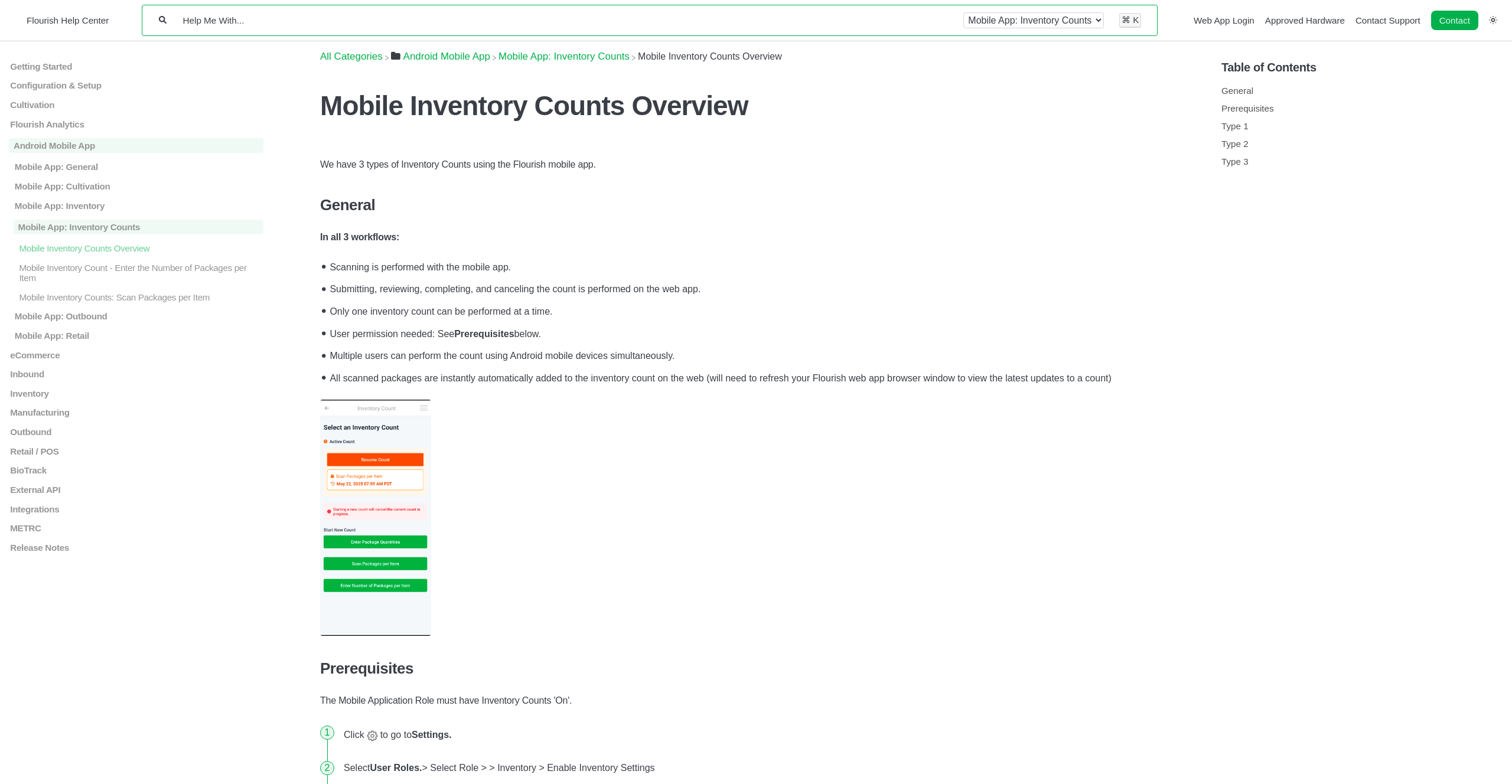
click at [431, 26] on div "All categories Android Mobile App Mobile App: Inventory Counts ⌘ K" at bounding box center [649, 20] width 1015 height 31
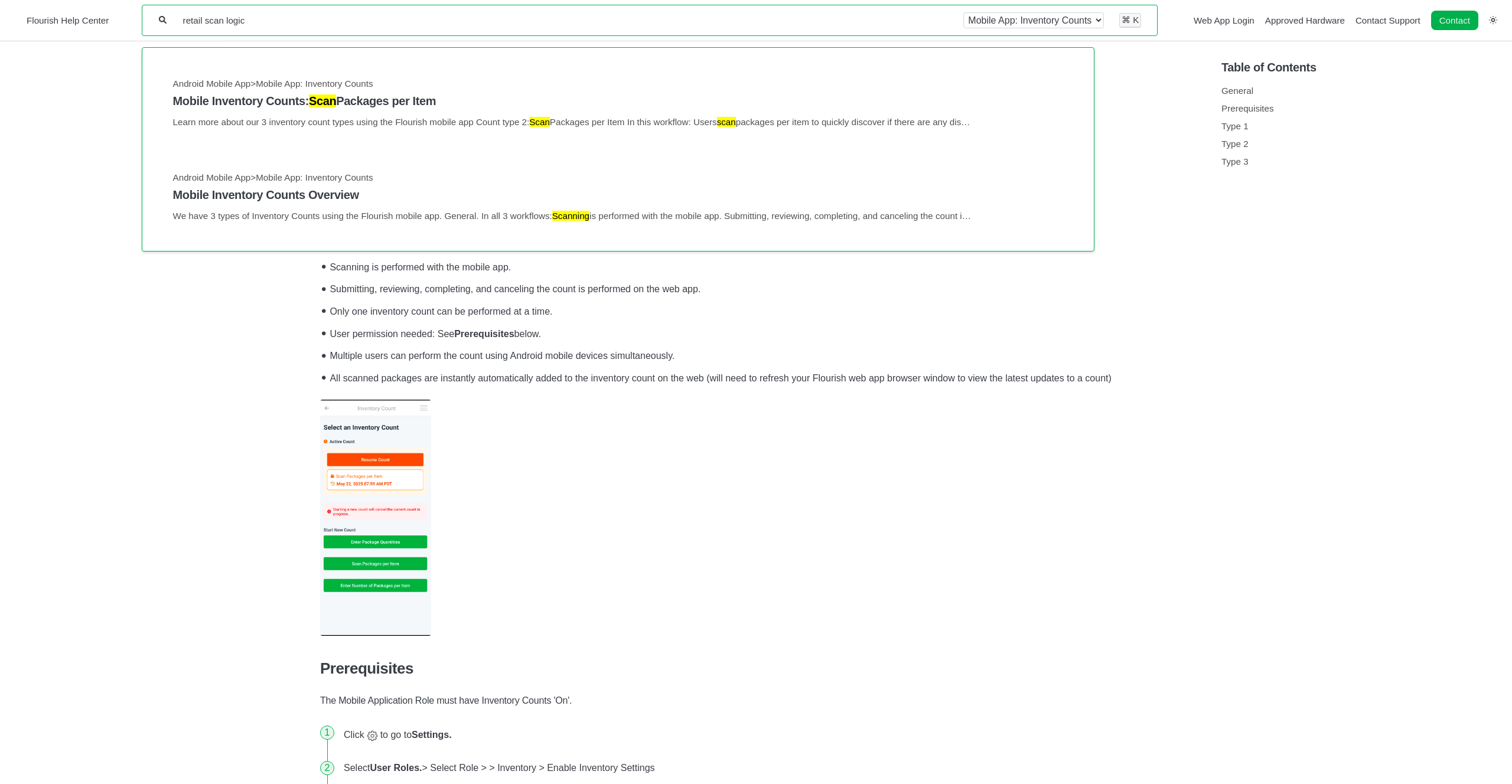
type input "retail scan logic"
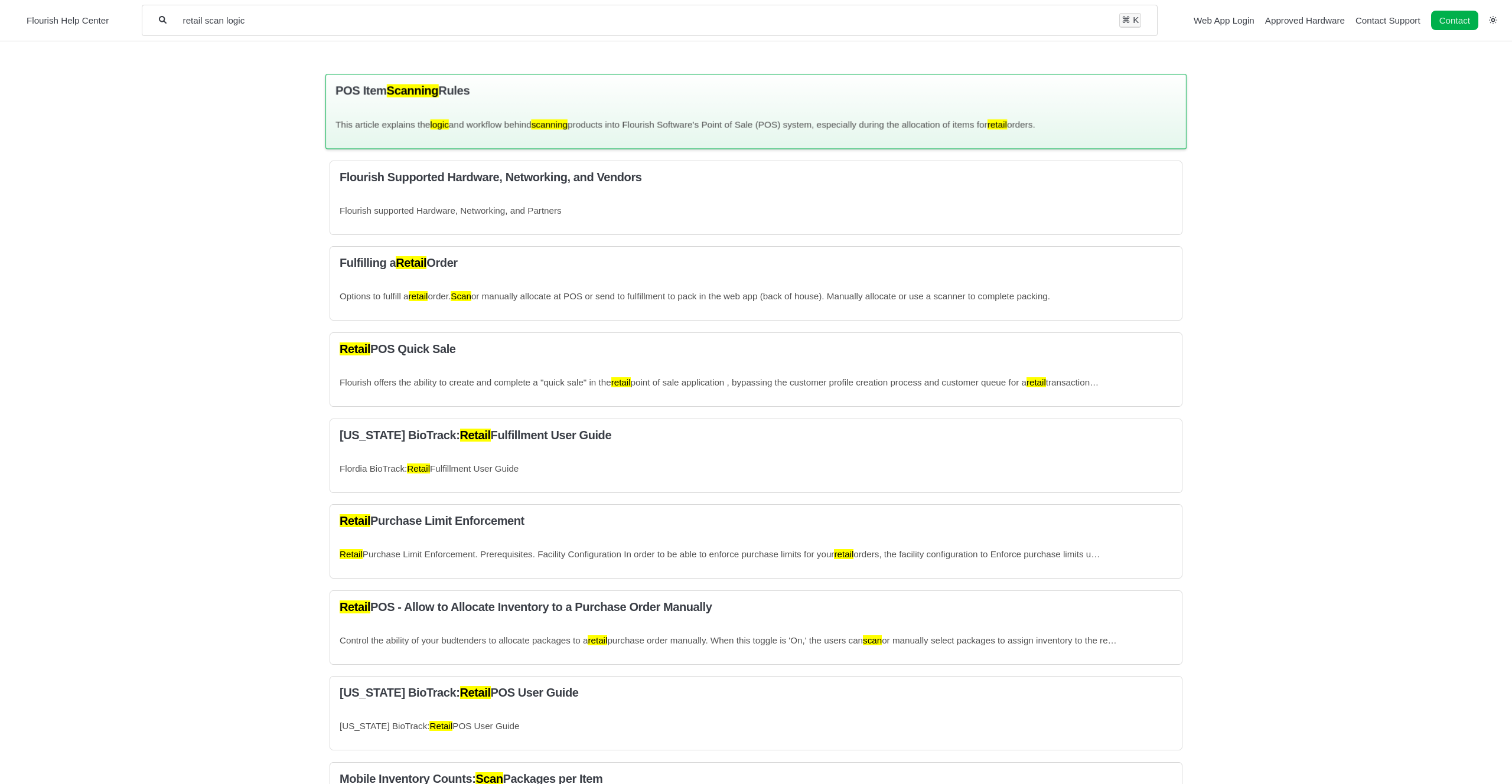
click at [409, 111] on div "POS Item Scanning Rules This article explains the logic and workflow behind sca…" at bounding box center [756, 111] width 861 height 75
